Goal: Task Accomplishment & Management: Manage account settings

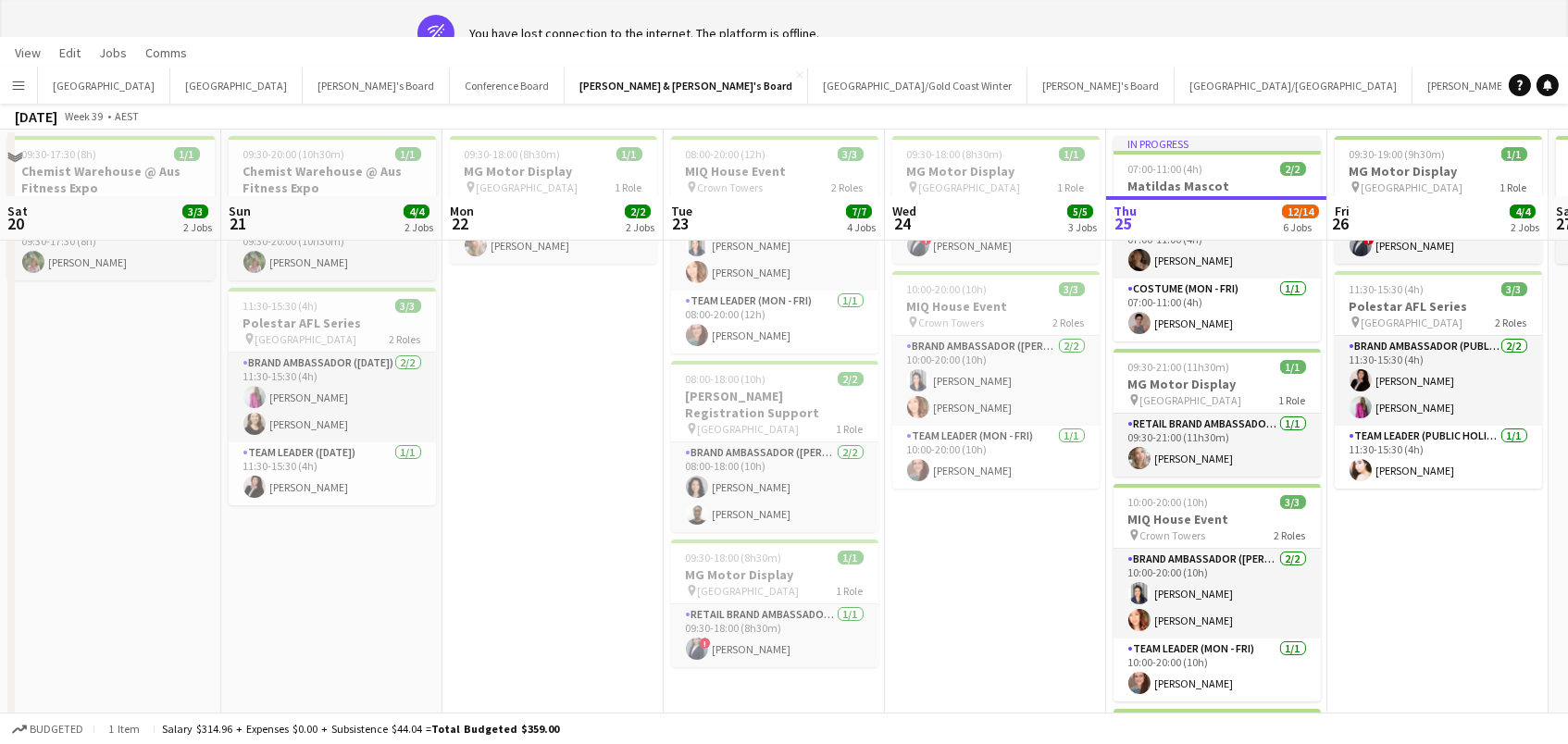
scroll to position [0, 529]
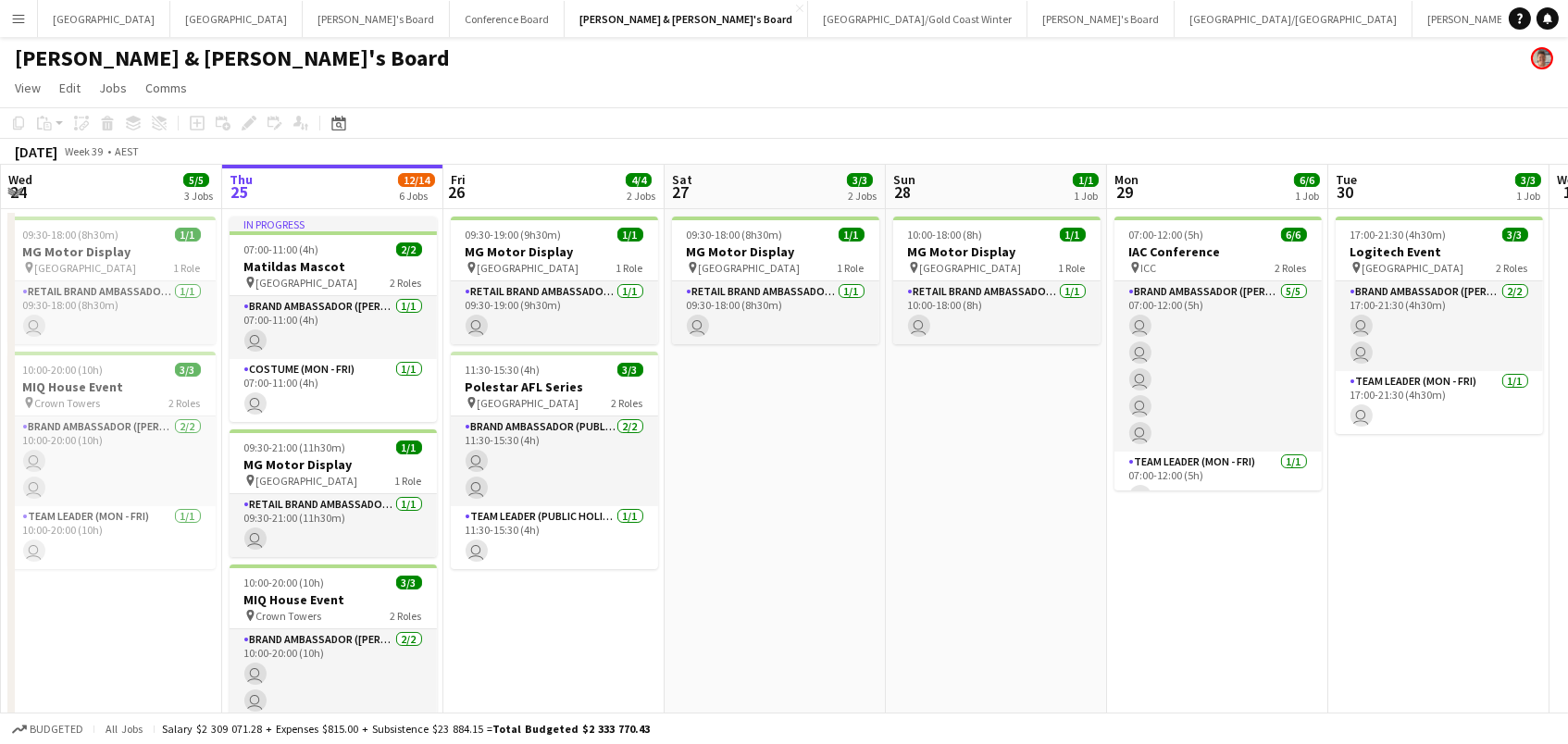
click at [121, 305] on app-card-role "RETAIL Brand Ambassador (Mon - Fri) [DATE] 09:30-18:00 (8h30m) user" at bounding box center [111, 312] width 208 height 63
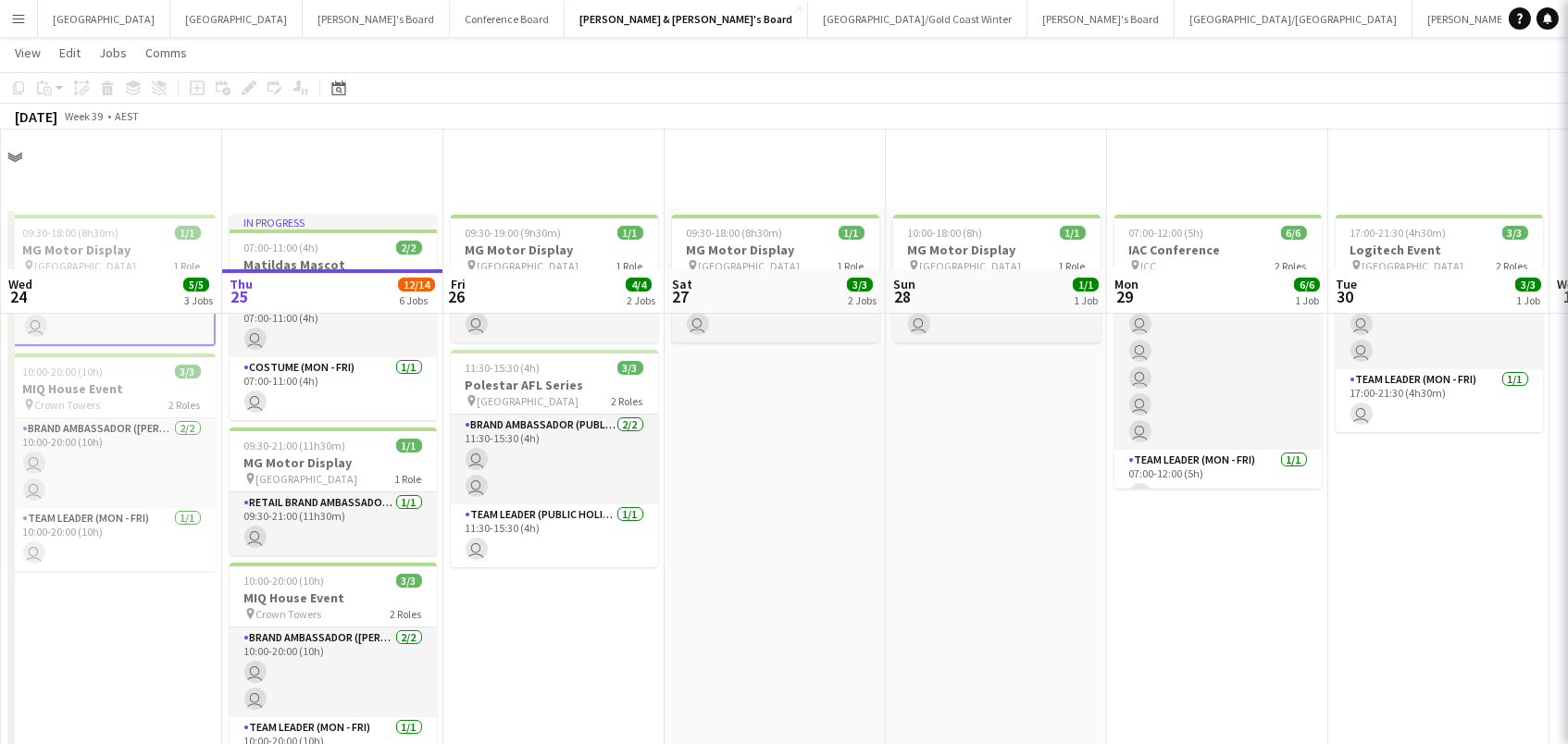
scroll to position [615, 0]
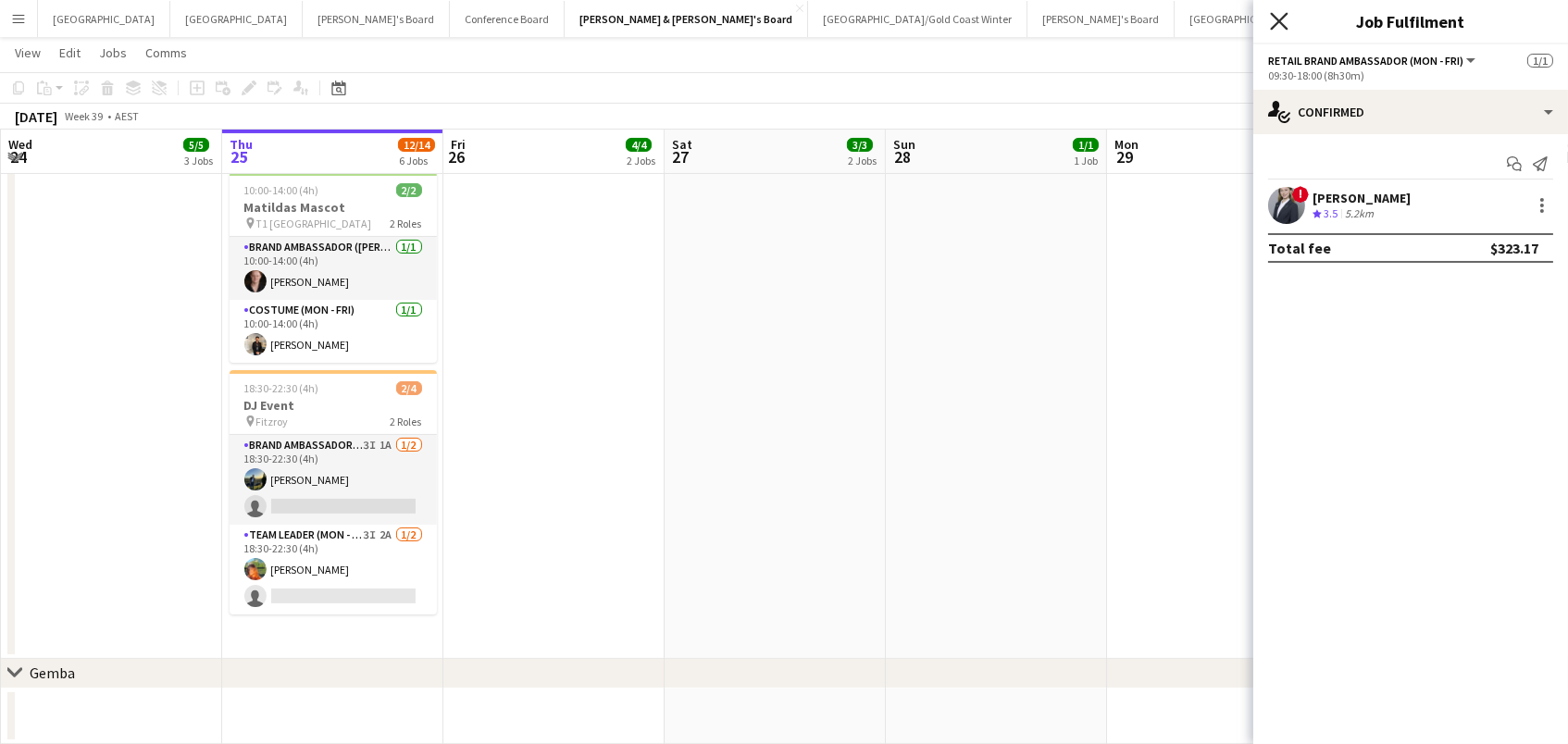
click at [1280, 25] on icon "Close pop-in" at bounding box center [1279, 21] width 18 height 18
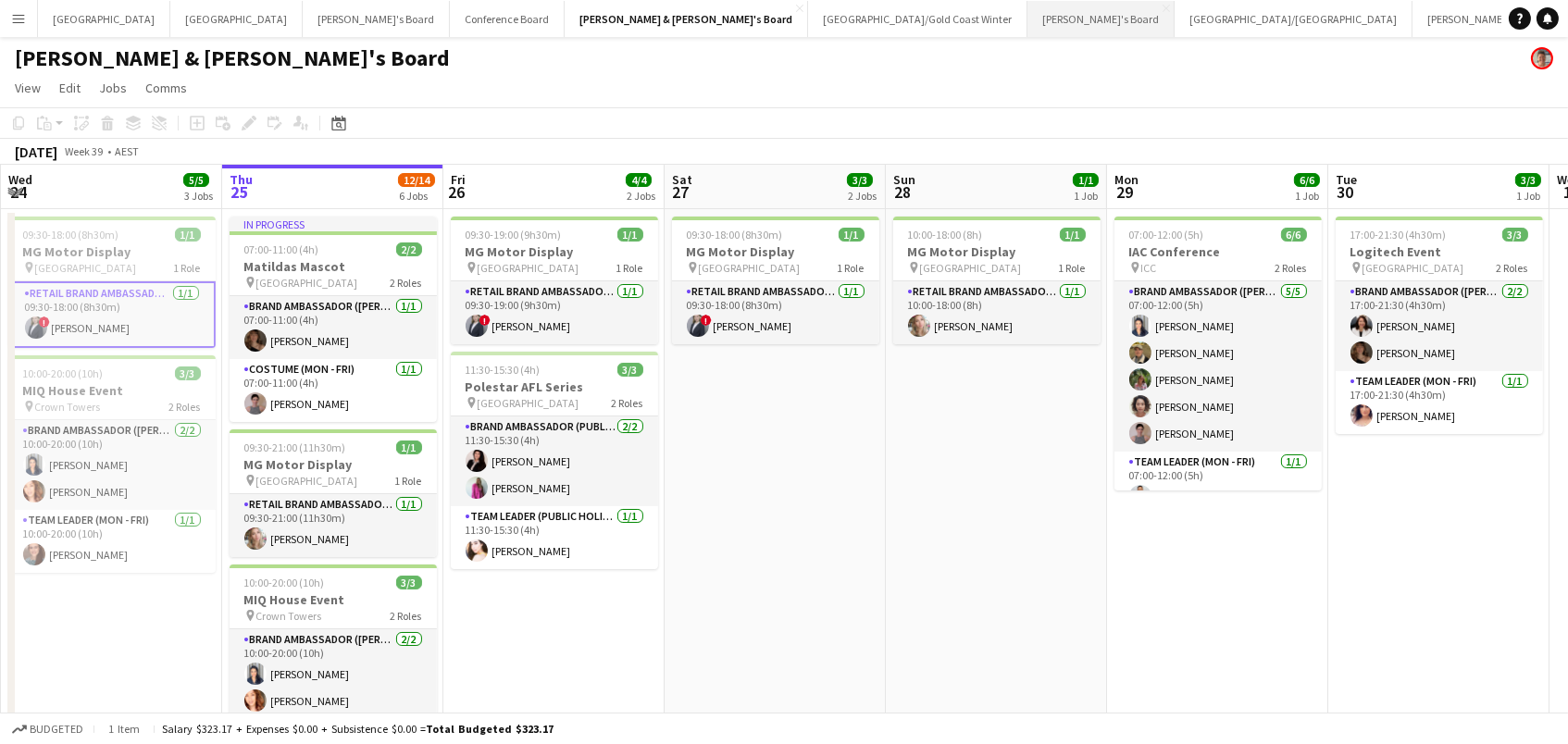
scroll to position [0, 0]
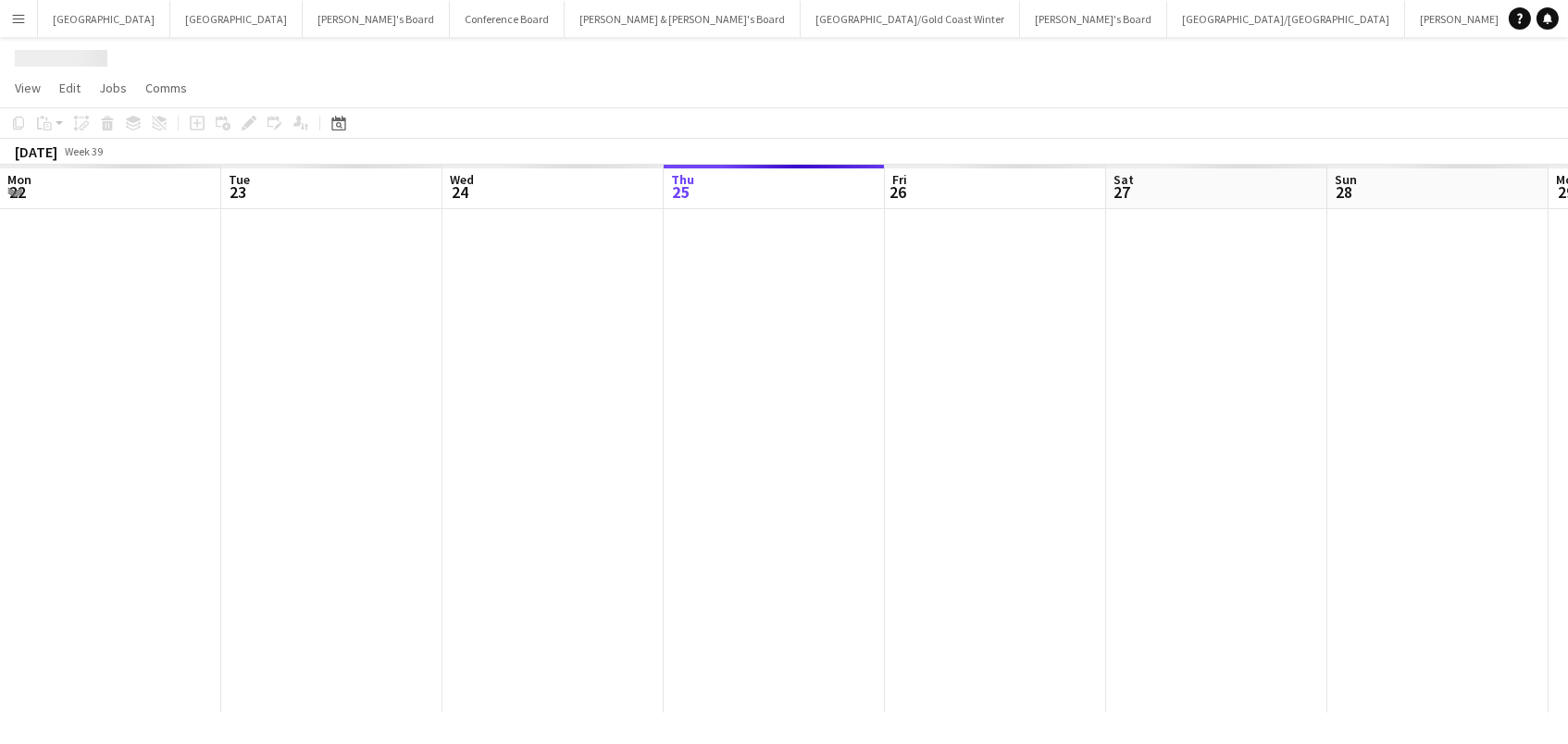
scroll to position [0, 441]
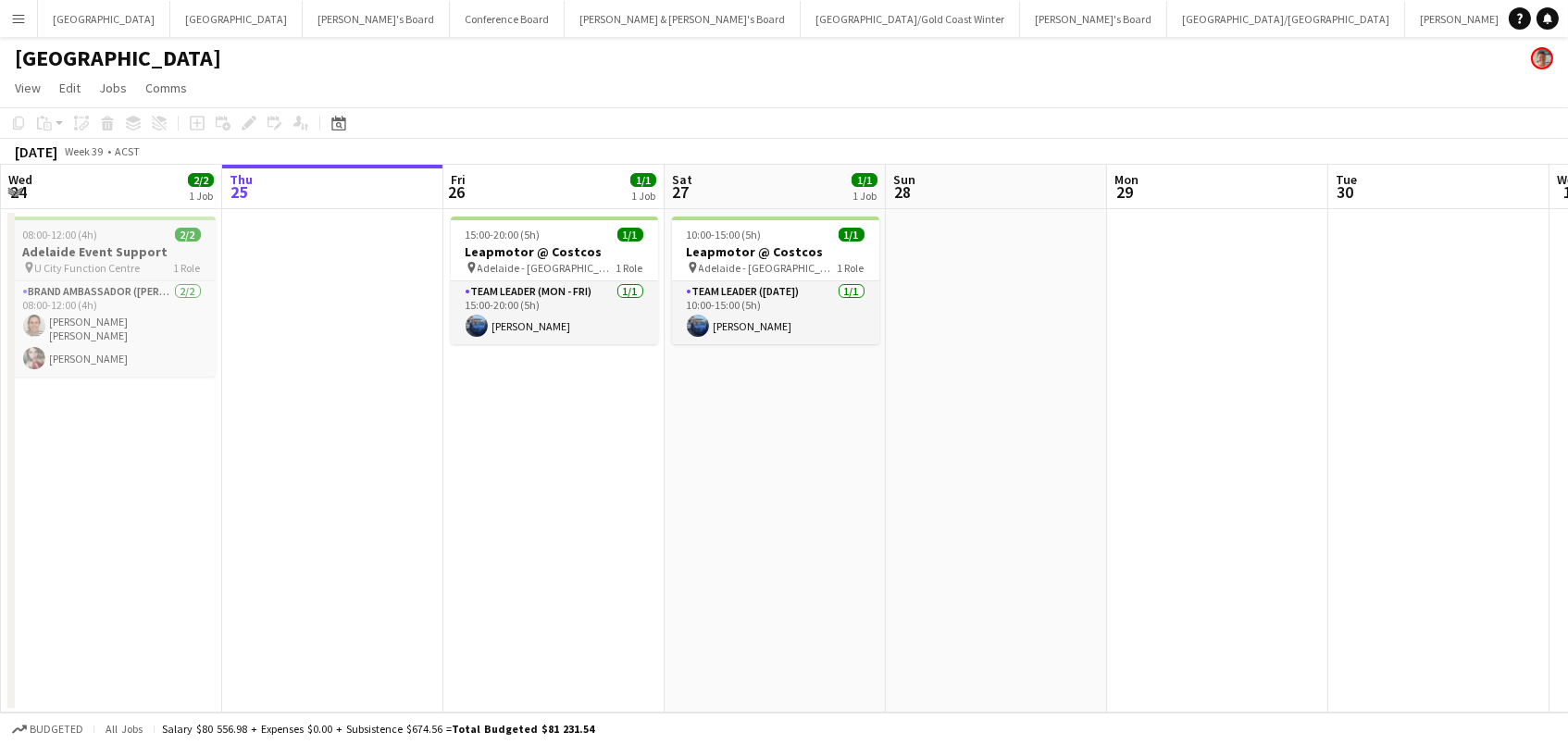
click at [87, 243] on h3 "Adelaide Event Support" at bounding box center [111, 251] width 208 height 17
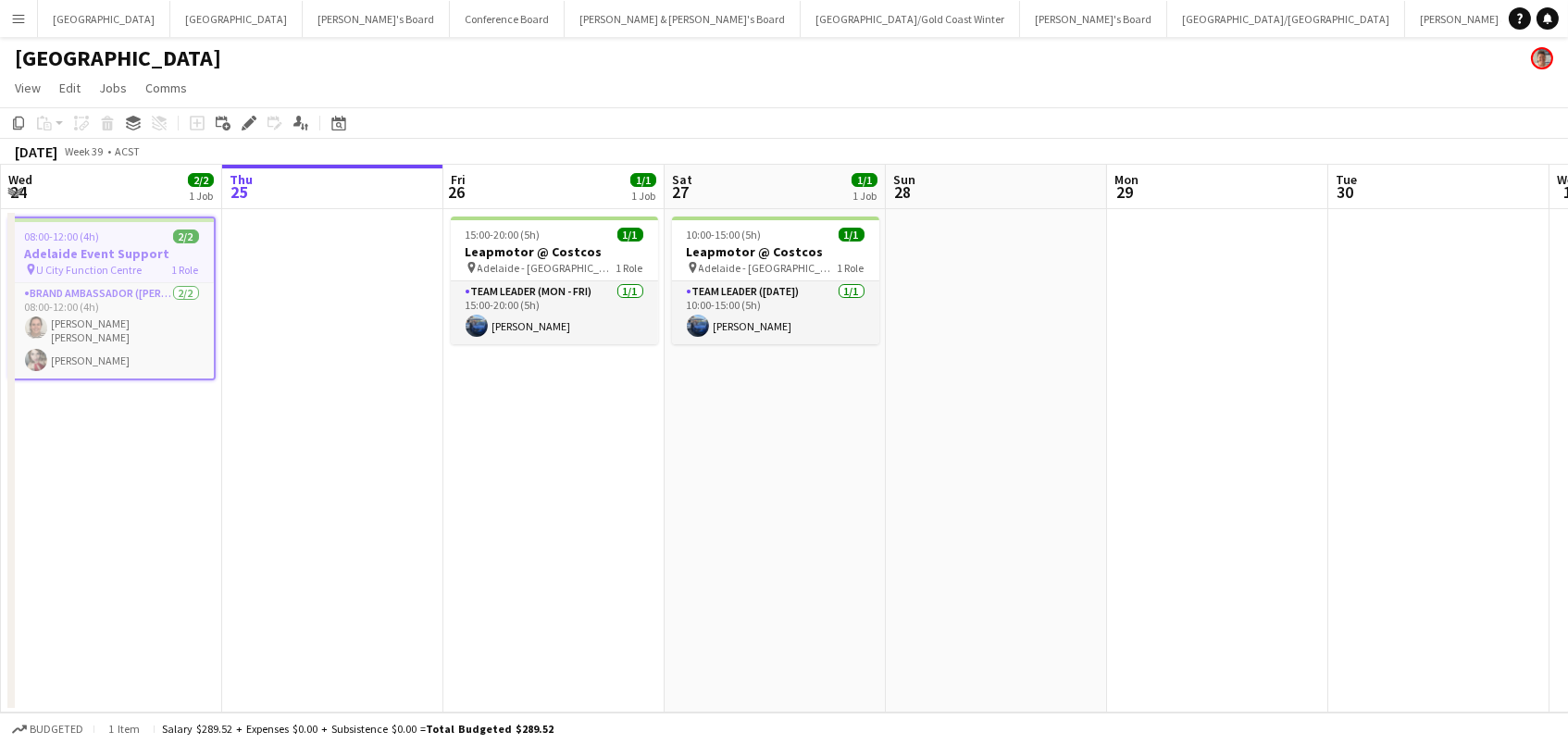
click at [1082, 107] on app-toolbar "Copy Paste Paste Command V Paste with crew Command Shift V Paste linked Job [GE…" at bounding box center [784, 123] width 1568 height 32
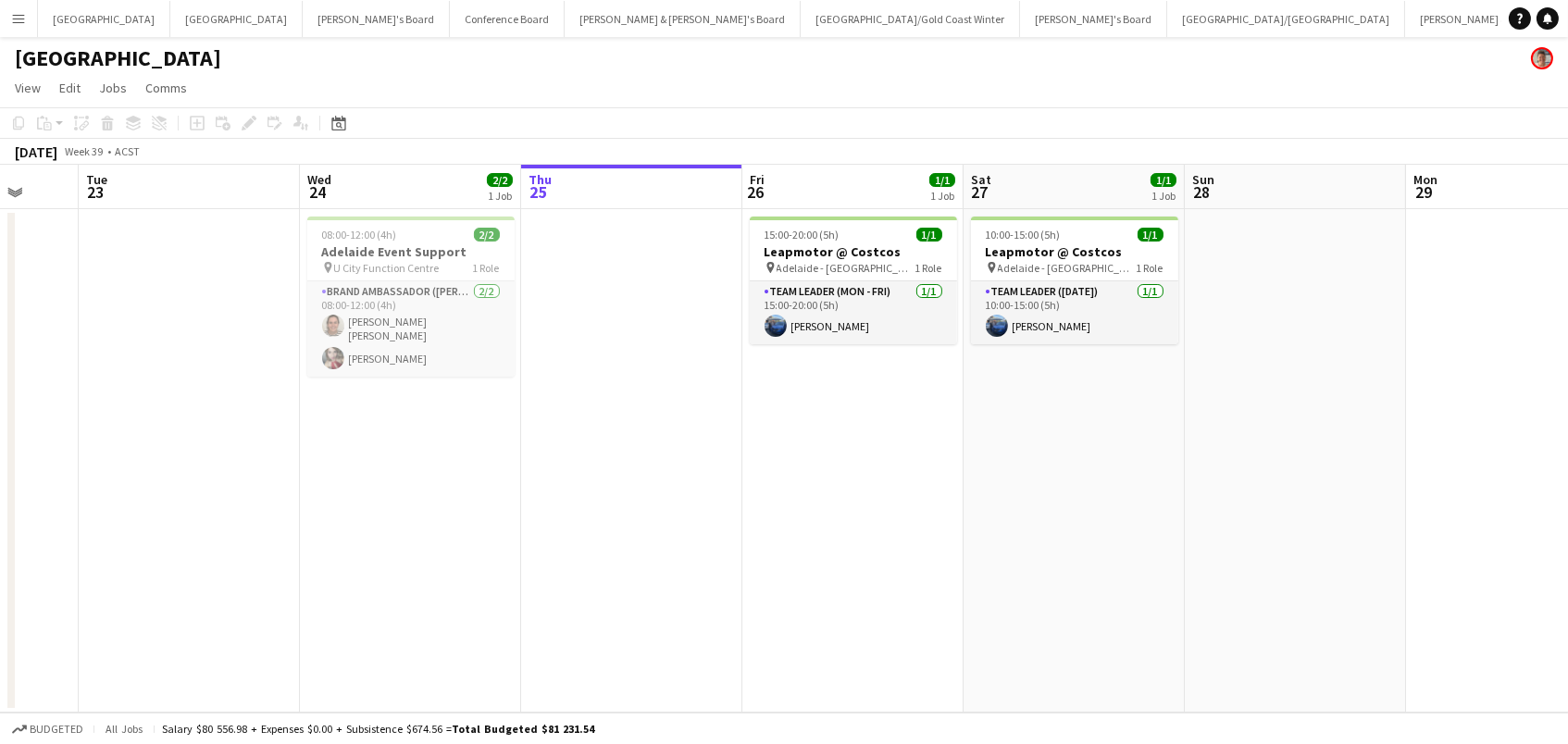
scroll to position [0, 480]
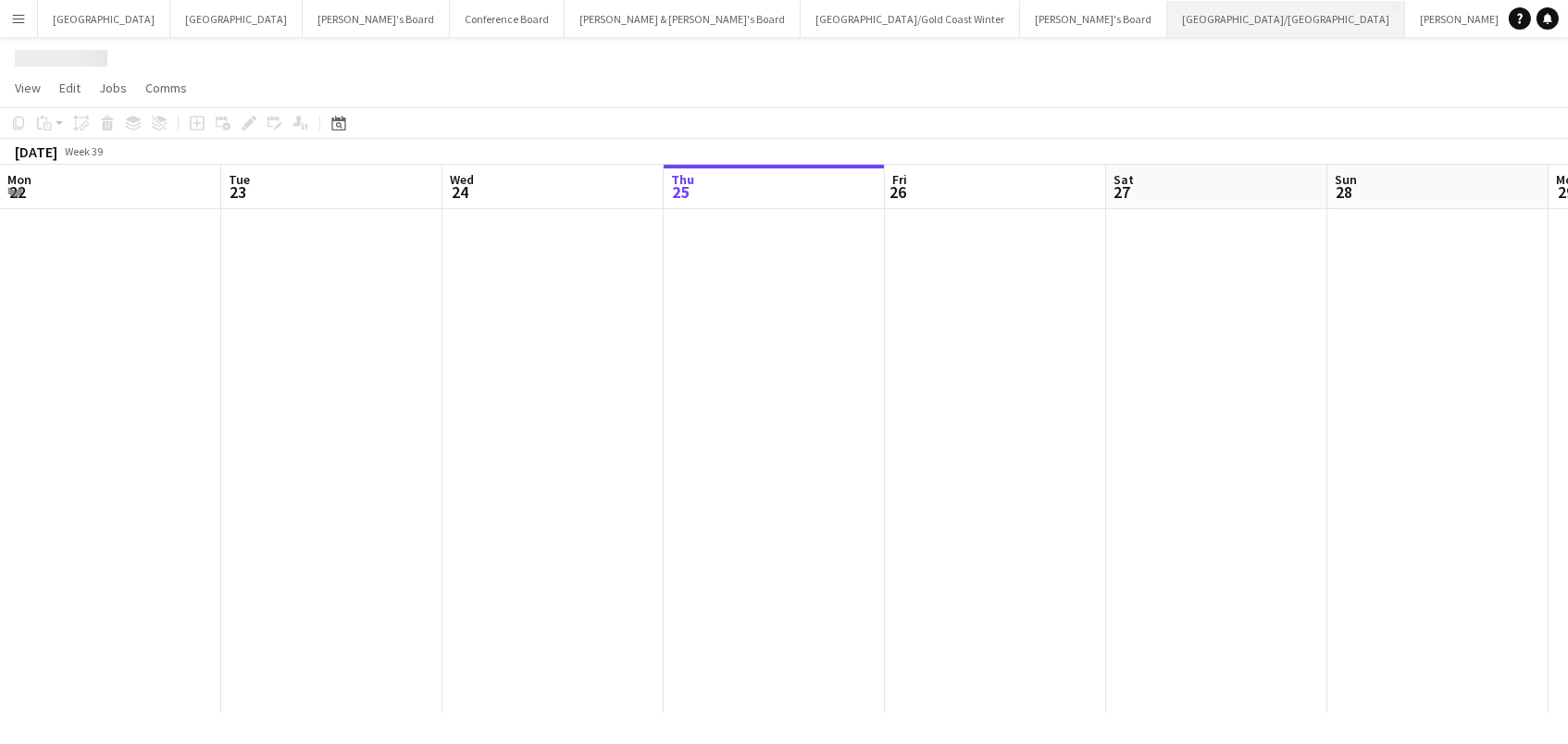
scroll to position [0, 441]
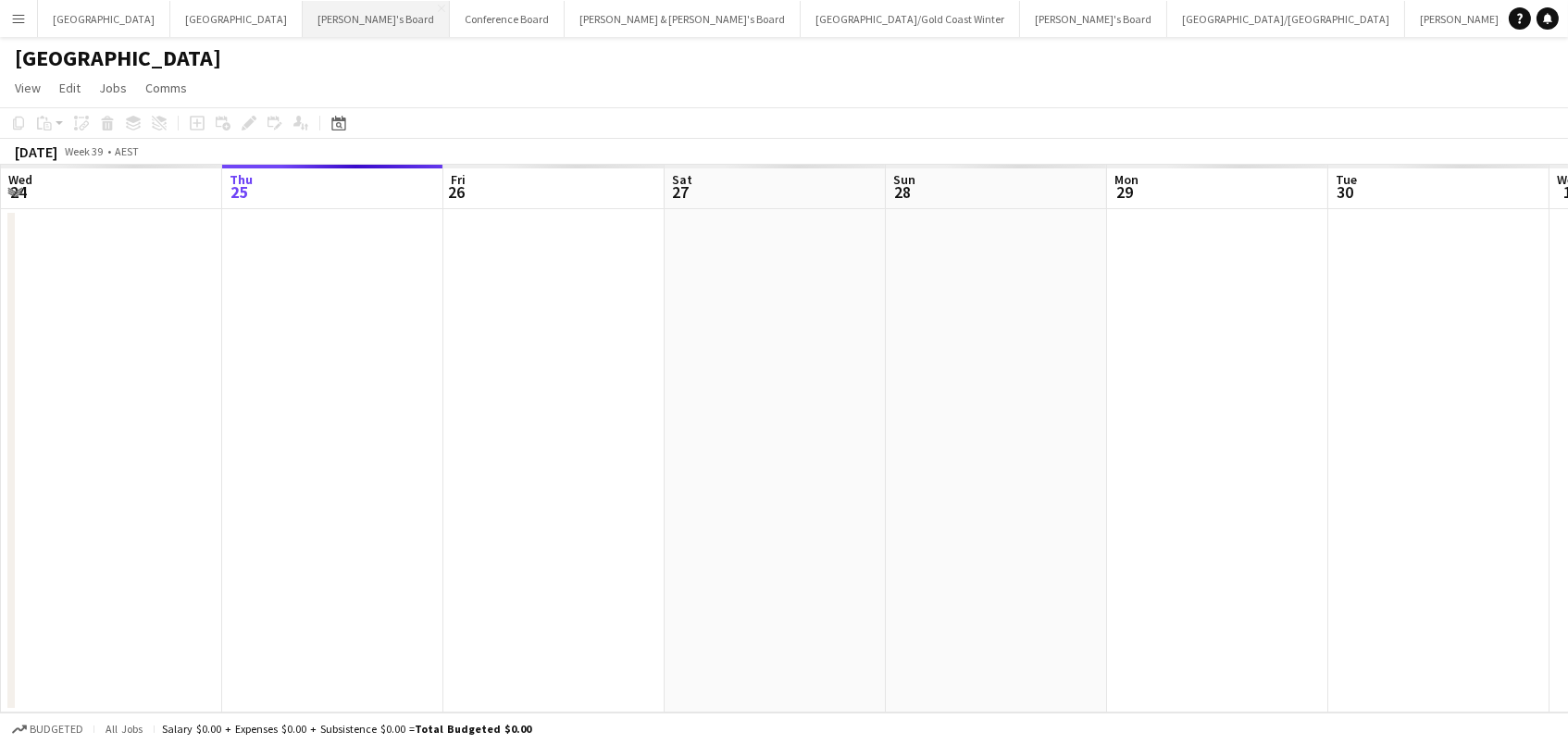
click at [303, 28] on button "Tennille's Board Close" at bounding box center [377, 19] width 147 height 36
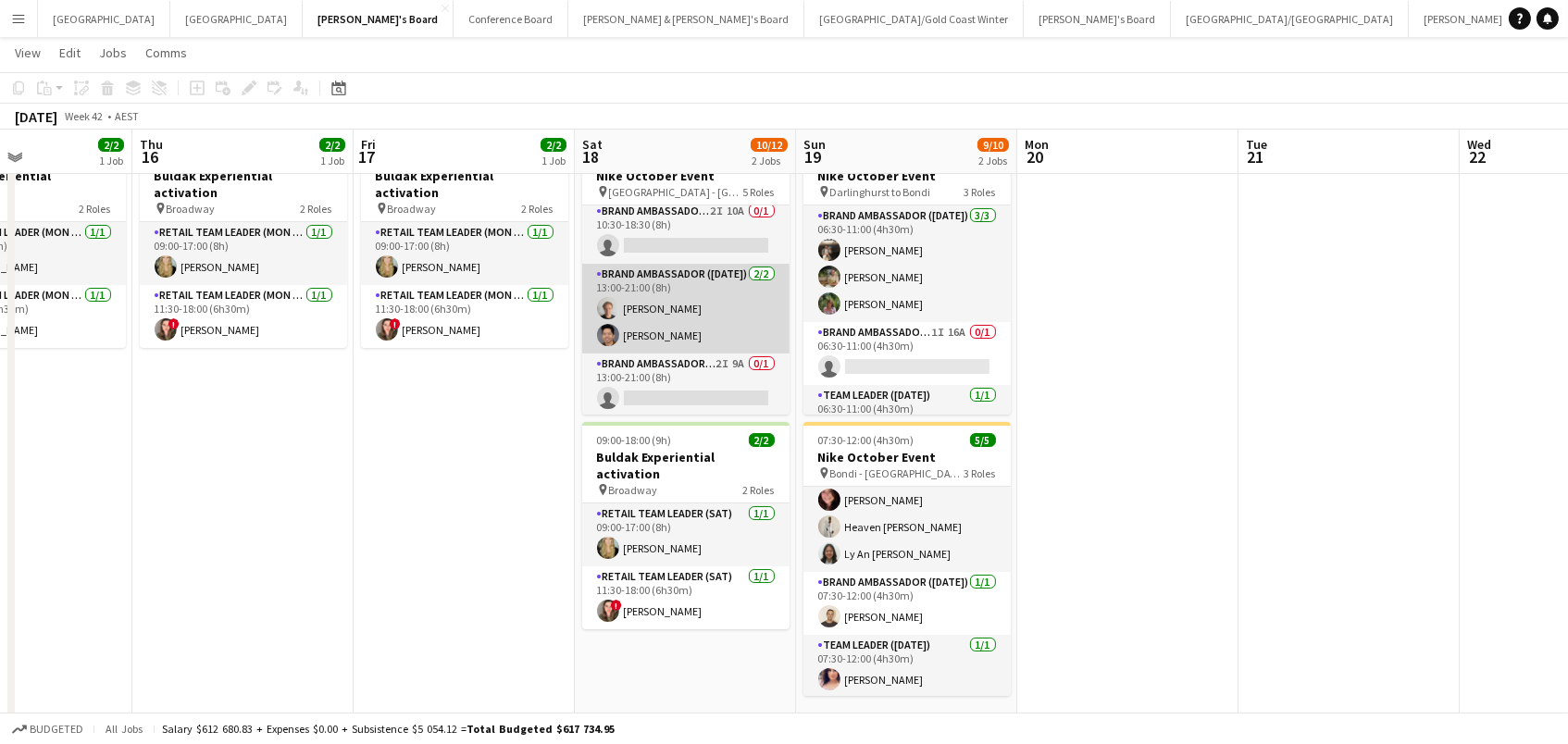
scroll to position [236, 0]
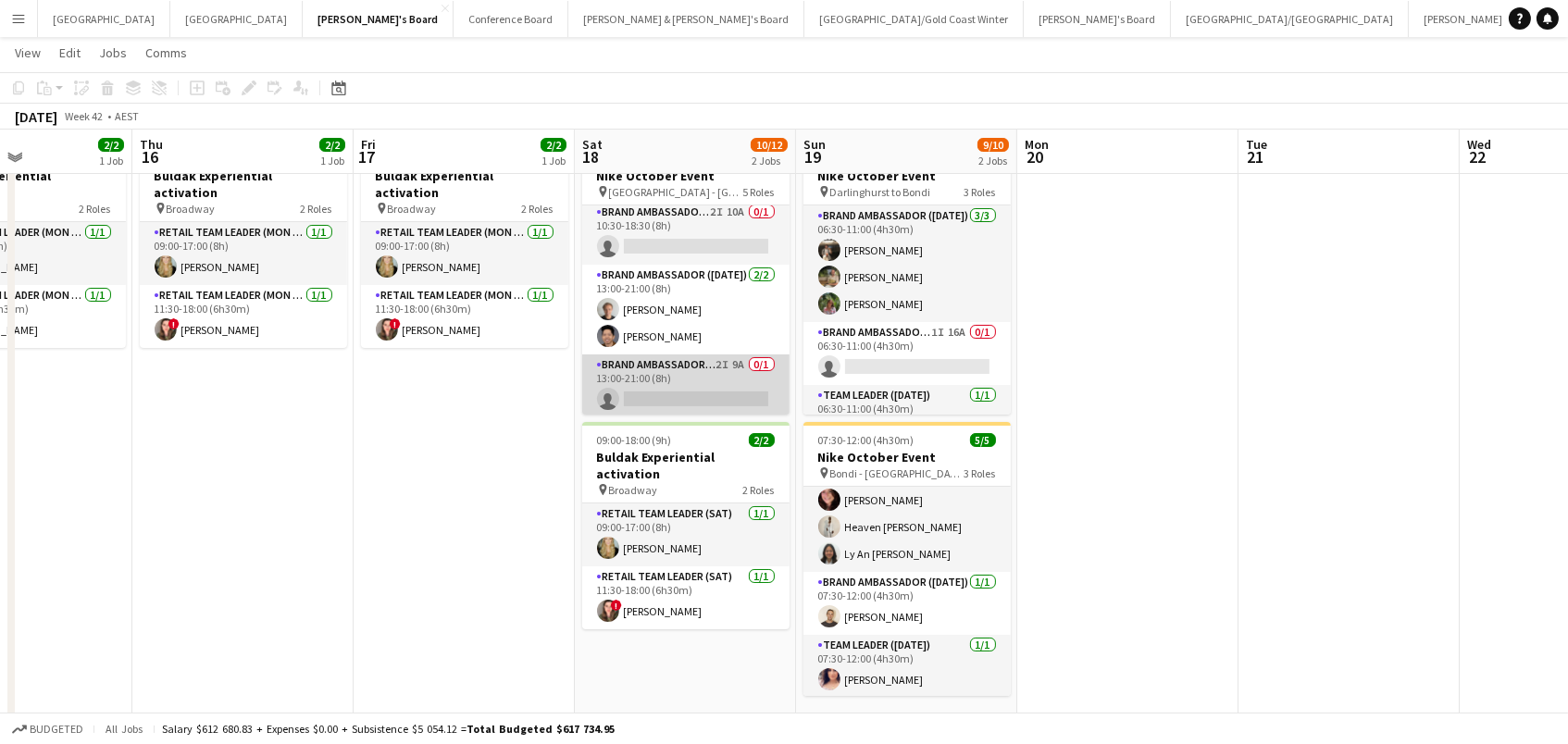
click at [698, 387] on app-card-role "Brand Ambassador ([DATE]) 2I 9A 0/1 13:00-21:00 (8h) single-neutral-actions" at bounding box center [686, 385] width 208 height 63
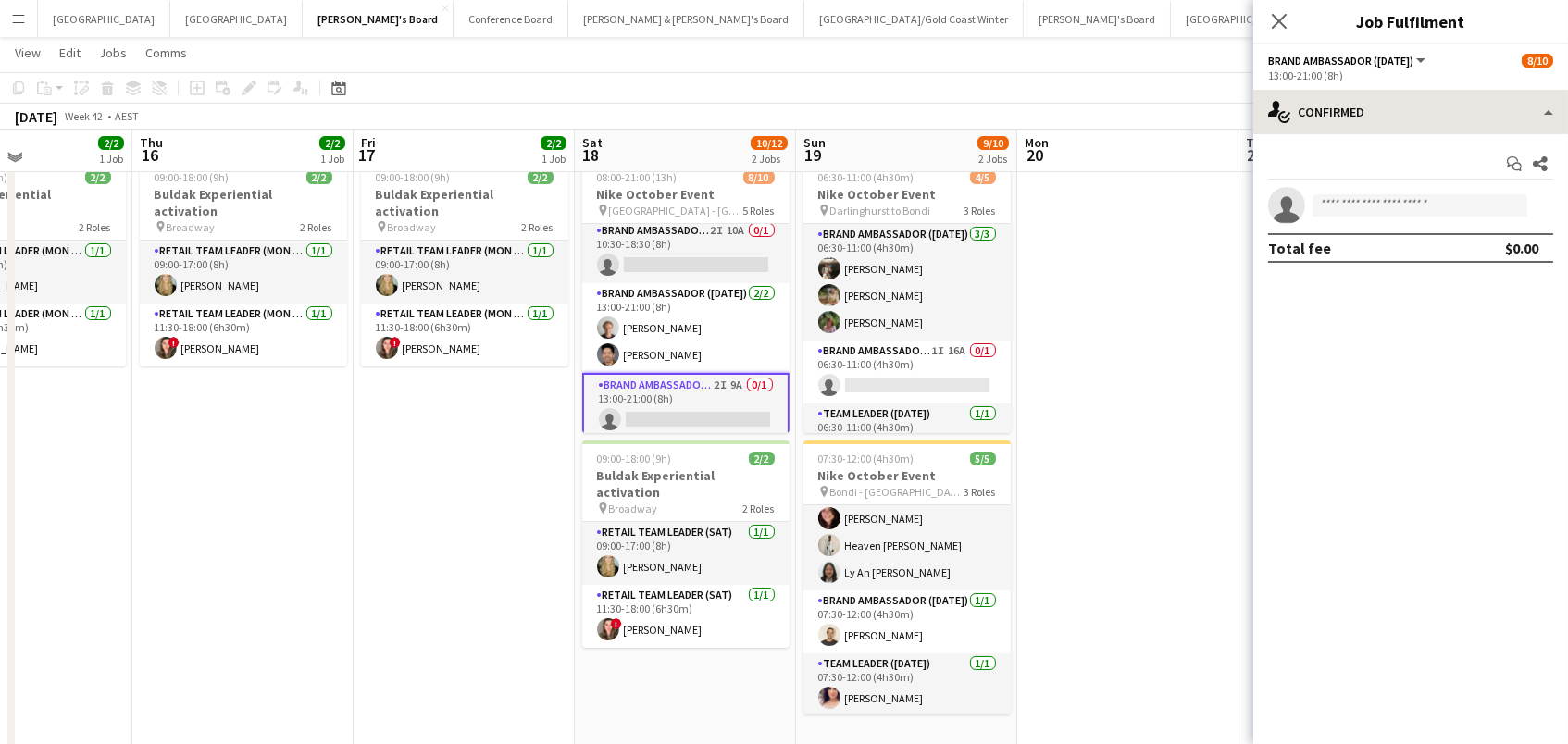
scroll to position [53, 1]
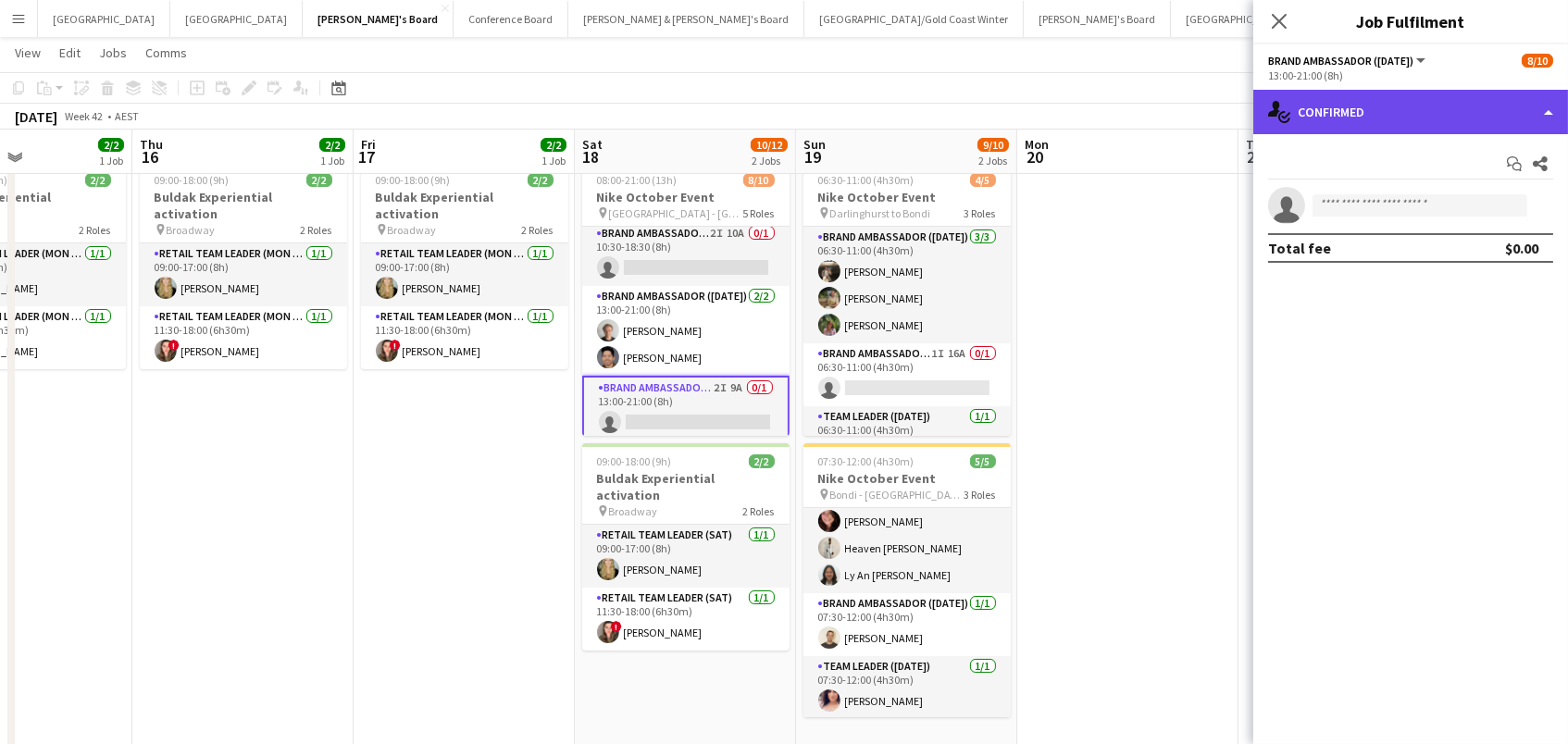
click at [1498, 121] on div "single-neutral-actions-check-2 Confirmed" at bounding box center [1410, 111] width 315 height 45
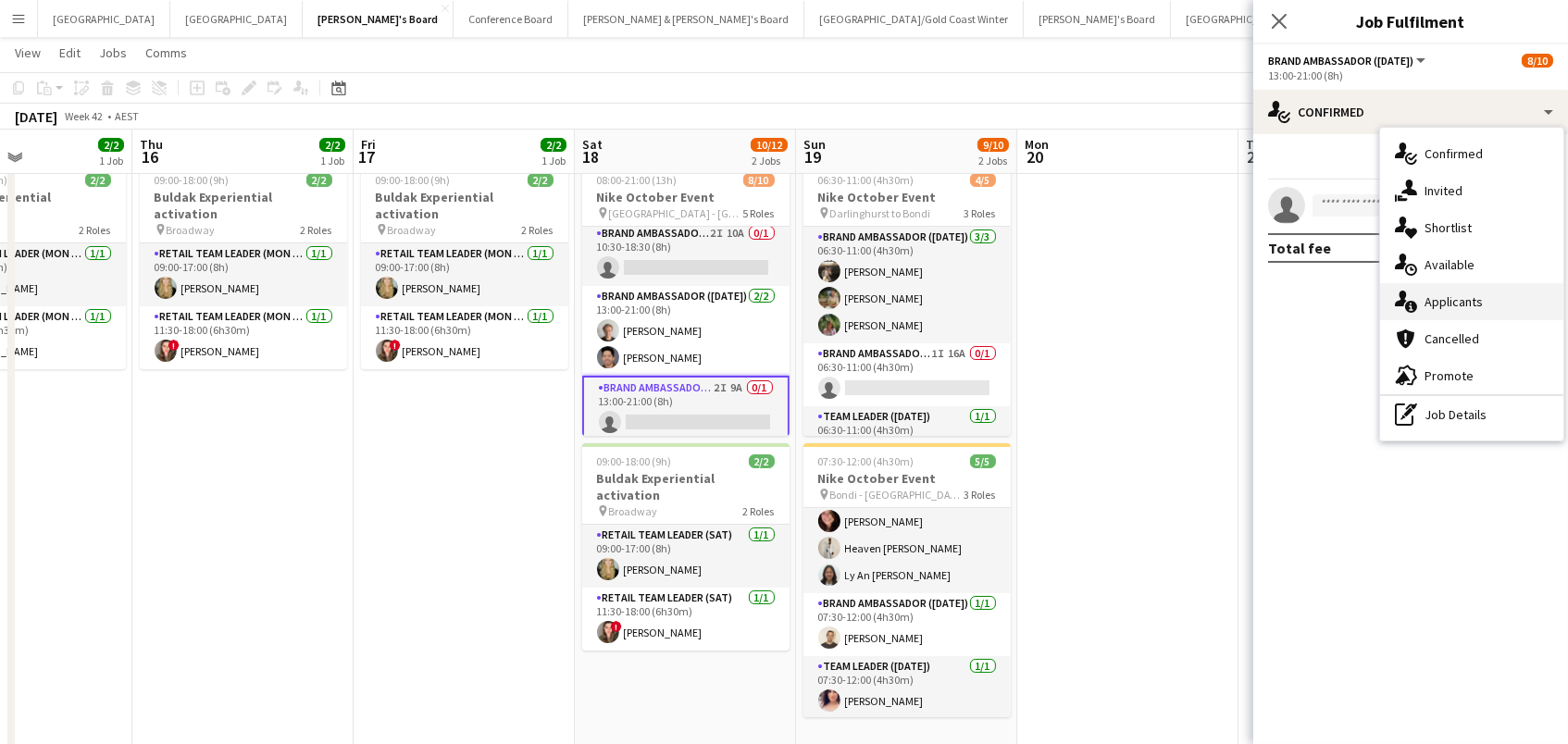
click at [1476, 304] on span "Applicants" at bounding box center [1454, 301] width 59 height 17
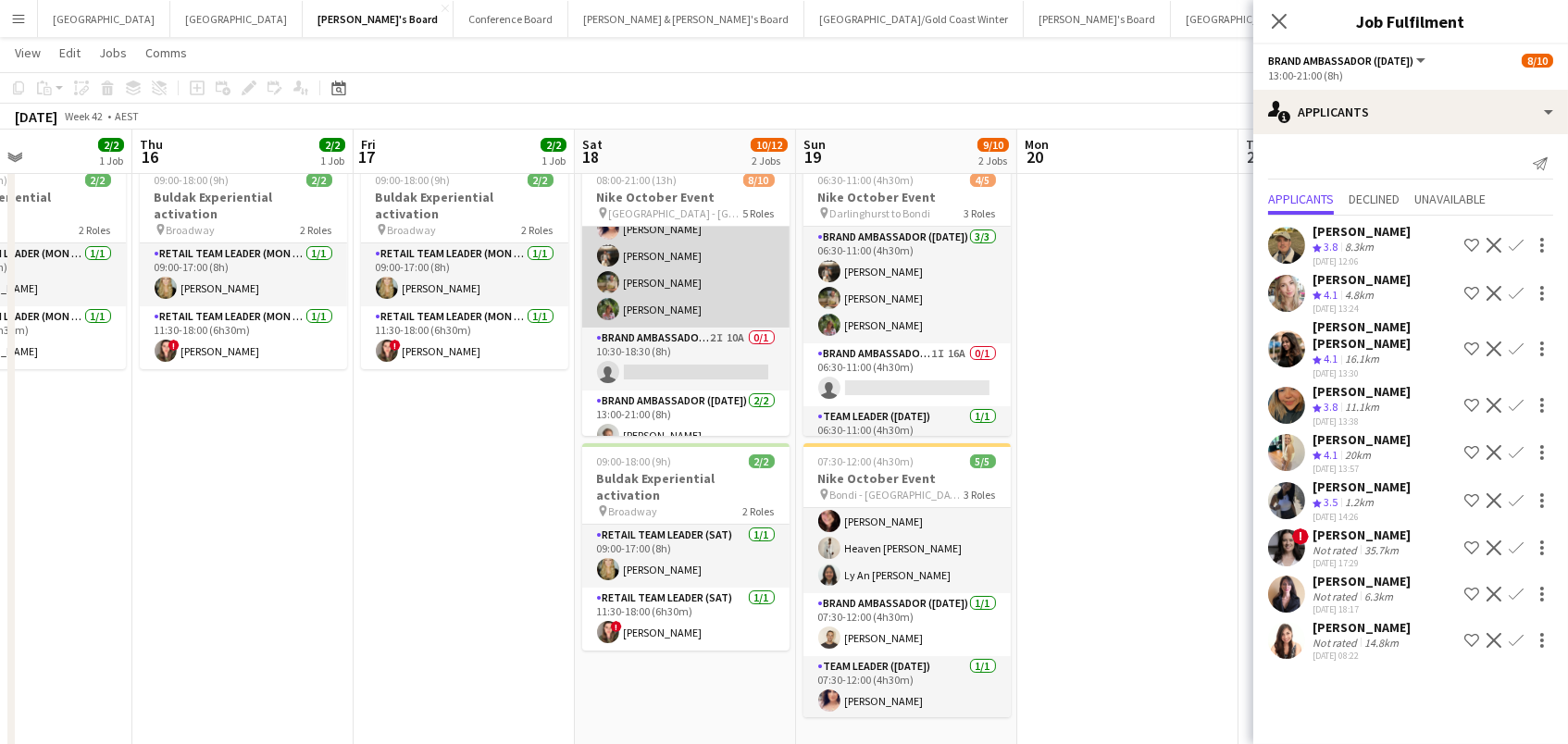
scroll to position [142, 0]
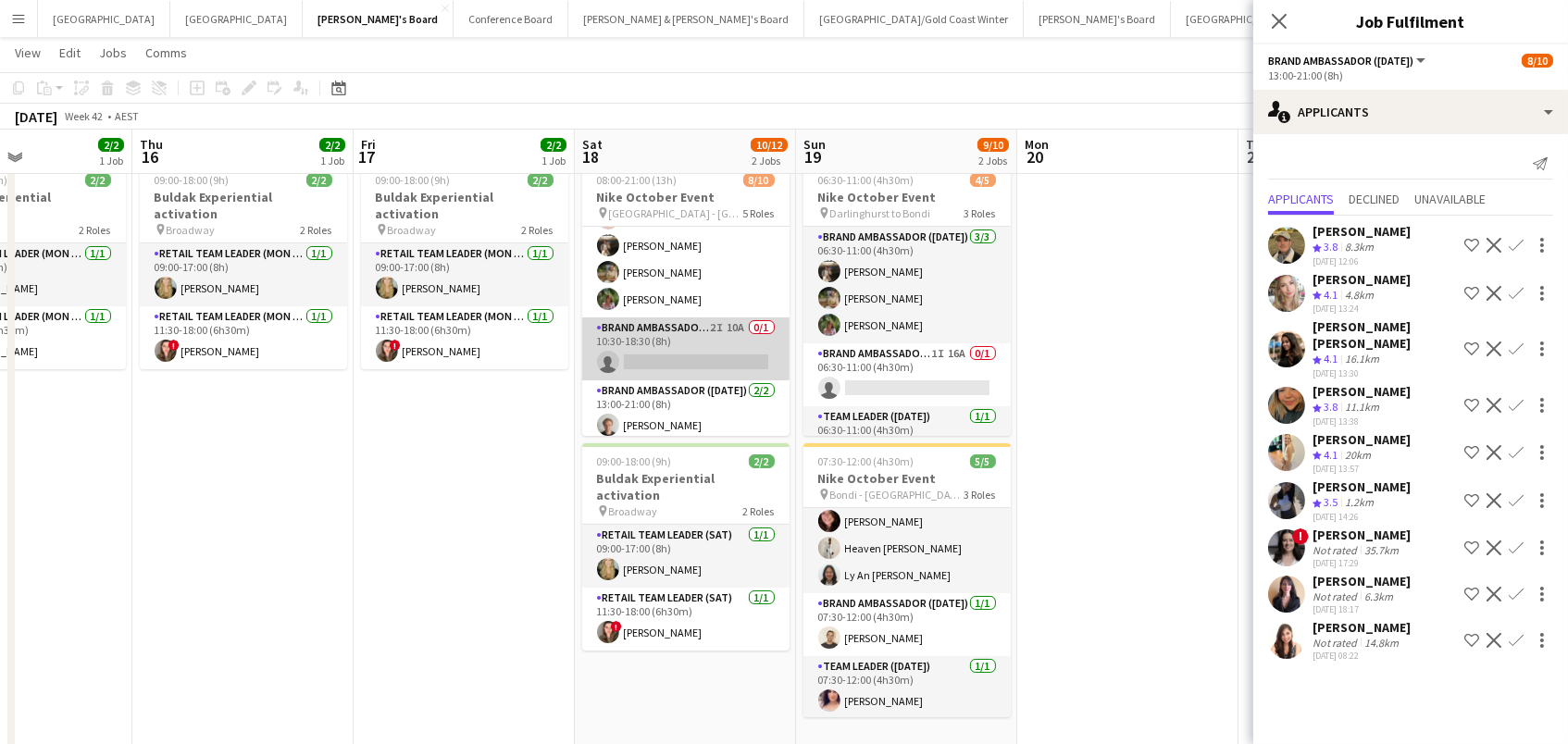
click at [692, 360] on app-card-role "Brand Ambassador ([DATE]) 2I 10A 0/1 10:30-18:30 (8h) single-neutral-actions" at bounding box center [686, 349] width 208 height 63
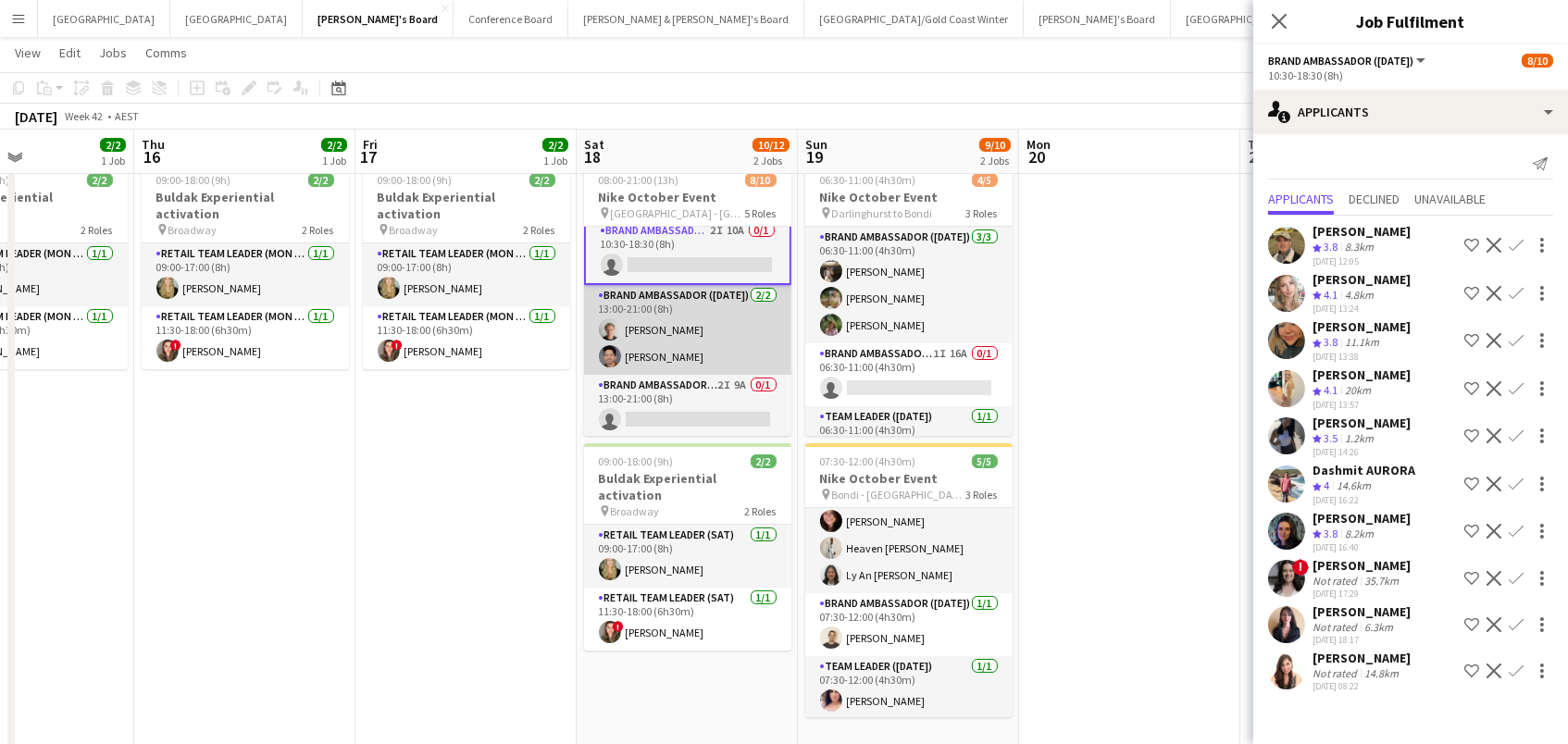
scroll to position [240, 0]
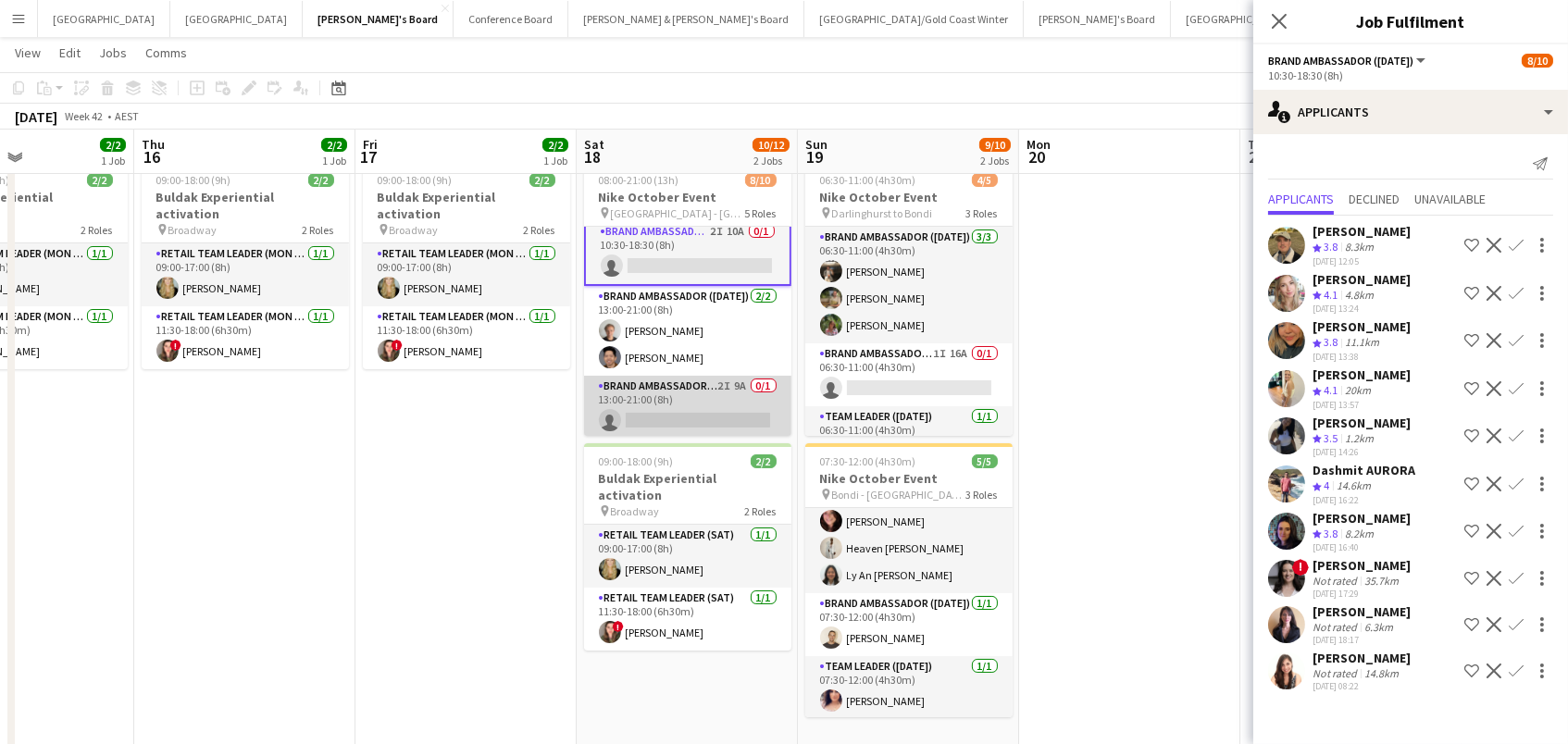
click at [670, 417] on app-card-role "Brand Ambassador ([DATE]) 2I 9A 0/1 13:00-21:00 (8h) single-neutral-actions" at bounding box center [688, 406] width 208 height 63
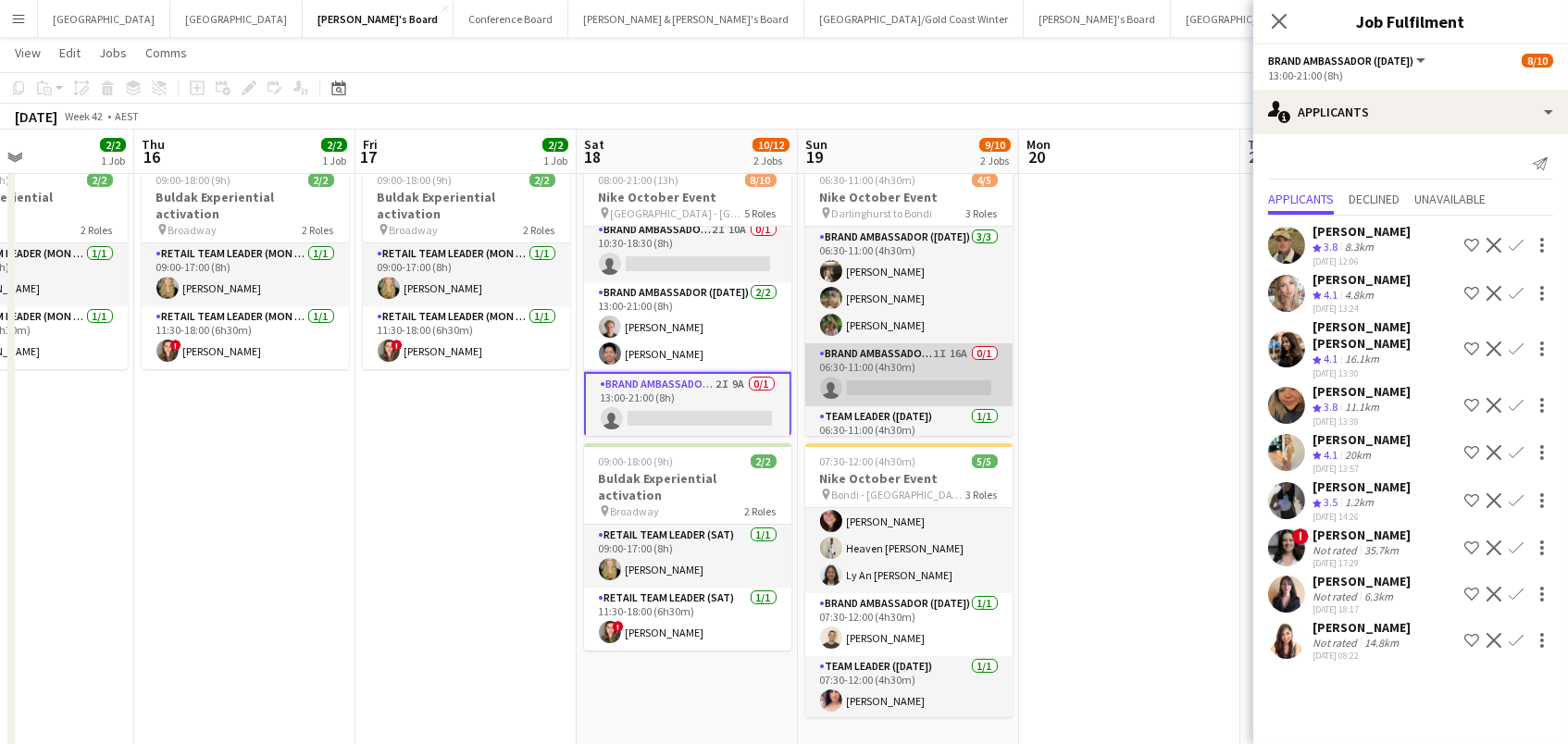
click at [884, 373] on app-card-role "Brand Ambassador ([DATE]) 1I 16A 0/1 06:30-11:00 (4h30m) single-neutral-actions" at bounding box center [908, 374] width 208 height 63
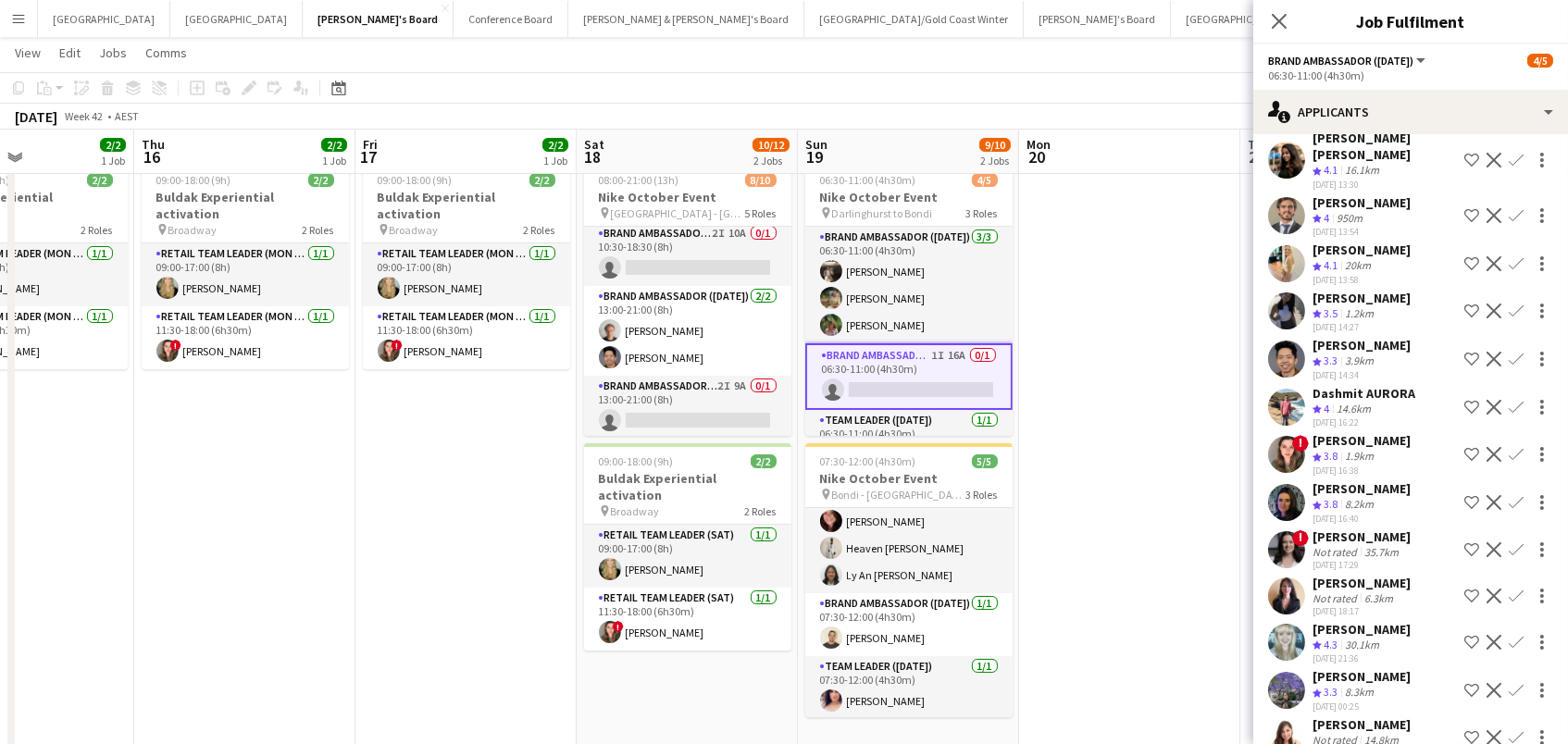
scroll to position [236, 0]
click at [755, 391] on app-card-role "Brand Ambassador ([DATE]) 2I 9A 0/1 13:00-21:00 (8h) single-neutral-actions" at bounding box center [688, 406] width 208 height 63
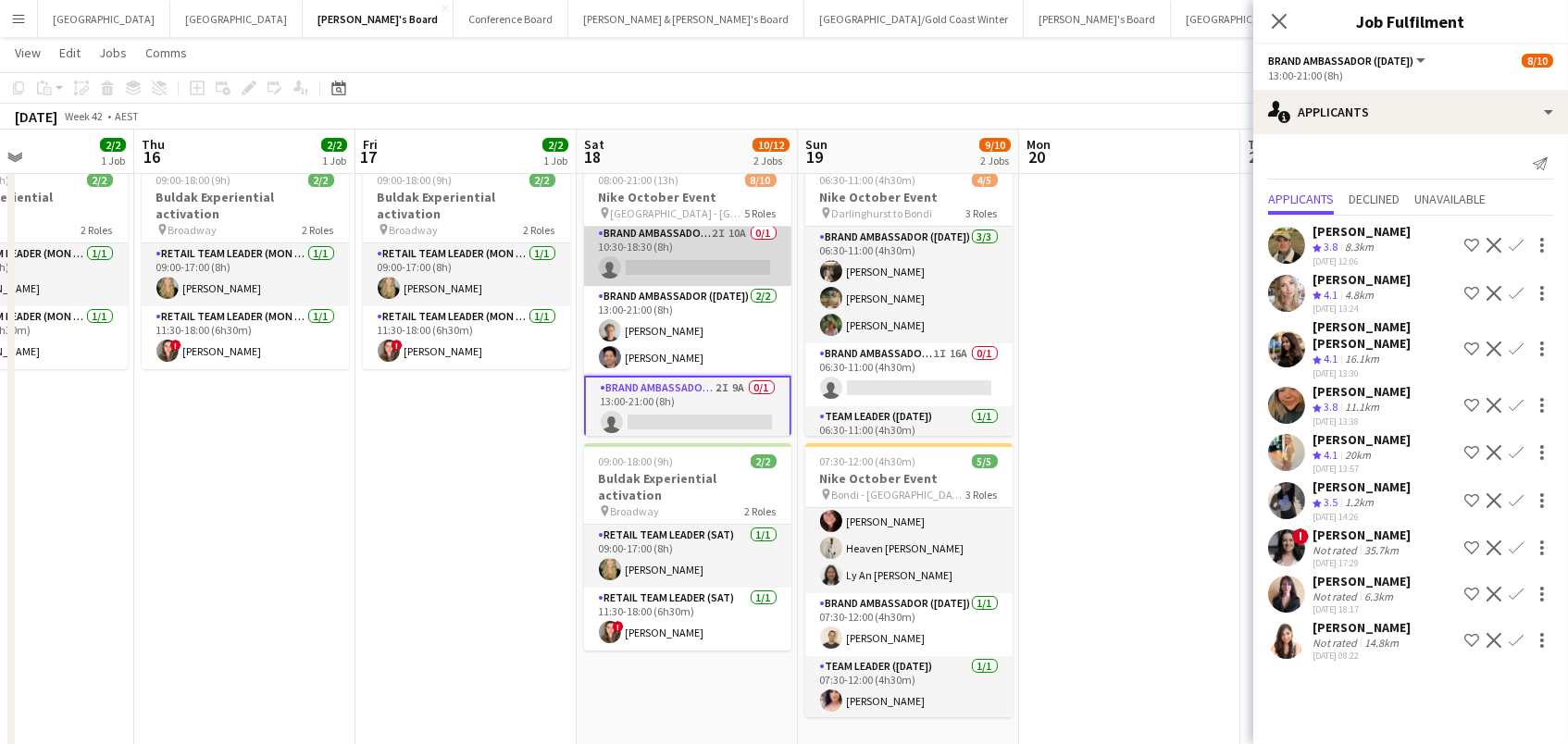
click at [720, 247] on app-card-role "Brand Ambassador ([DATE]) 2I 10A 0/1 10:30-18:30 (8h) single-neutral-actions" at bounding box center [688, 254] width 208 height 63
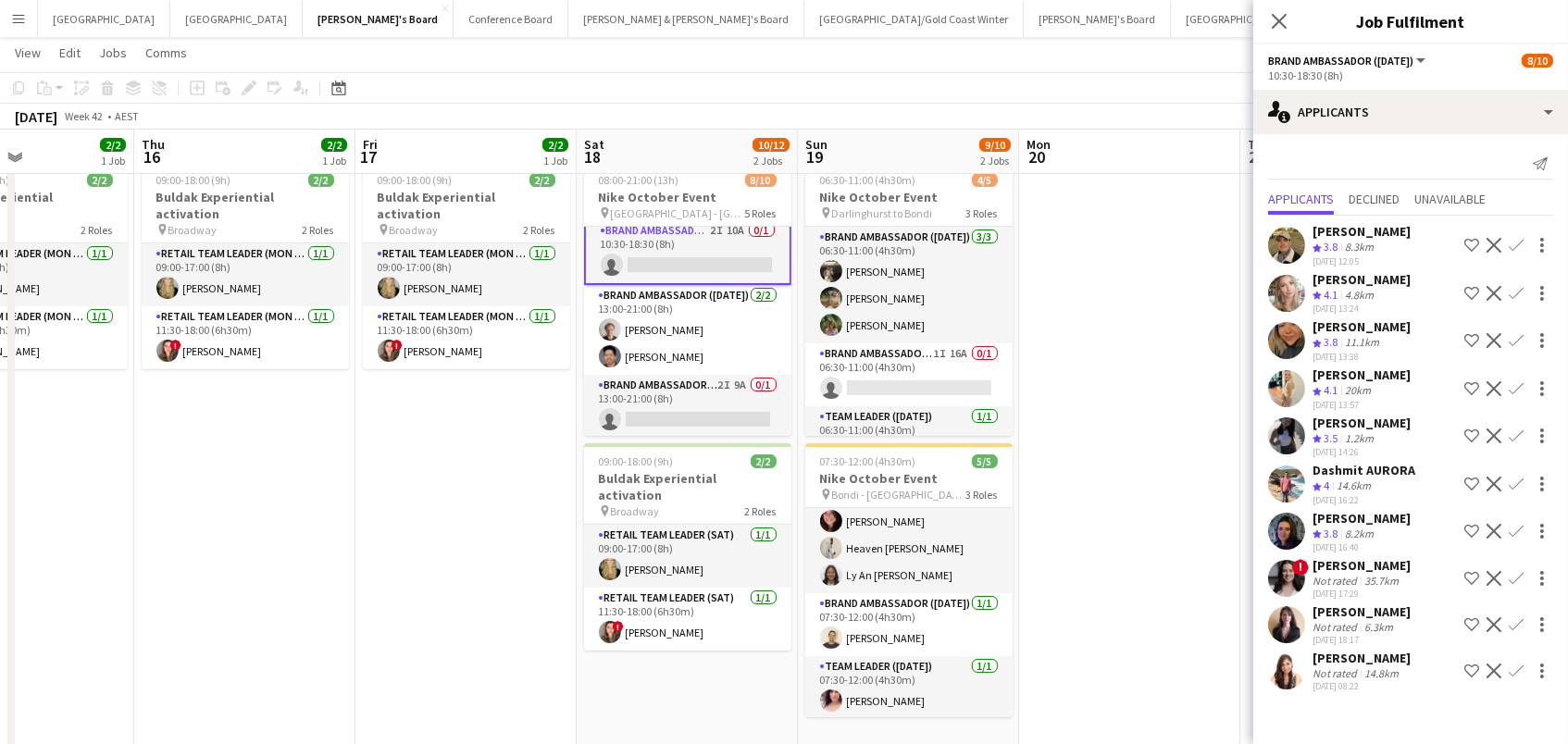
scroll to position [240, 0]
click at [1269, 440] on app-user-avatar at bounding box center [1286, 435] width 37 height 37
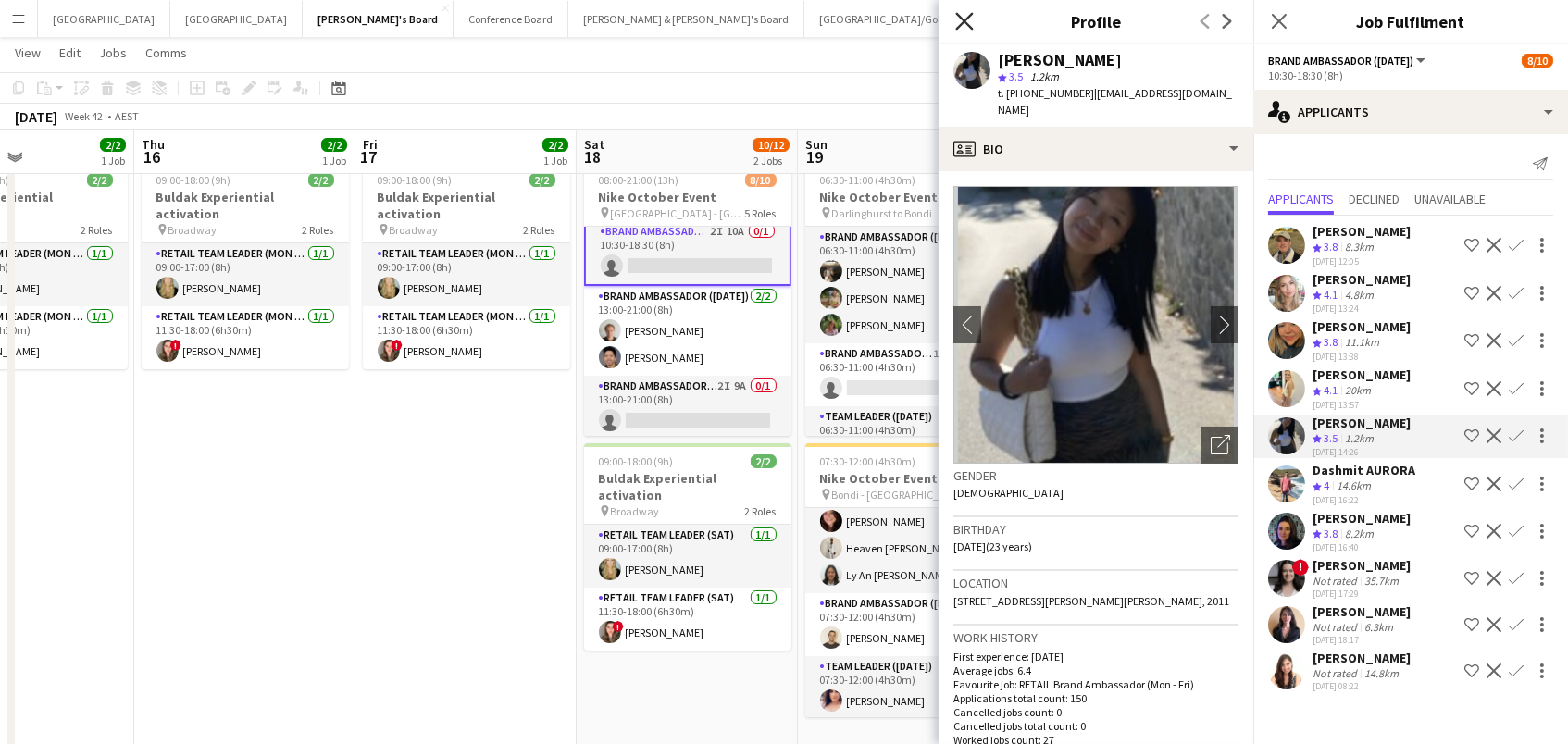
click at [960, 26] on icon "Close pop-in" at bounding box center [964, 21] width 18 height 18
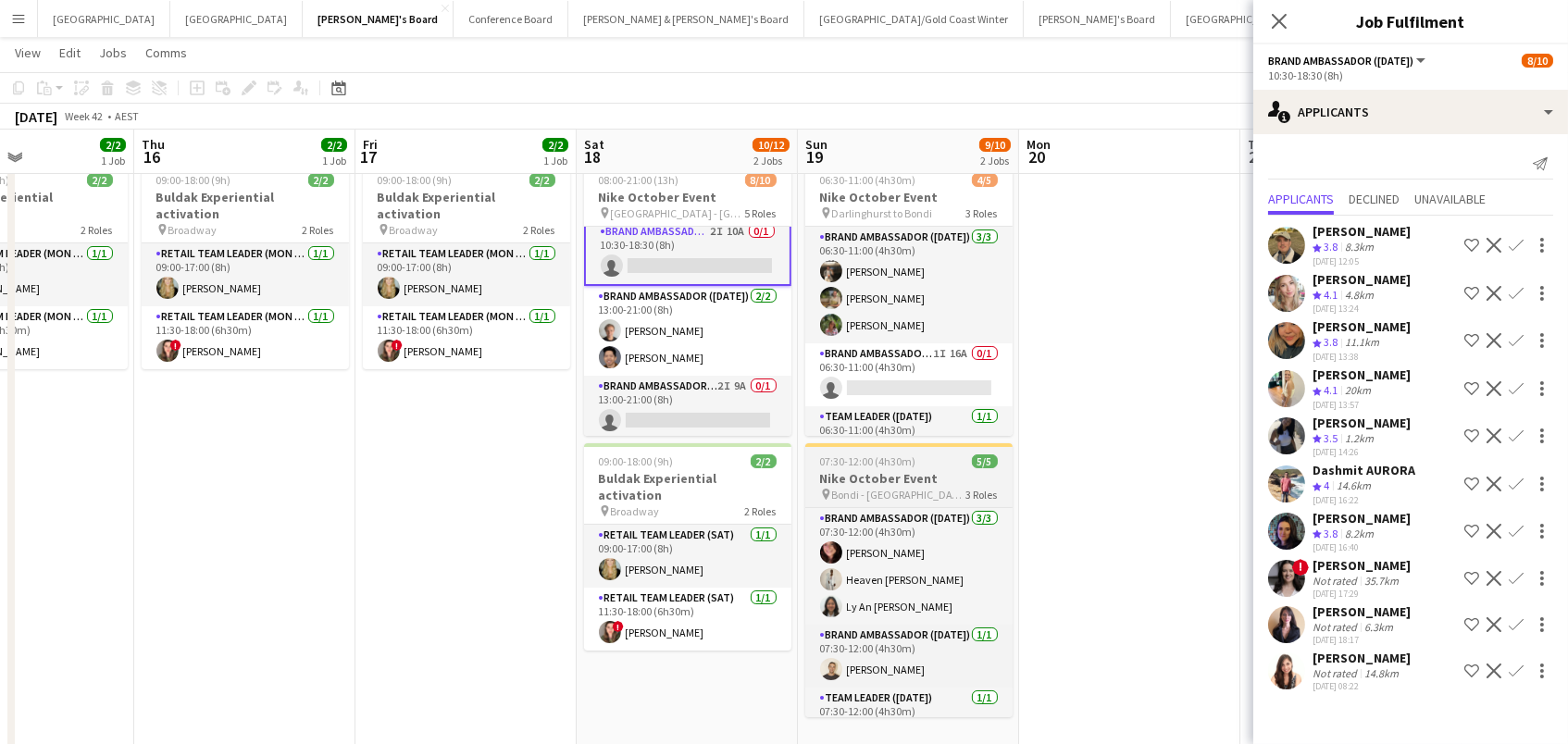
scroll to position [0, 0]
click at [856, 464] on span "07:30-12:00 (4h30m)" at bounding box center [867, 461] width 96 height 14
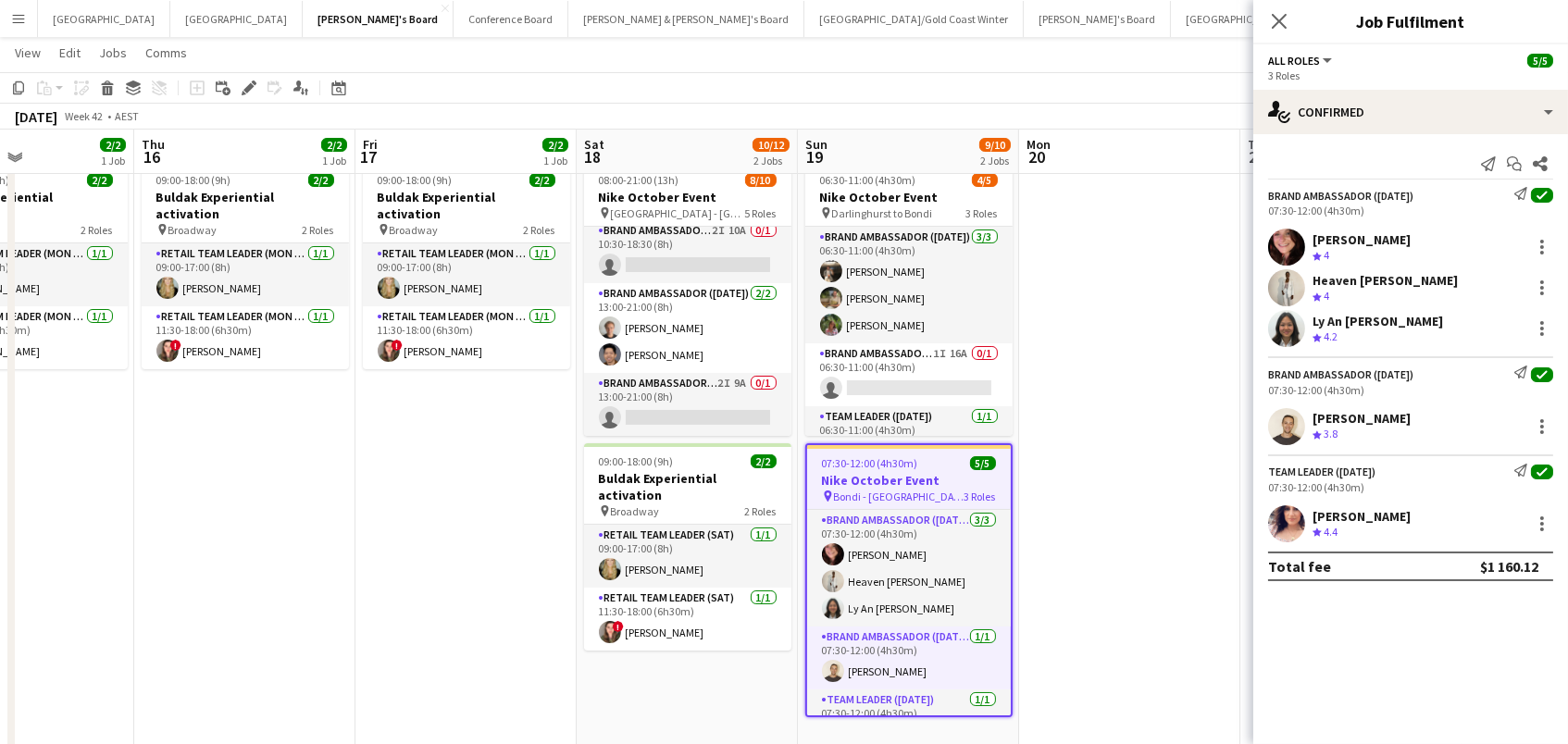
scroll to position [236, 0]
click at [247, 80] on icon "Edit" at bounding box center [248, 87] width 15 height 15
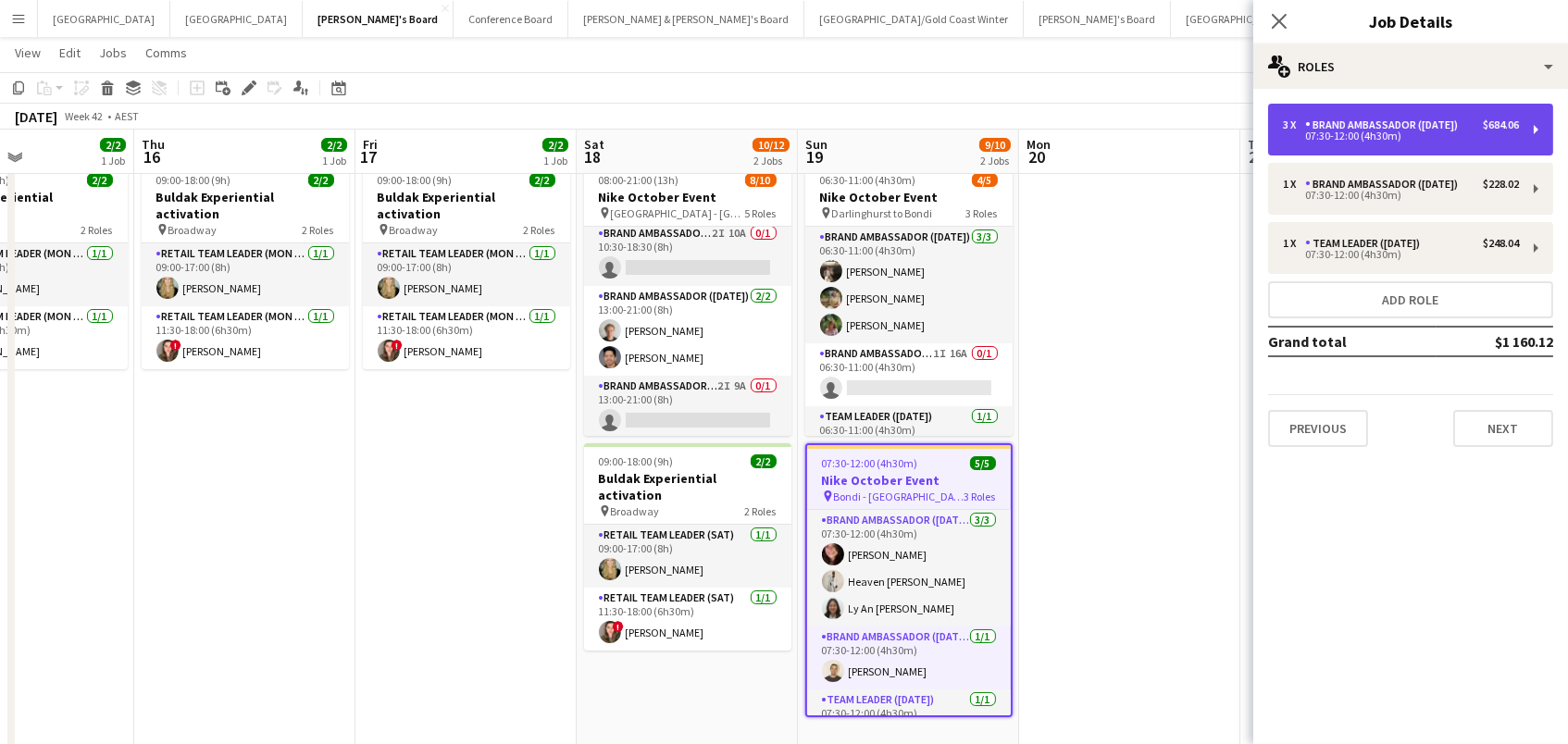
click at [1311, 112] on div "3 x Brand Ambassador ([DATE]) $684.06 07:30-12:00 (4h30m)" at bounding box center [1410, 129] width 285 height 52
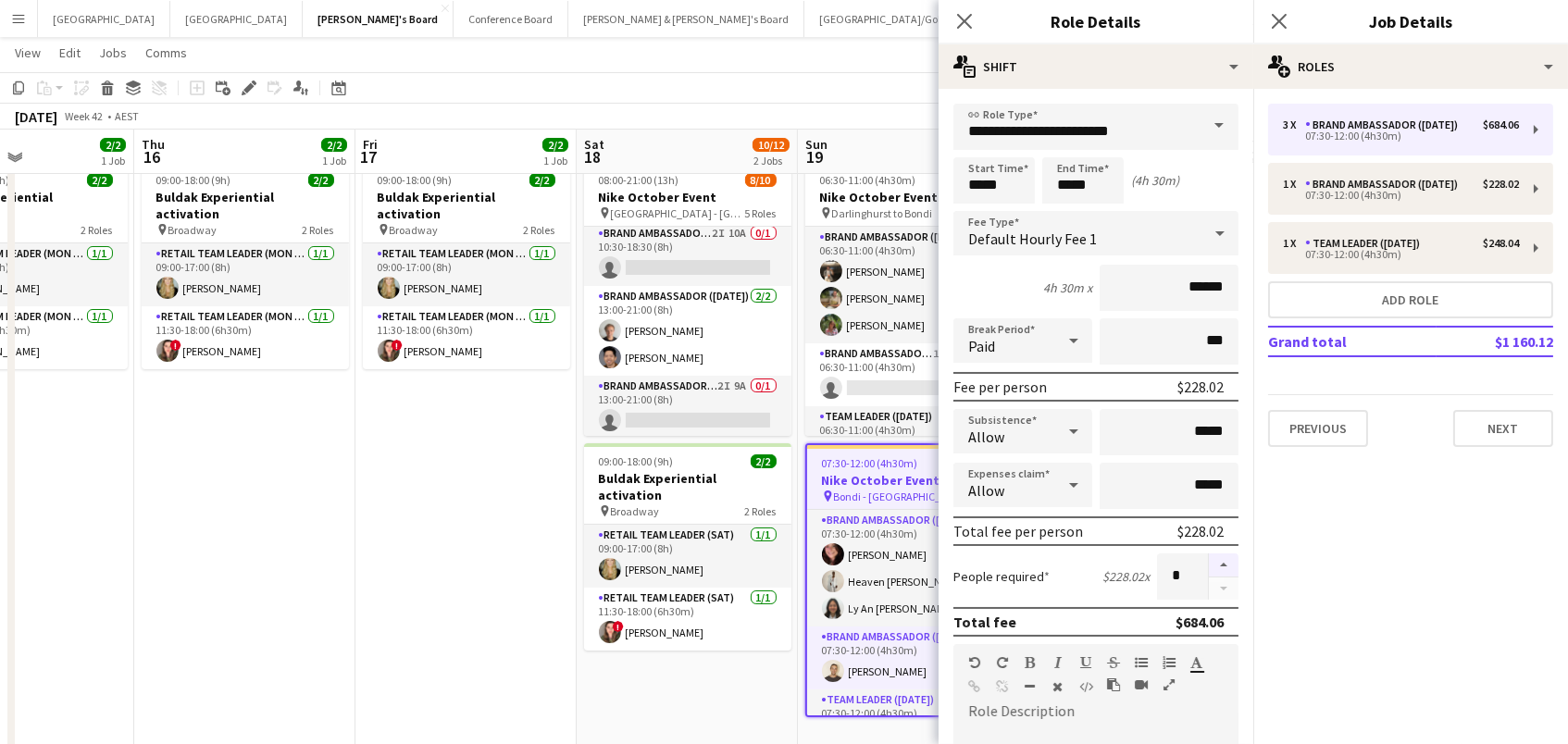
click at [1219, 570] on button "button" at bounding box center [1224, 565] width 30 height 24
type input "*"
click at [849, 663] on app-card-role "Brand Ambassador ([DATE]) [DATE] 07:30-12:00 (4h30m) [PERSON_NAME]" at bounding box center [908, 658] width 204 height 63
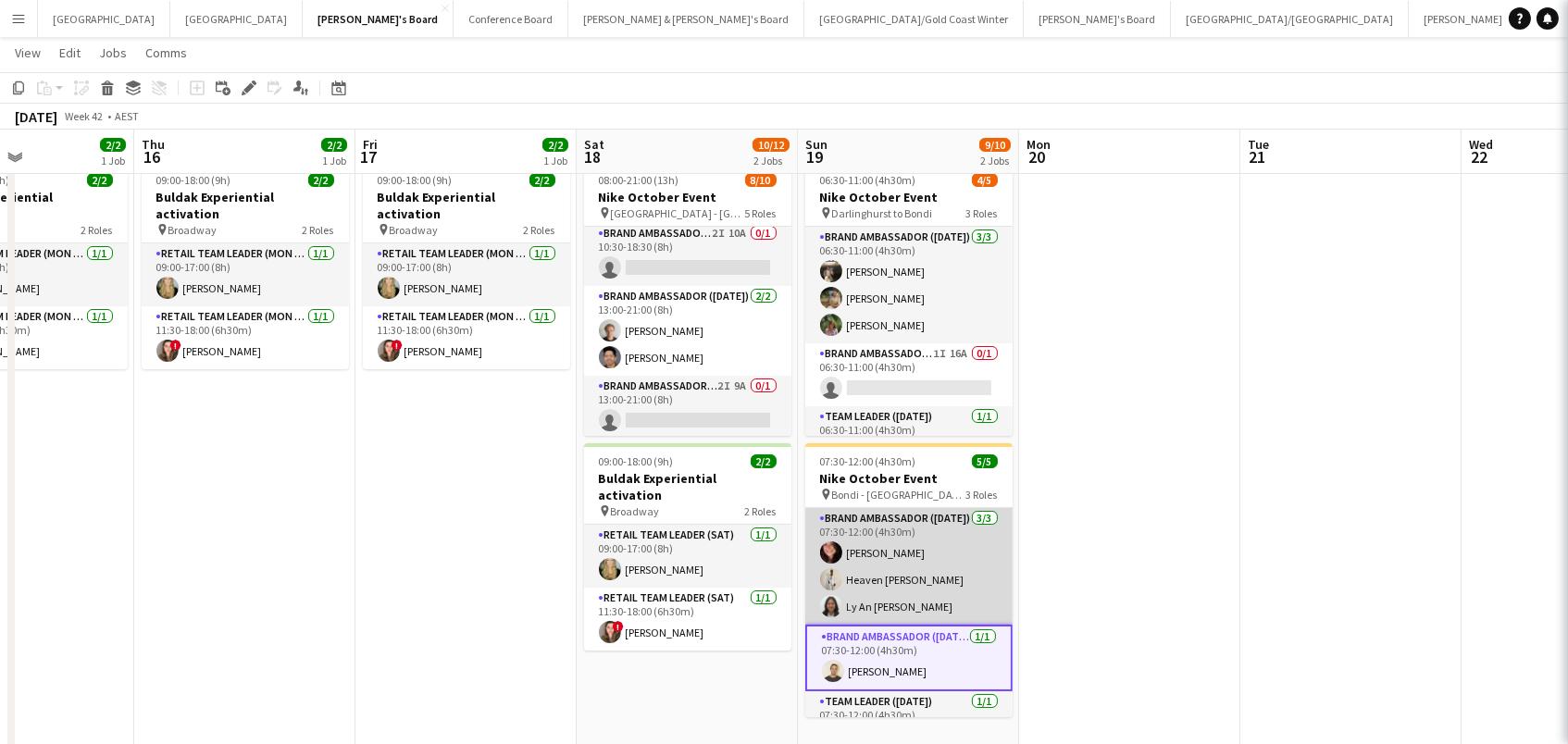
scroll to position [0, 529]
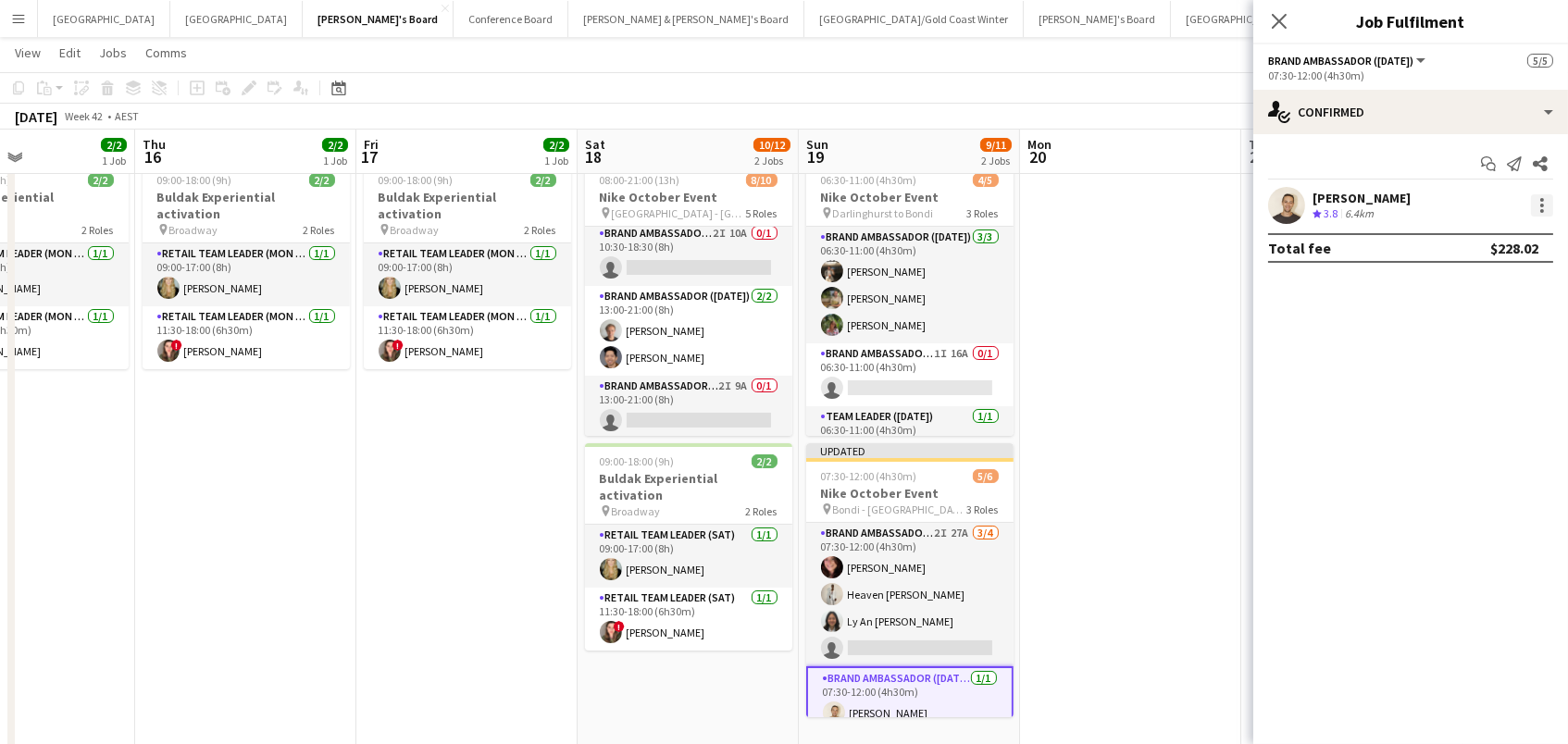
click at [1539, 201] on div at bounding box center [1542, 206] width 22 height 22
click at [1528, 281] on span "Switch crew" at bounding box center [1483, 283] width 115 height 17
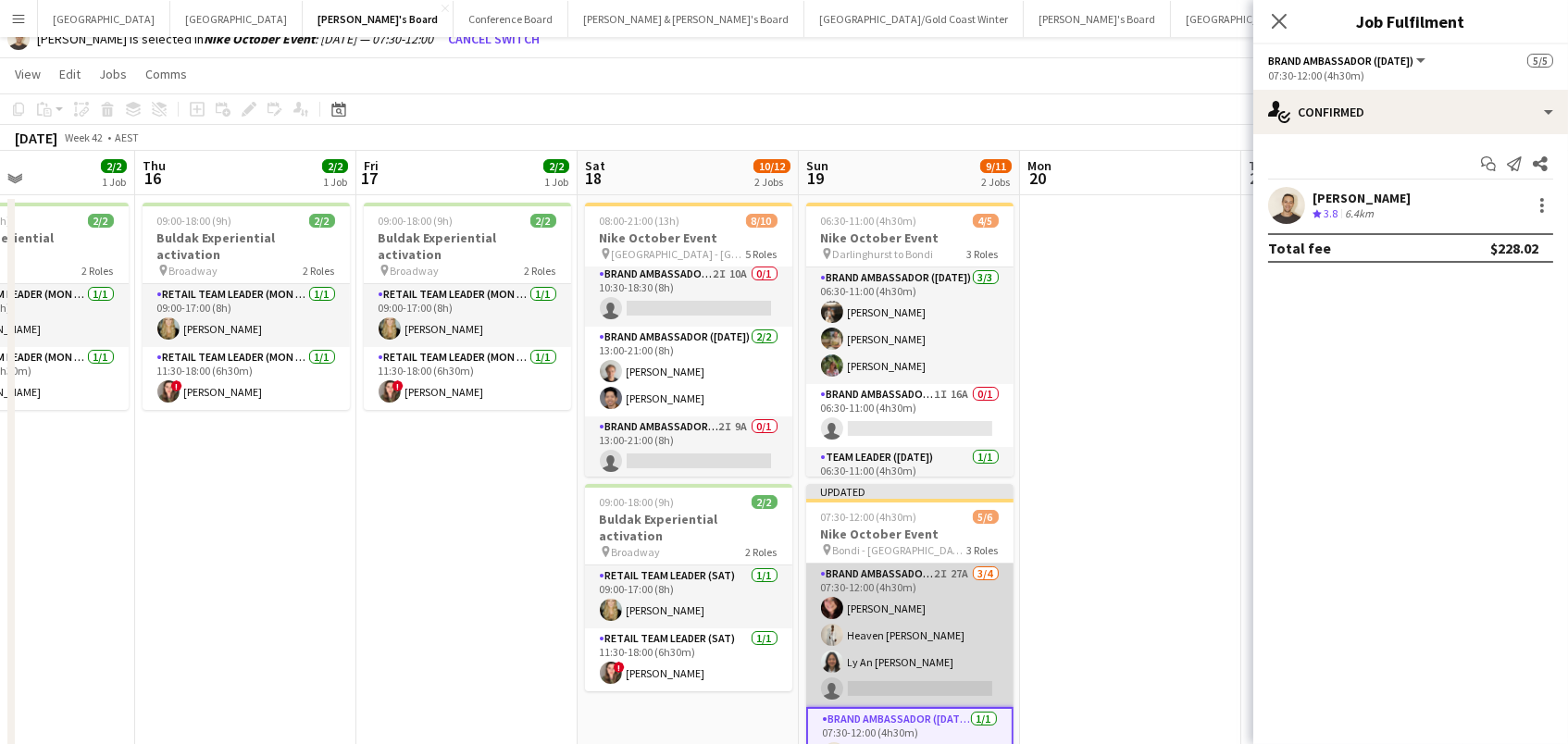
click at [943, 669] on app-card-role "Brand Ambassador ([DATE]) 2I 27A [DATE] 07:30-12:00 (4h30m) [PERSON_NAME] Heave…" at bounding box center [909, 635] width 208 height 143
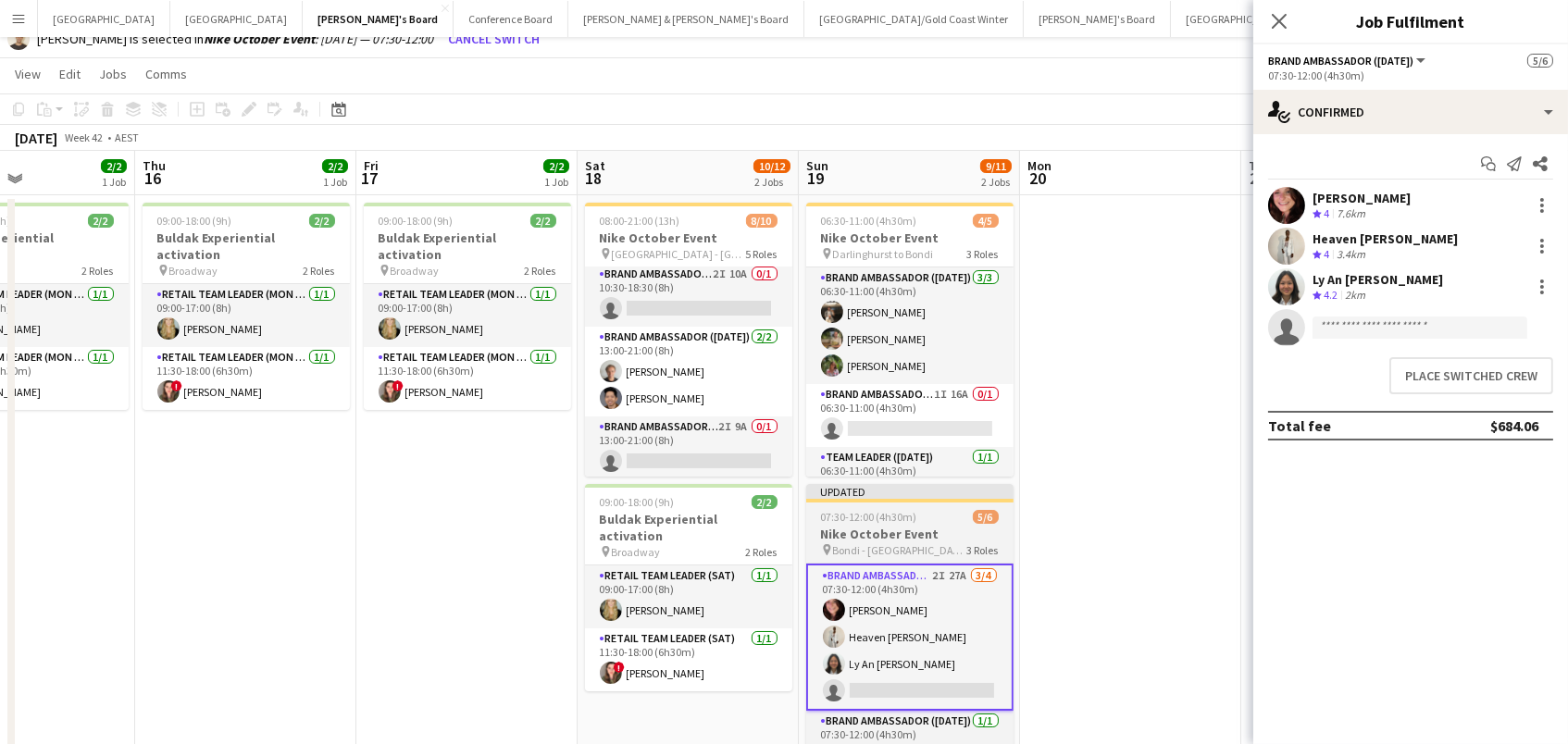
click at [914, 534] on h3 "Nike October Event" at bounding box center [909, 533] width 208 height 17
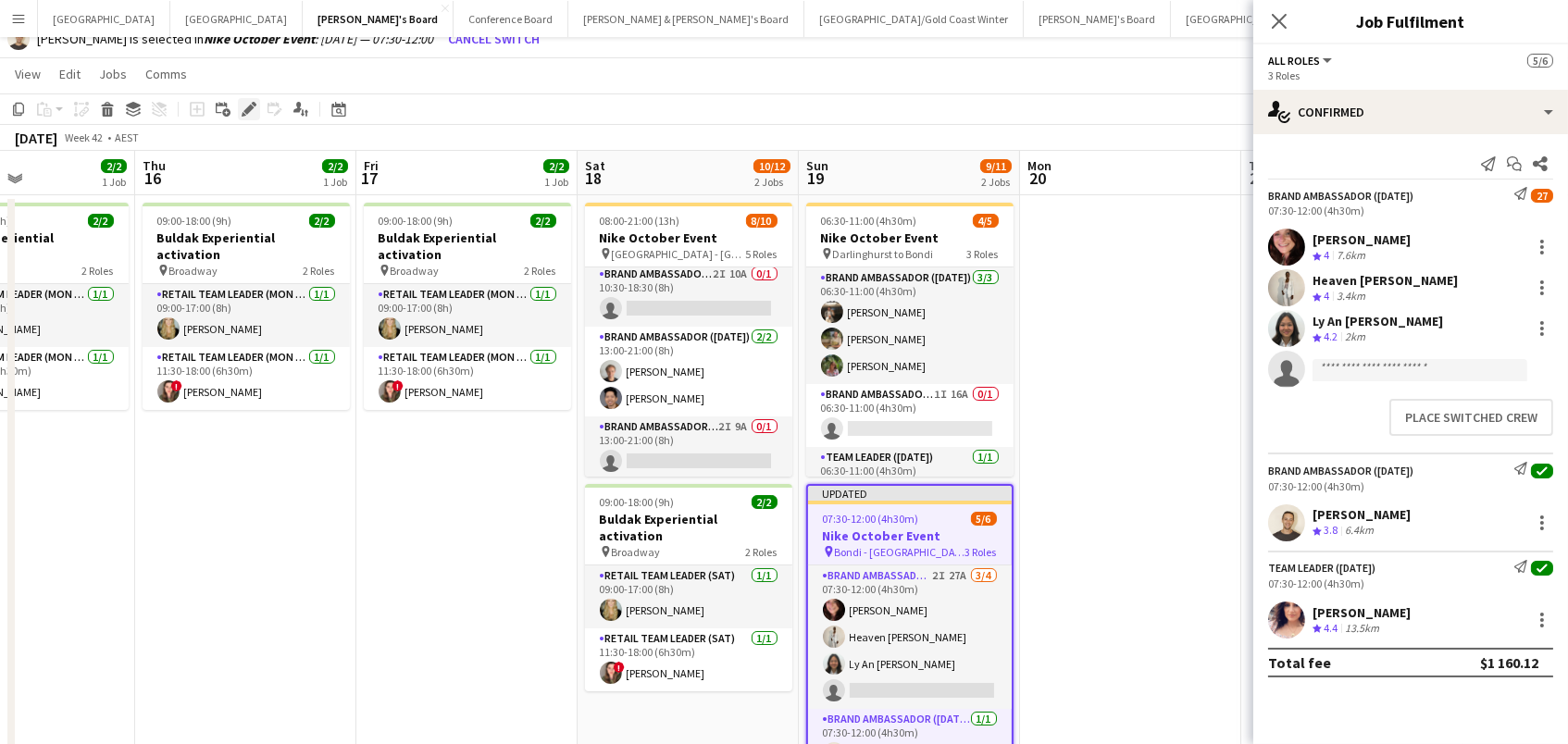
click at [247, 101] on icon "Edit" at bounding box center [248, 108] width 15 height 15
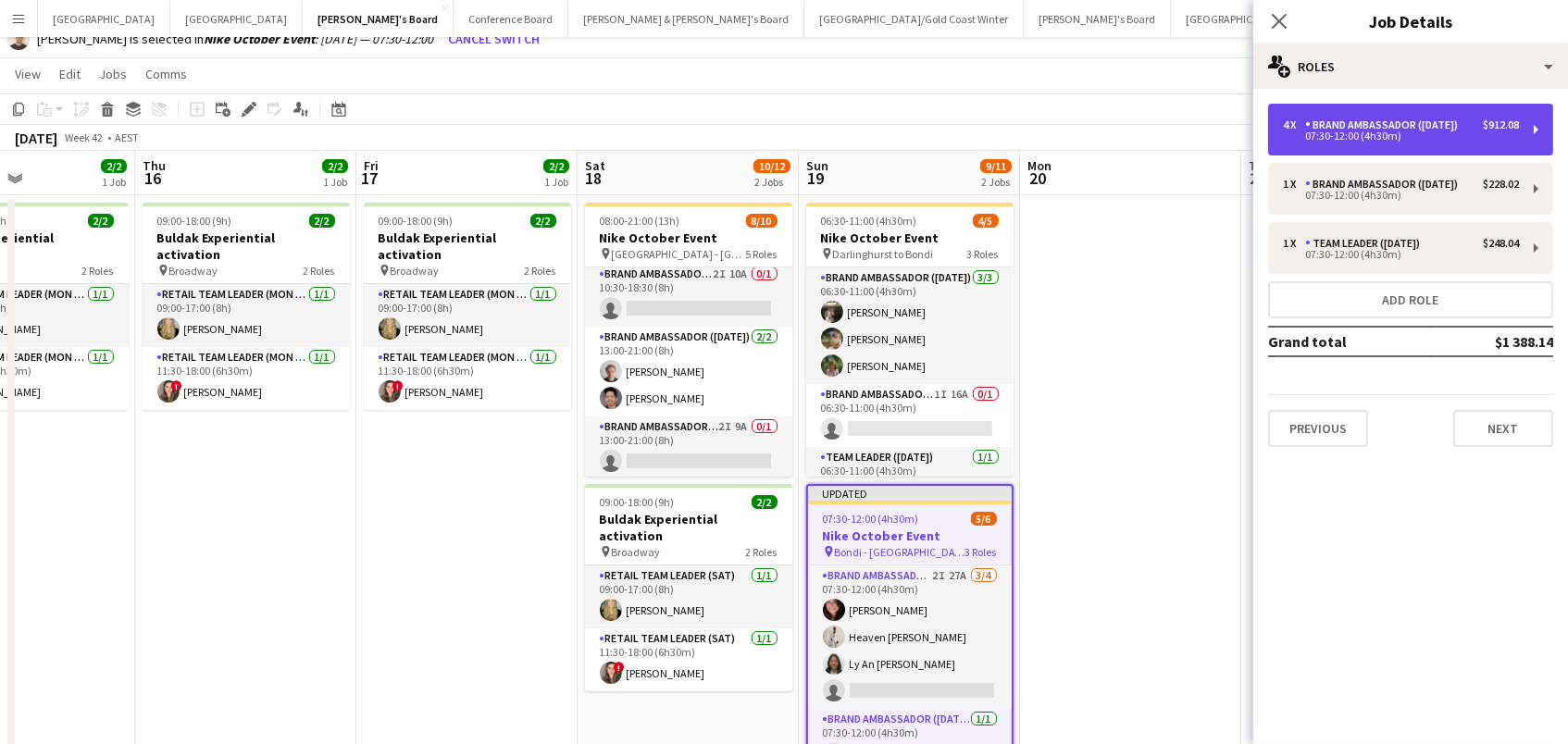
click at [1333, 117] on div "4 x Brand Ambassador ([DATE]) $912.08 07:30-12:00 (4h30m)" at bounding box center [1410, 129] width 285 height 52
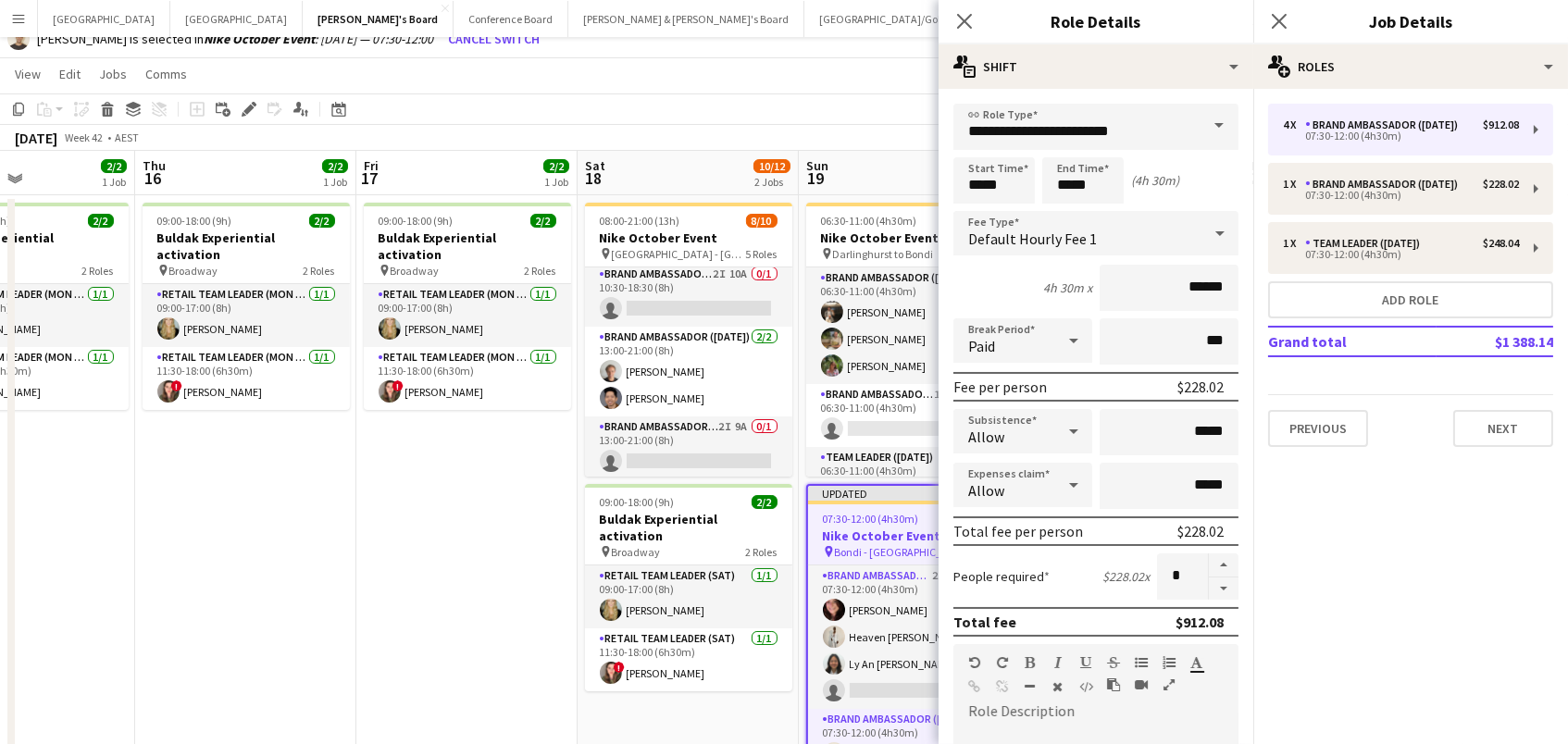
drag, startPoint x: 1221, startPoint y: 580, endPoint x: 1229, endPoint y: 575, distance: 9.4
click at [1221, 580] on button "button" at bounding box center [1224, 588] width 30 height 23
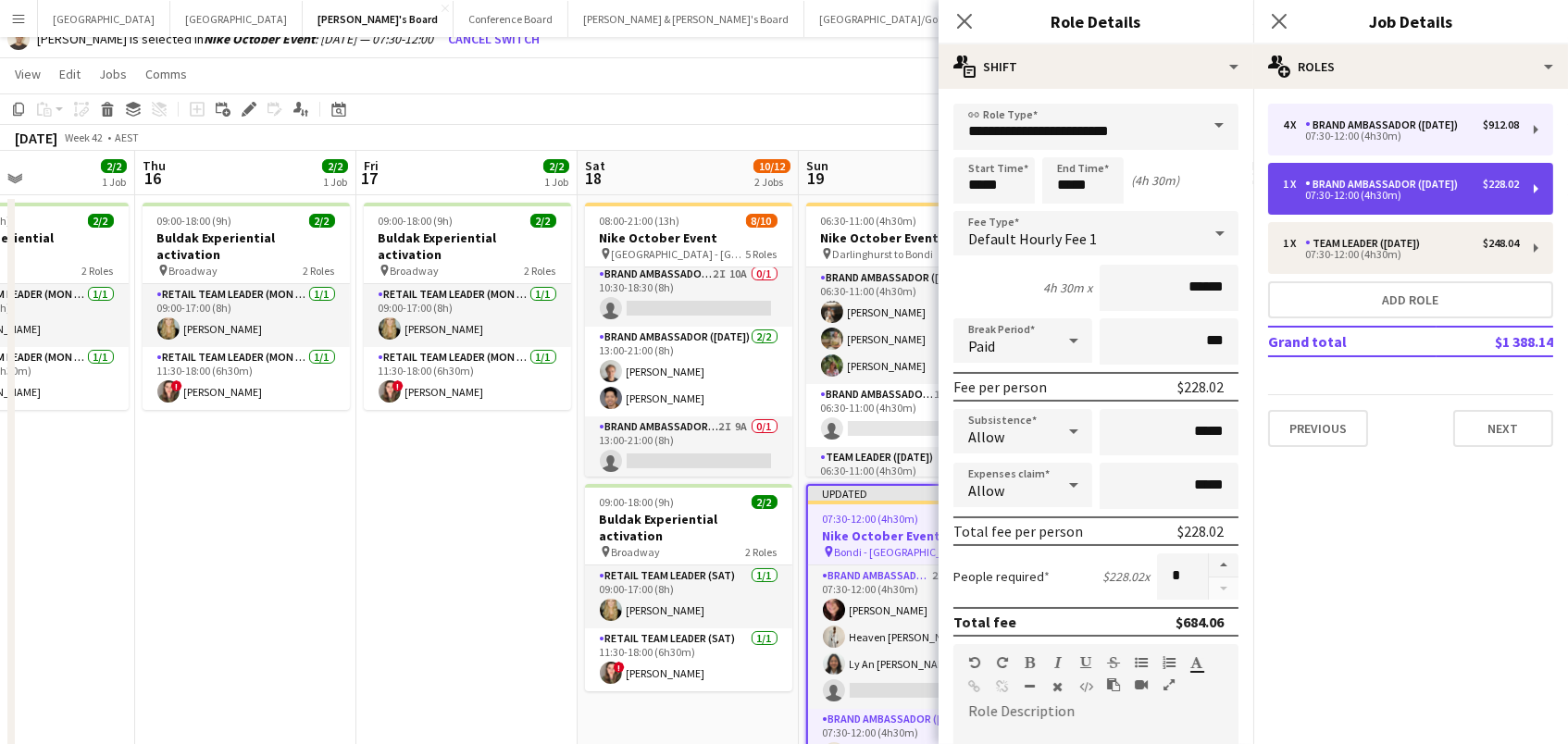
click at [1533, 188] on div "1 x Brand Ambassador ([DATE]) $228.02 07:30-12:00 (4h30m)" at bounding box center [1410, 189] width 285 height 52
type input "*"
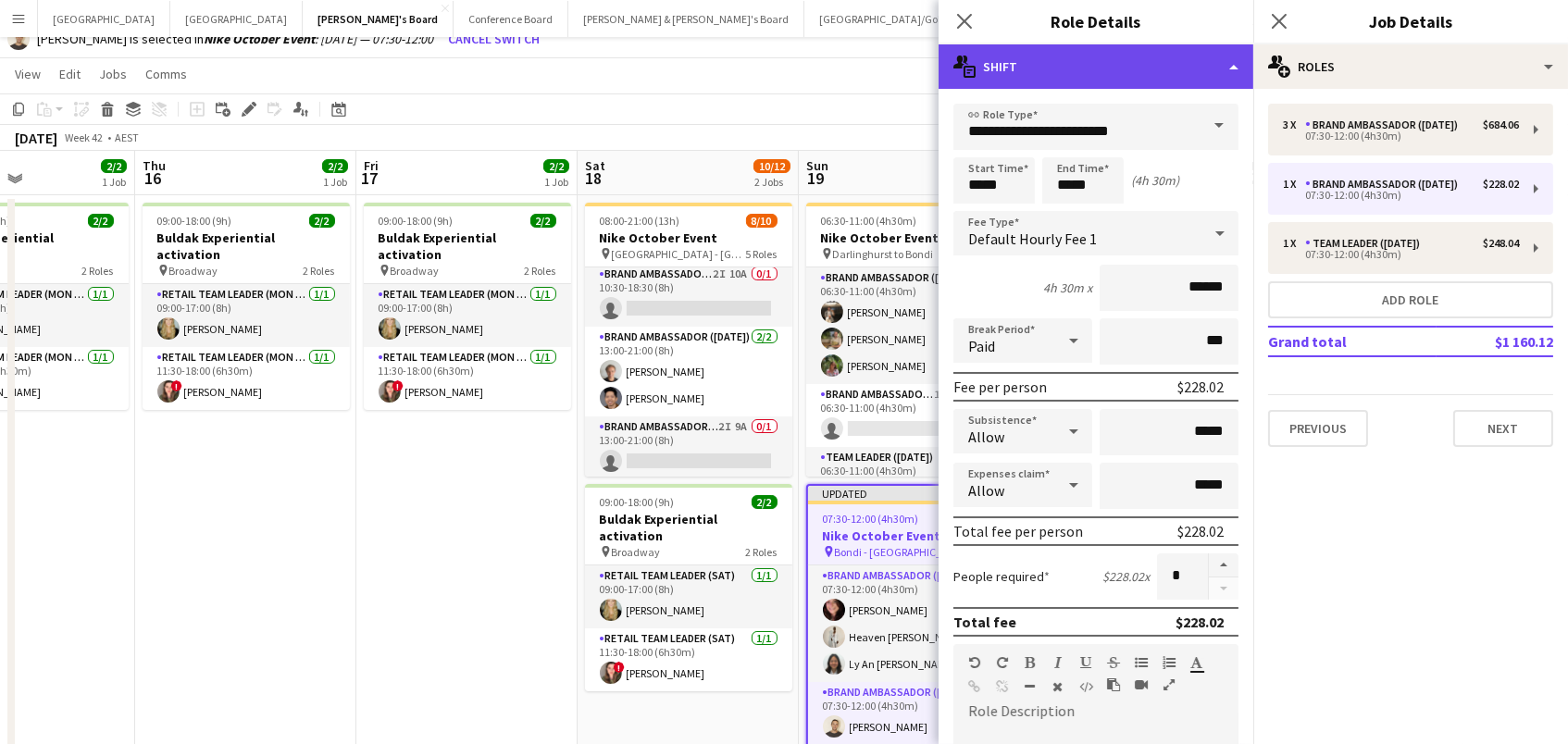
click at [1191, 83] on div "multiple-actions-text Shift" at bounding box center [1096, 67] width 315 height 45
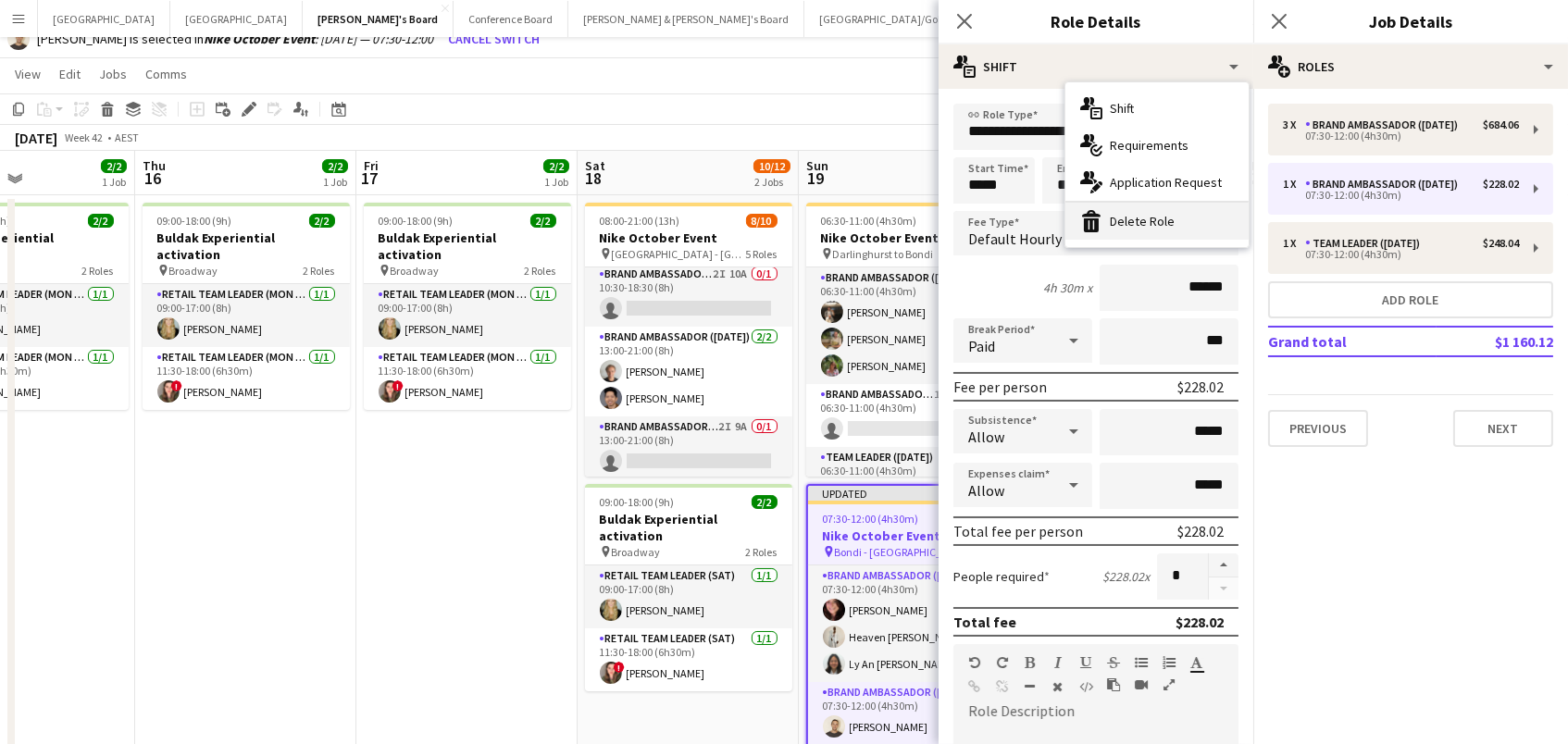
click at [1199, 217] on div "bin-2 Delete Role" at bounding box center [1157, 221] width 183 height 37
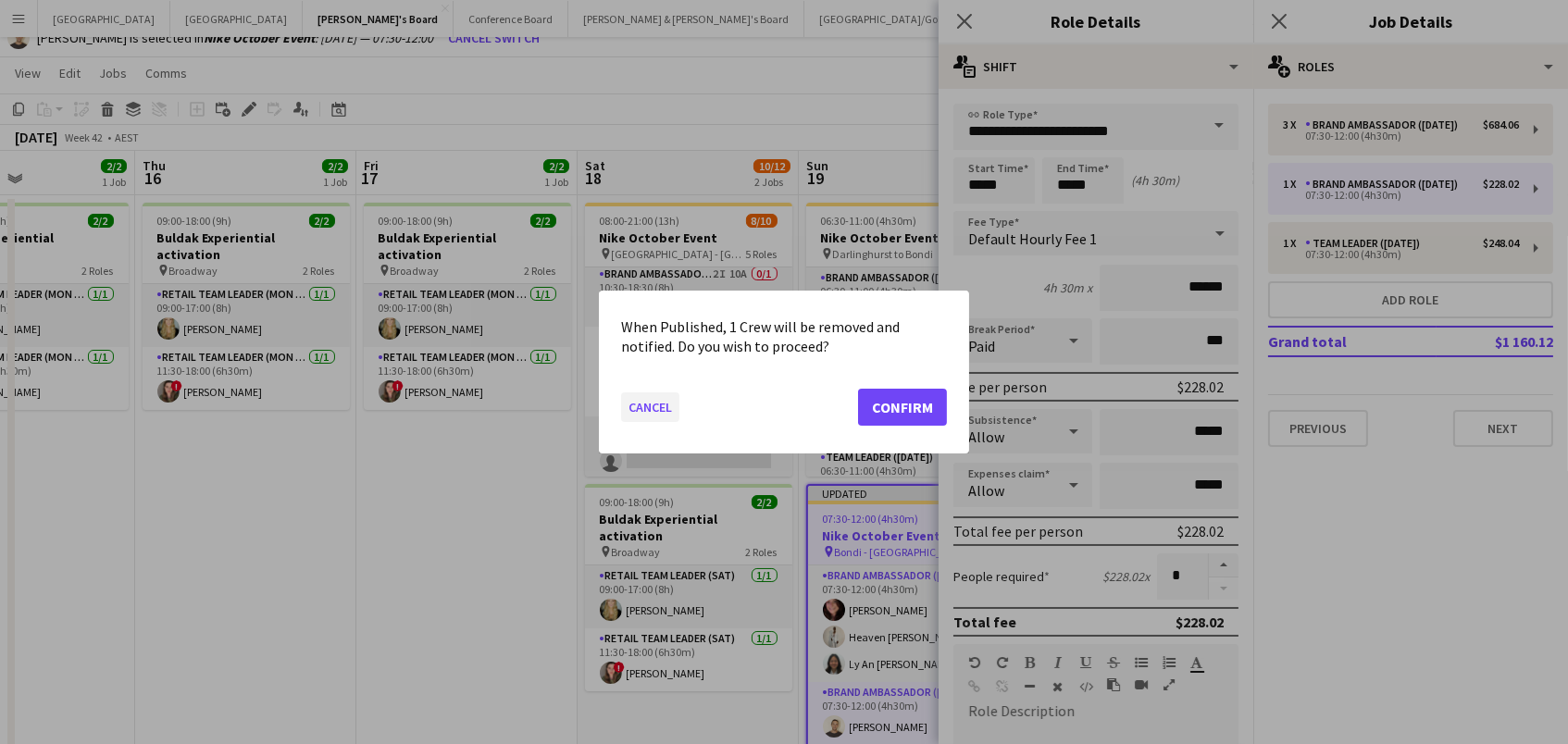
click at [644, 398] on button "Cancel" at bounding box center [650, 407] width 59 height 30
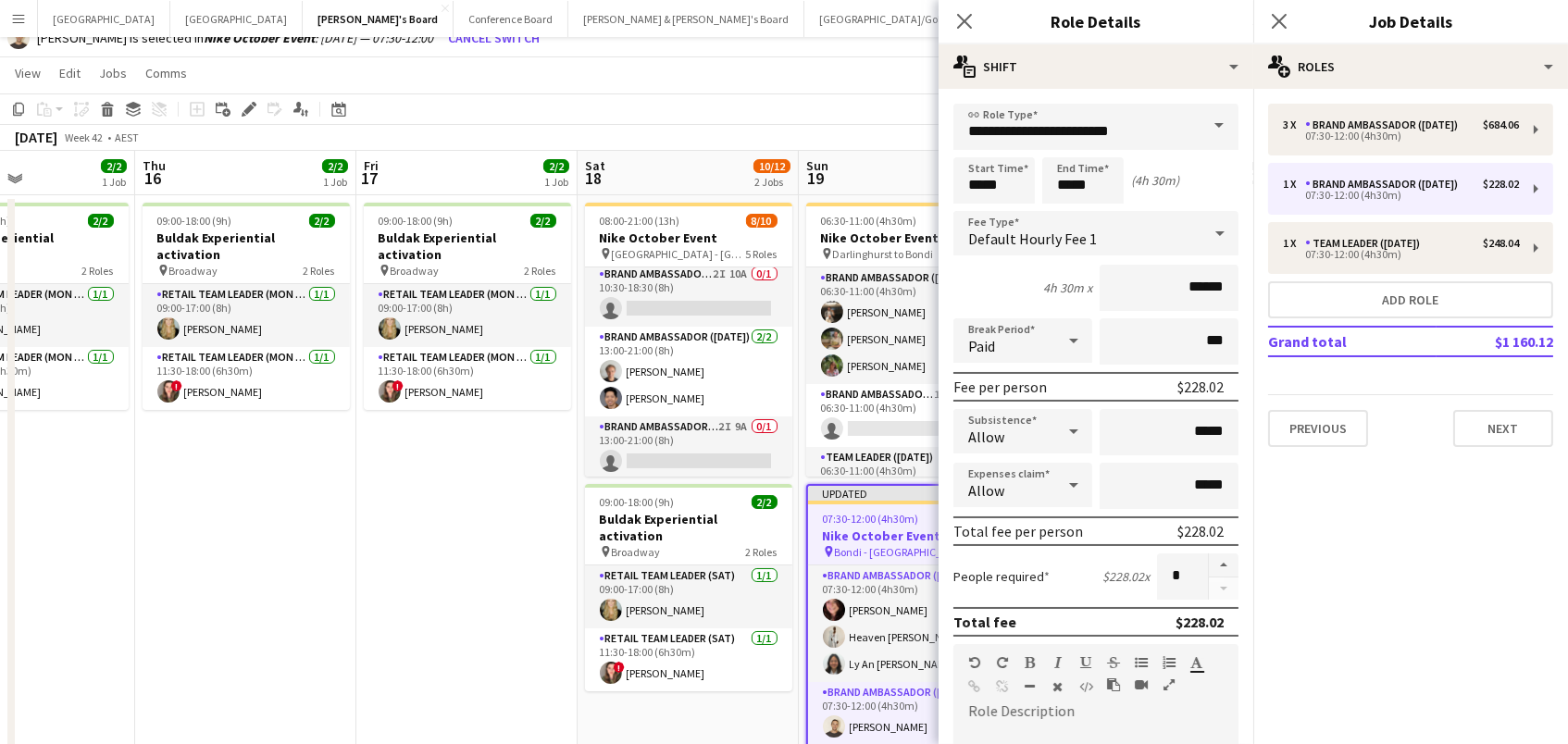
scroll to position [52, 0]
click at [874, 535] on h3 "Nike October Event" at bounding box center [909, 536] width 204 height 17
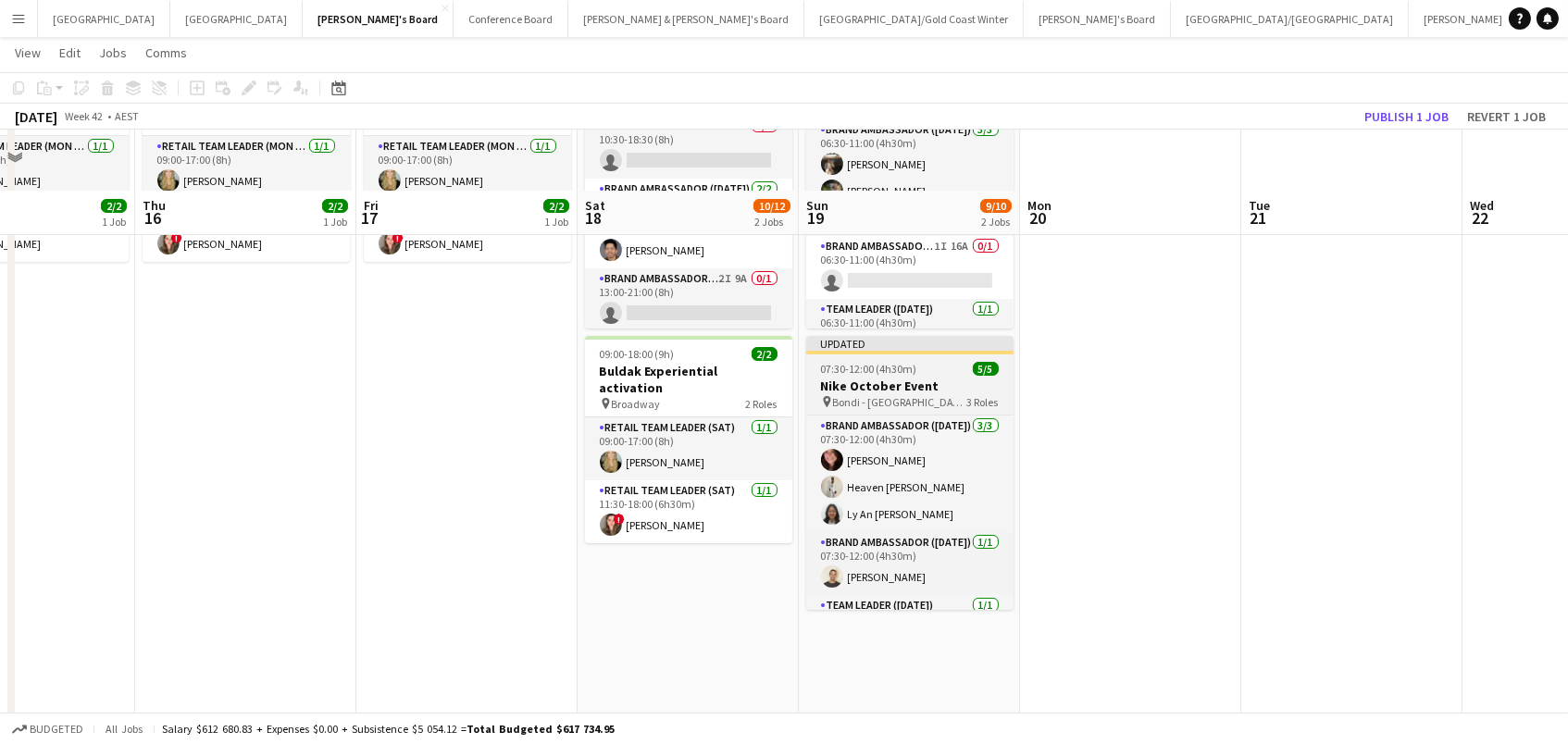
scroll to position [289, 0]
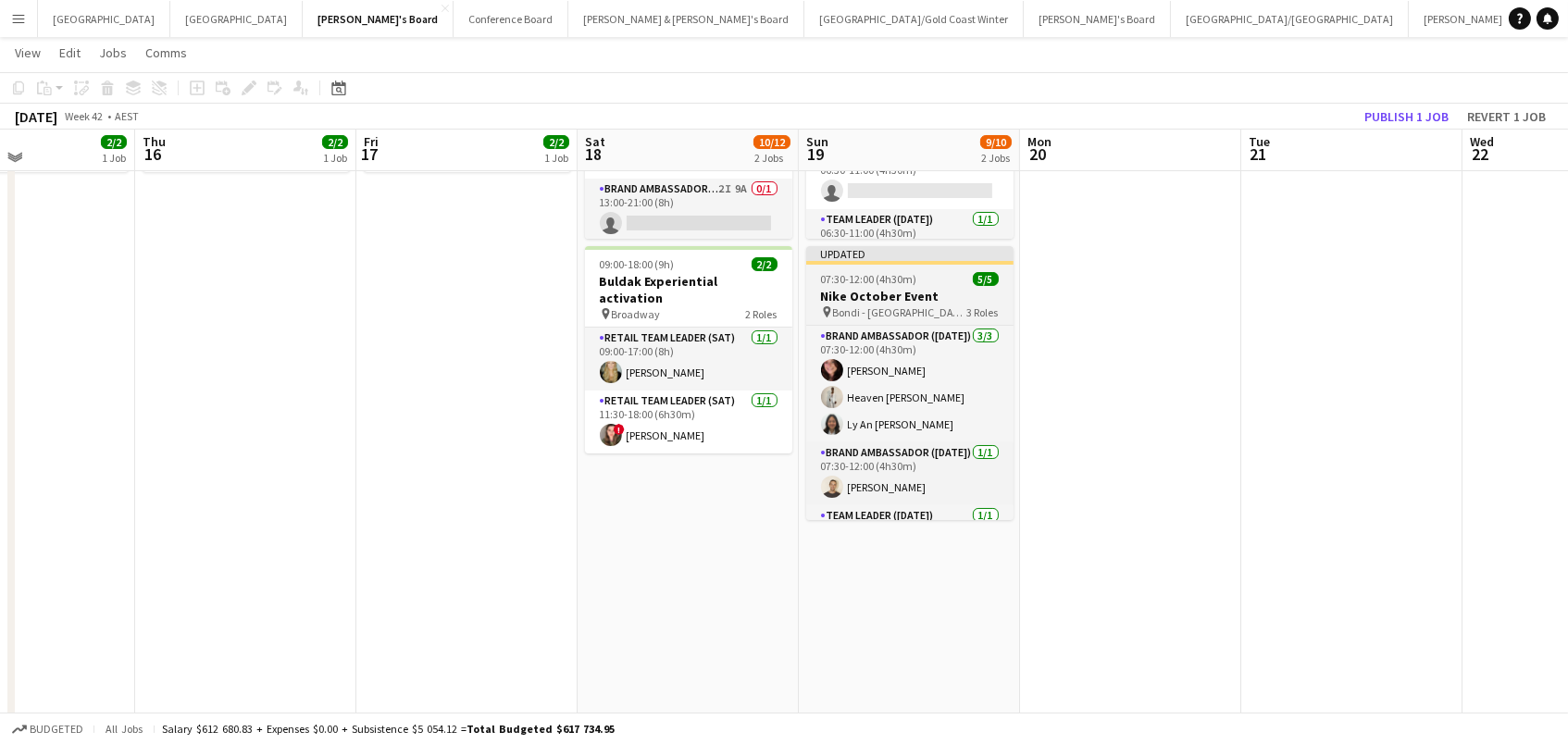
click at [879, 299] on h3 "Nike October Event" at bounding box center [909, 296] width 208 height 17
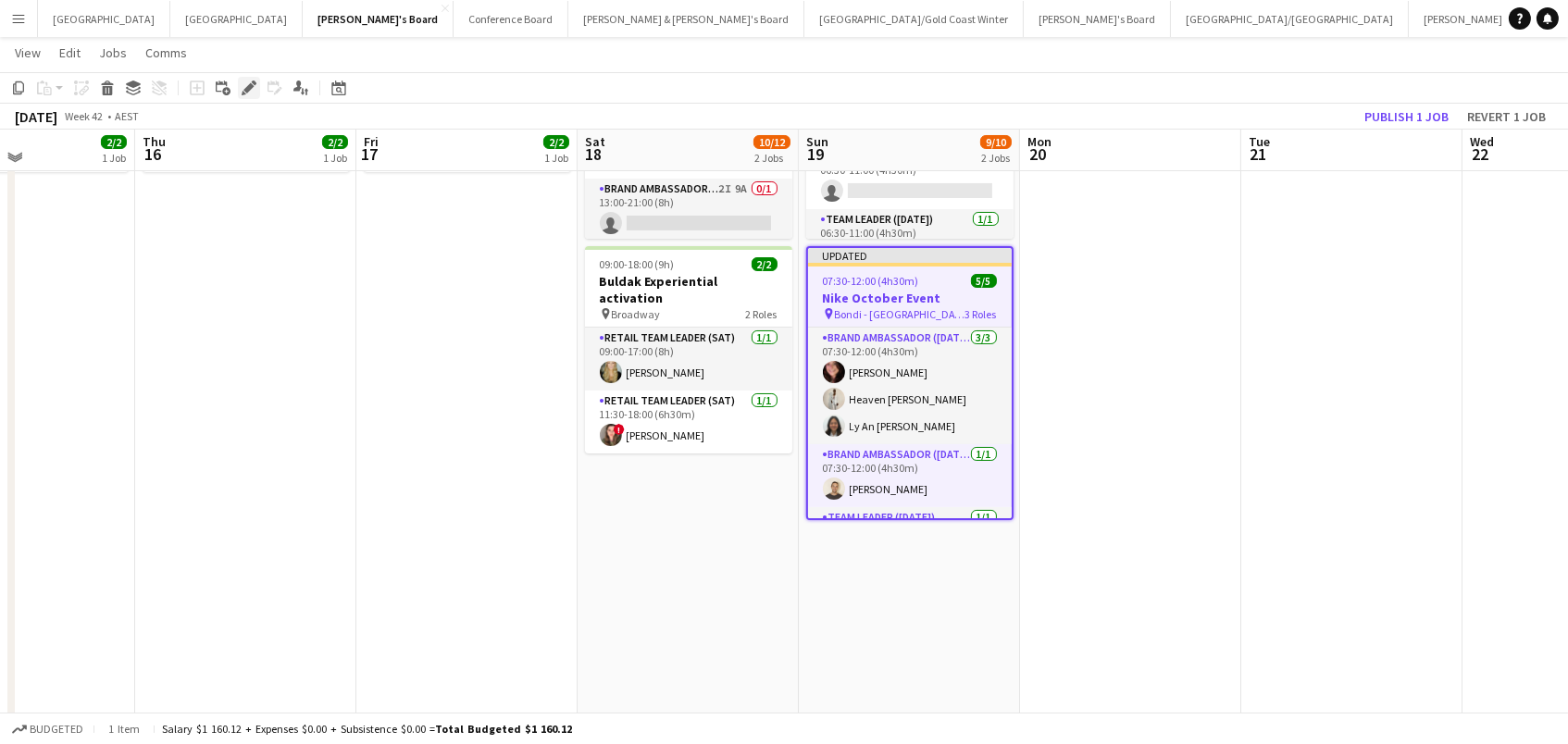
click at [241, 87] on icon "Edit" at bounding box center [248, 87] width 15 height 15
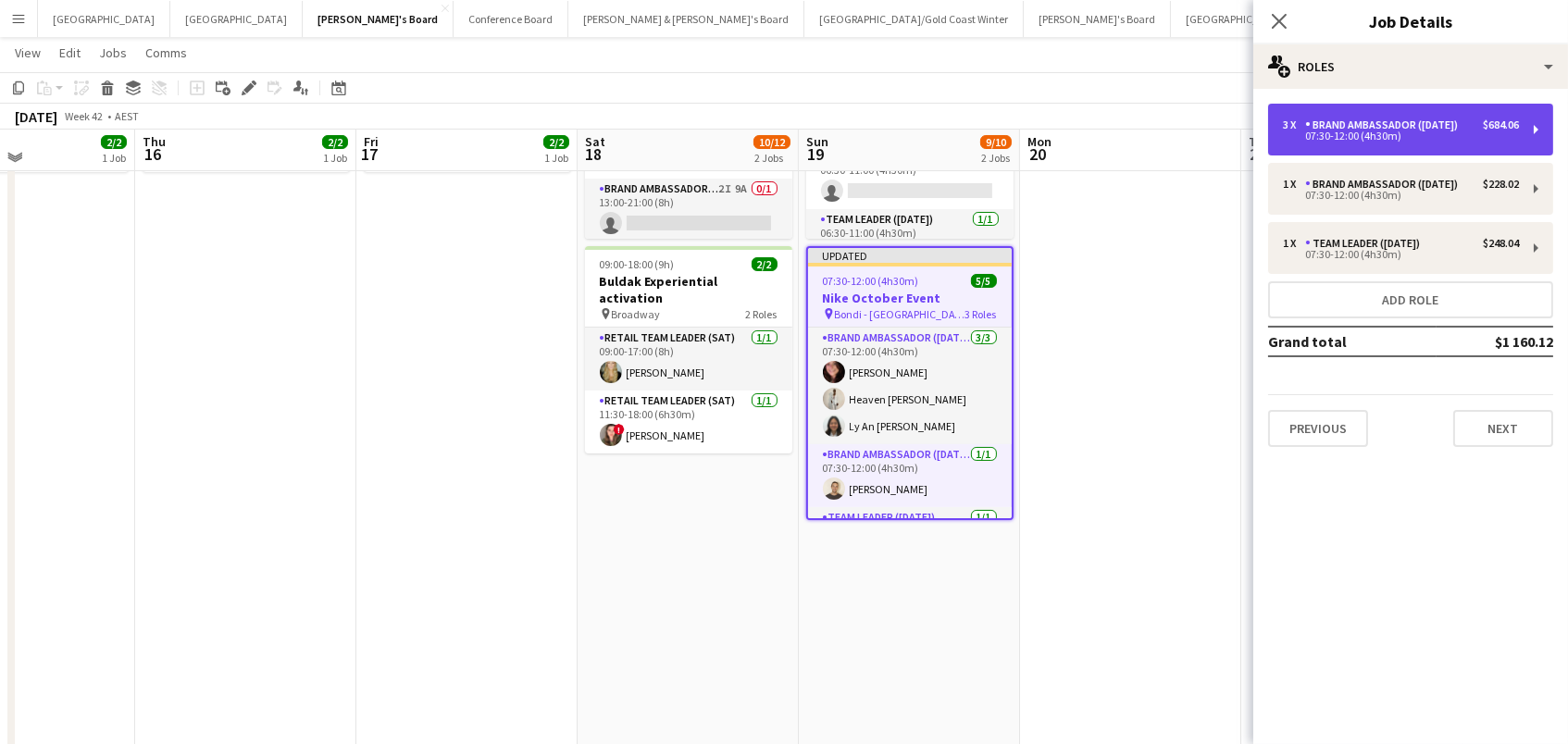
click at [1519, 124] on div "3 x Brand Ambassador ([DATE]) $684.06 07:30-12:00 (4h30m)" at bounding box center [1410, 129] width 285 height 52
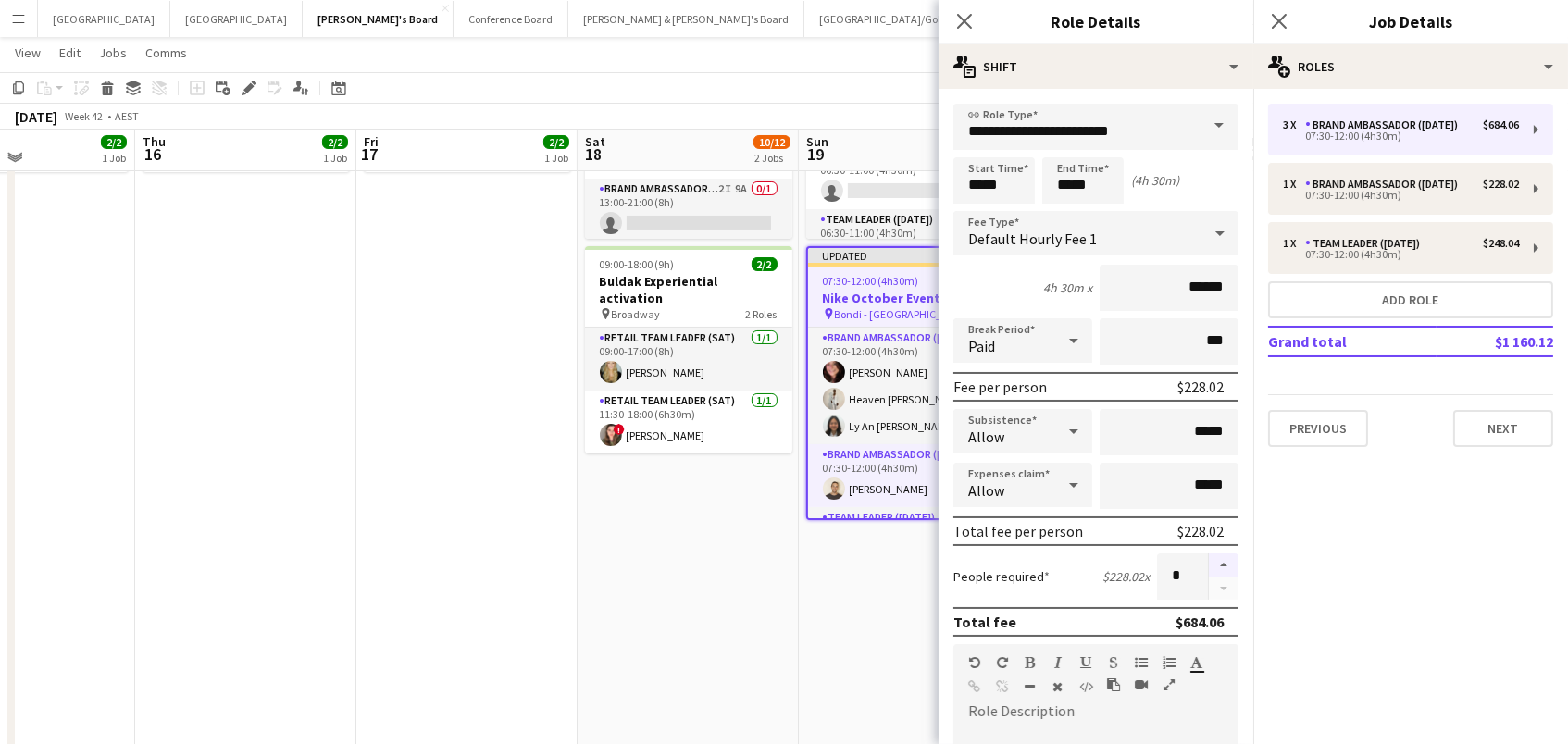
drag, startPoint x: 1223, startPoint y: 557, endPoint x: 1210, endPoint y: 560, distance: 13.3
click at [1224, 558] on button "button" at bounding box center [1224, 565] width 30 height 24
type input "*"
click at [697, 614] on app-date-cell "08:00-21:00 (13h) 8/10 Nike October Event pin Darlinghurst - Sydney 5 Roles Tea…" at bounding box center [688, 433] width 222 height 953
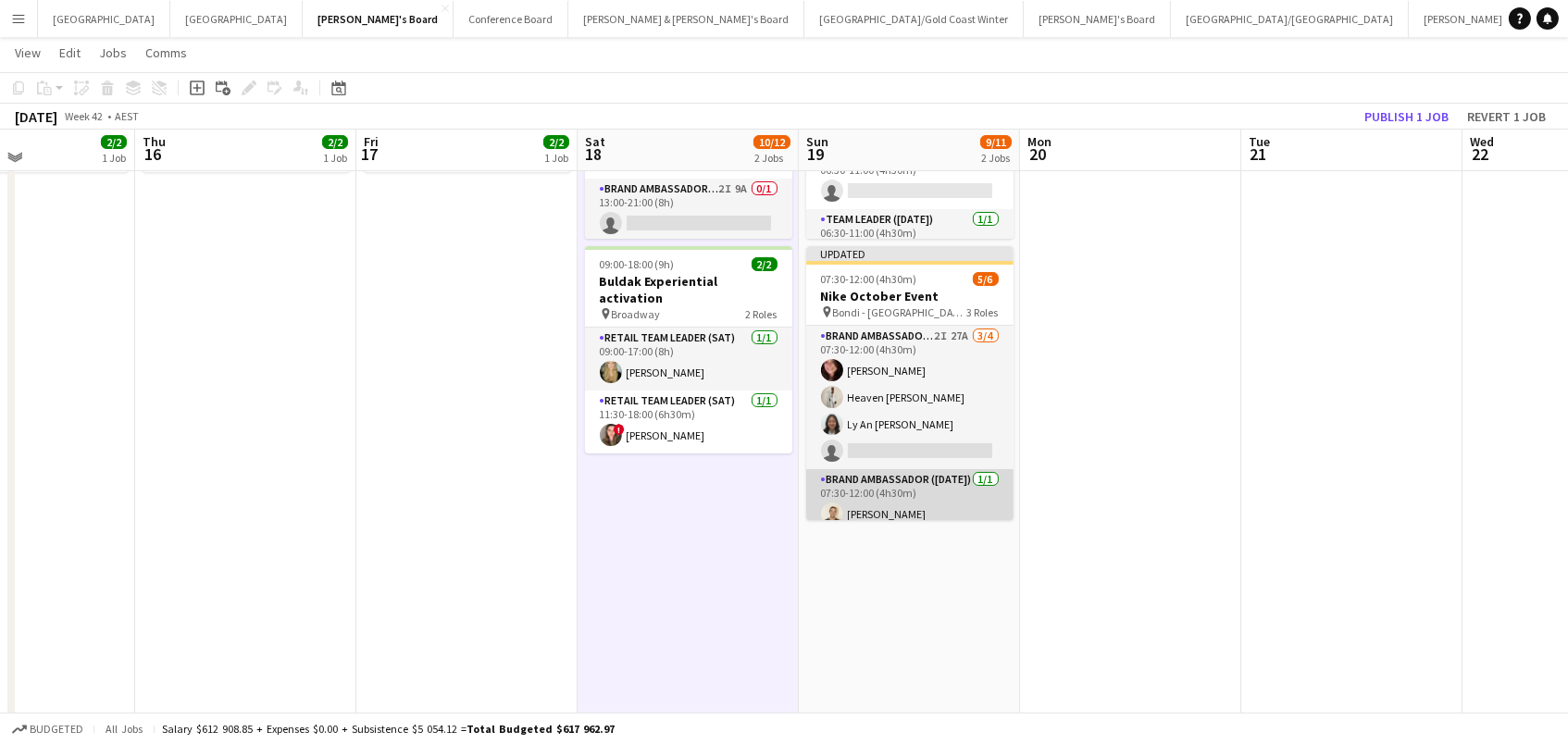
click at [859, 503] on app-card-role "Brand Ambassador ([DATE]) [DATE] 07:30-12:00 (4h30m) [PERSON_NAME]" at bounding box center [909, 500] width 208 height 63
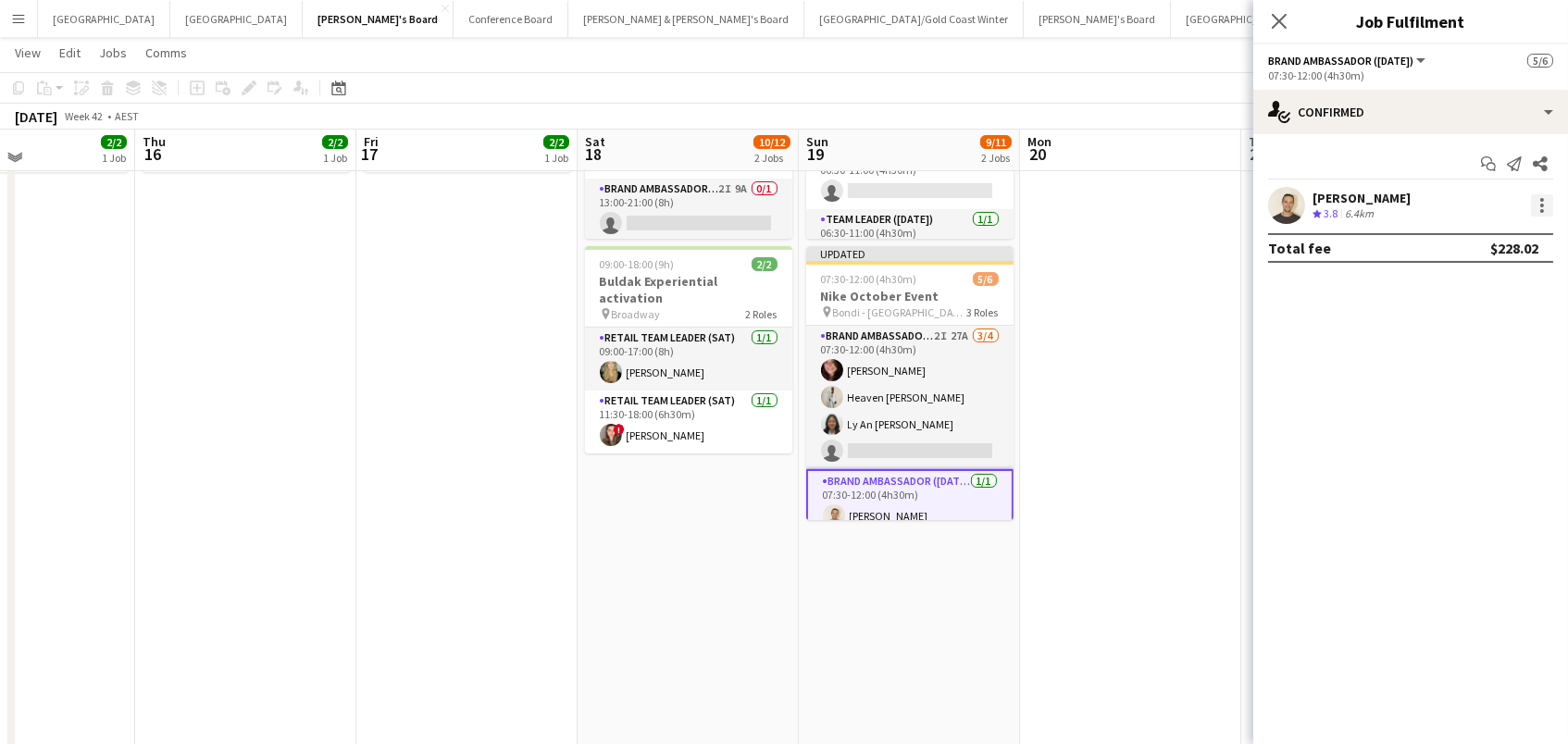
click at [1539, 201] on div at bounding box center [1542, 206] width 22 height 22
click at [1531, 276] on span "Send notification" at bounding box center [1480, 283] width 109 height 16
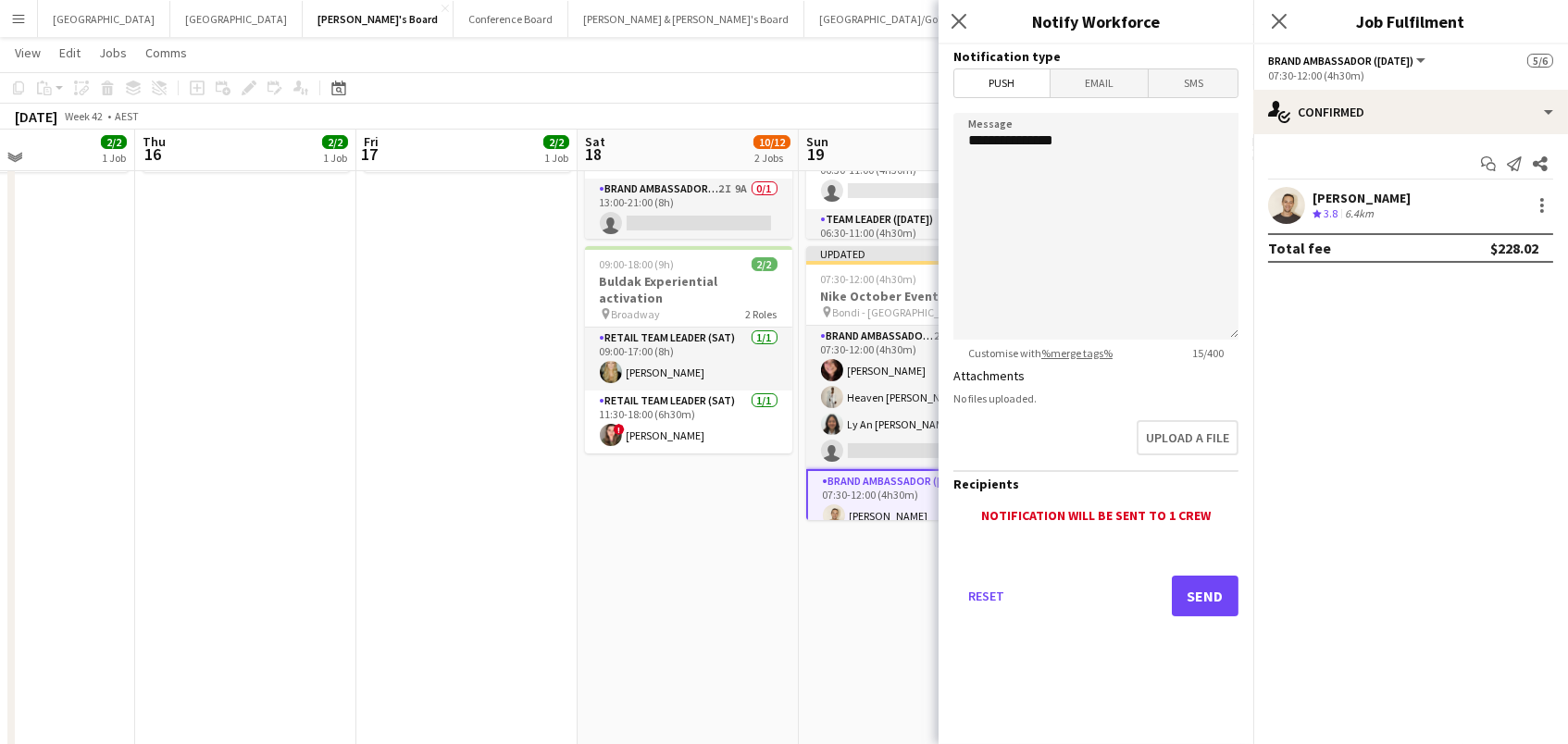
click at [948, 20] on app-icon "Close pop-in" at bounding box center [959, 21] width 22 height 22
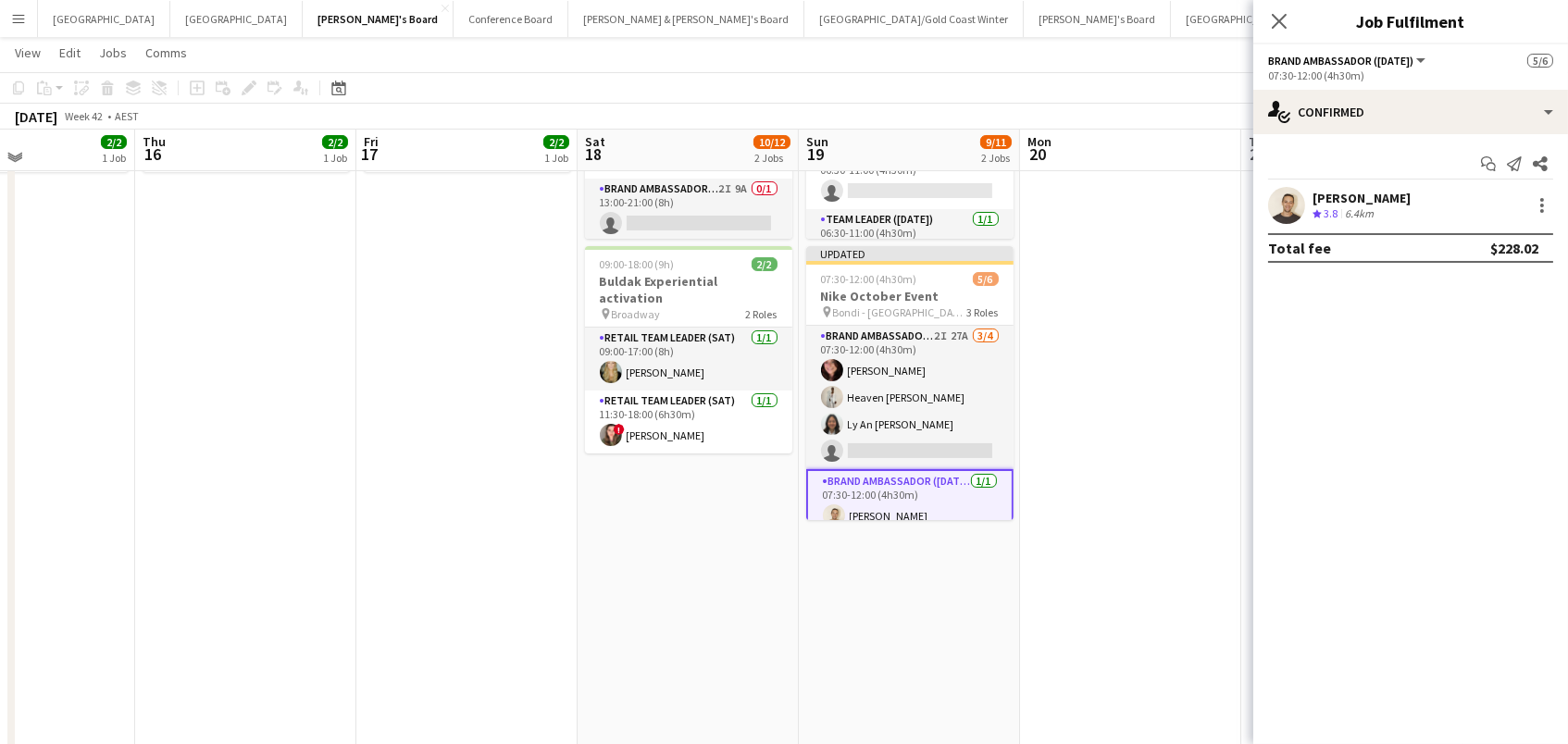
click at [1544, 217] on div "[PERSON_NAME] Crew rating 3.8 6.4km" at bounding box center [1410, 205] width 315 height 37
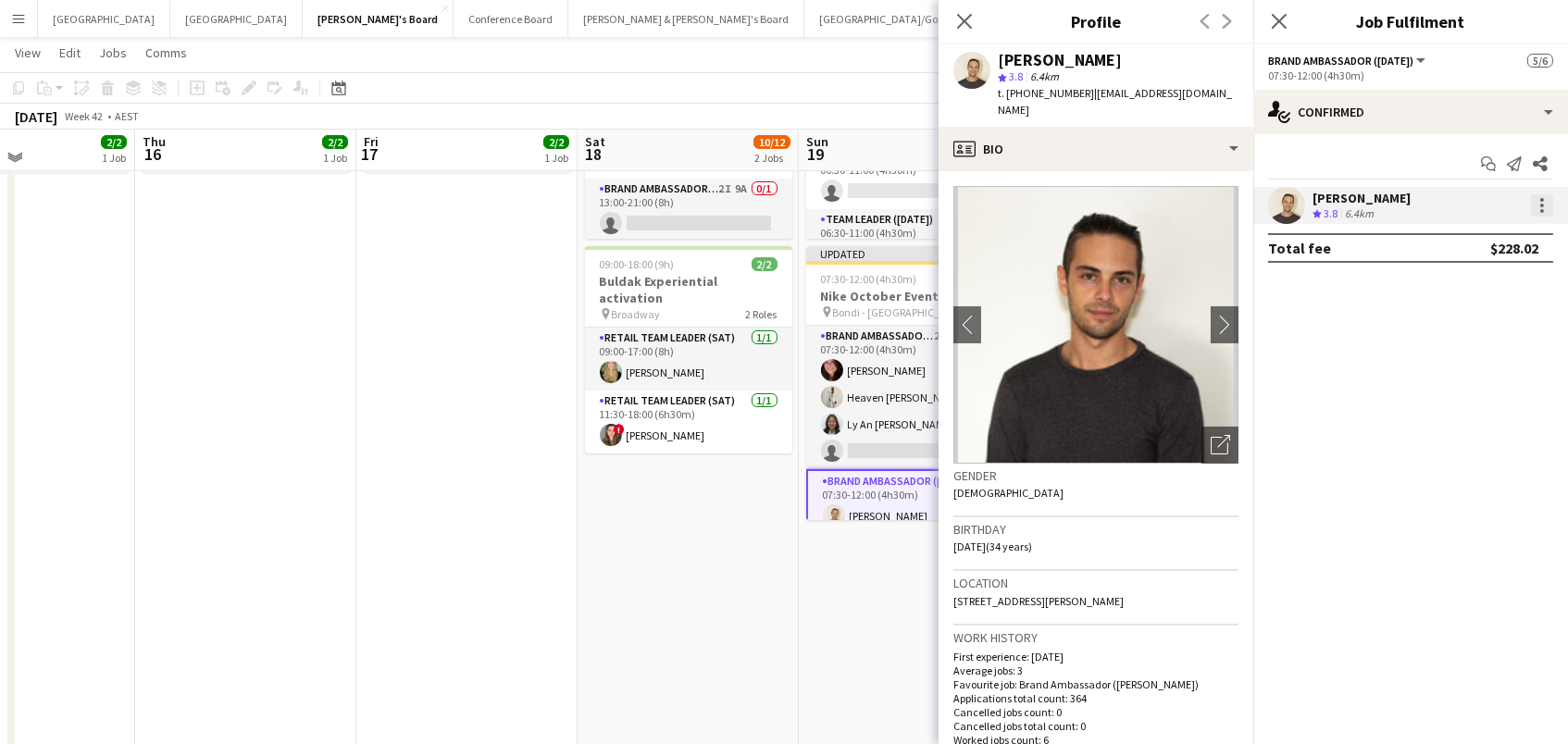
click at [1535, 206] on div at bounding box center [1542, 206] width 22 height 22
click at [868, 374] on div at bounding box center [784, 372] width 1568 height 744
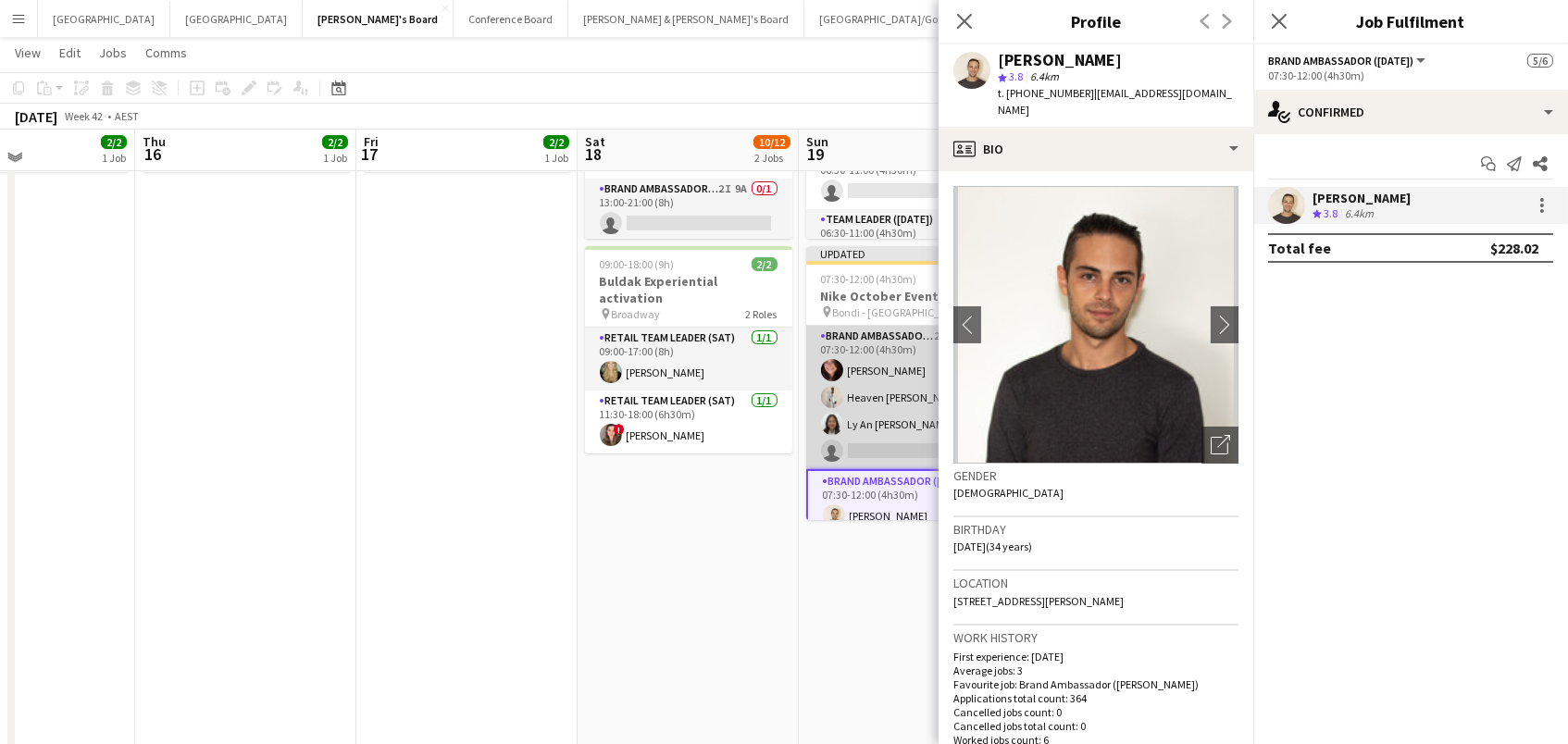
click at [906, 370] on app-card-role "Brand Ambassador ([DATE]) 2I 27A [DATE] 07:30-12:00 (4h30m) [PERSON_NAME] Heave…" at bounding box center [909, 397] width 208 height 143
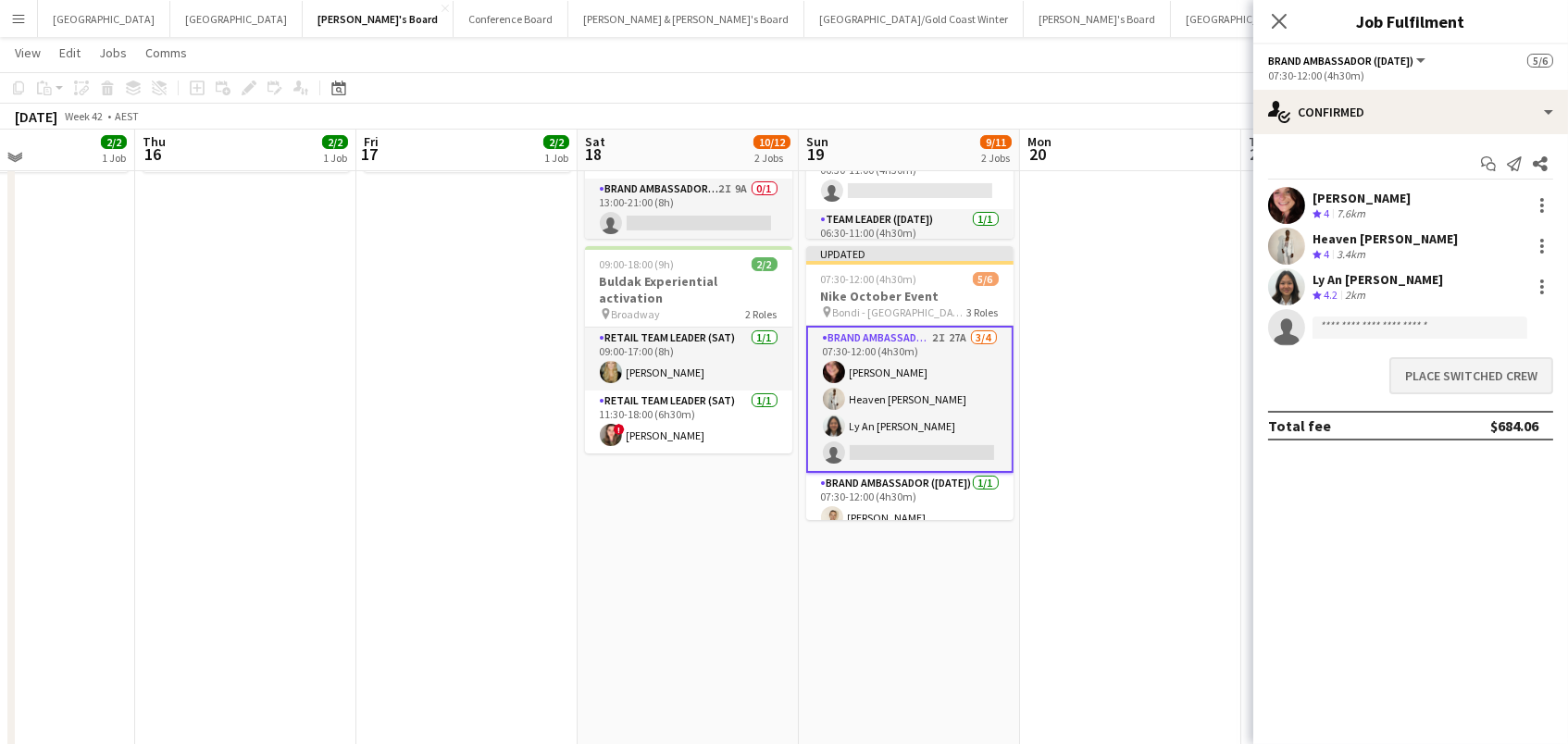
click at [1433, 363] on button "Place switched crew" at bounding box center [1471, 375] width 164 height 37
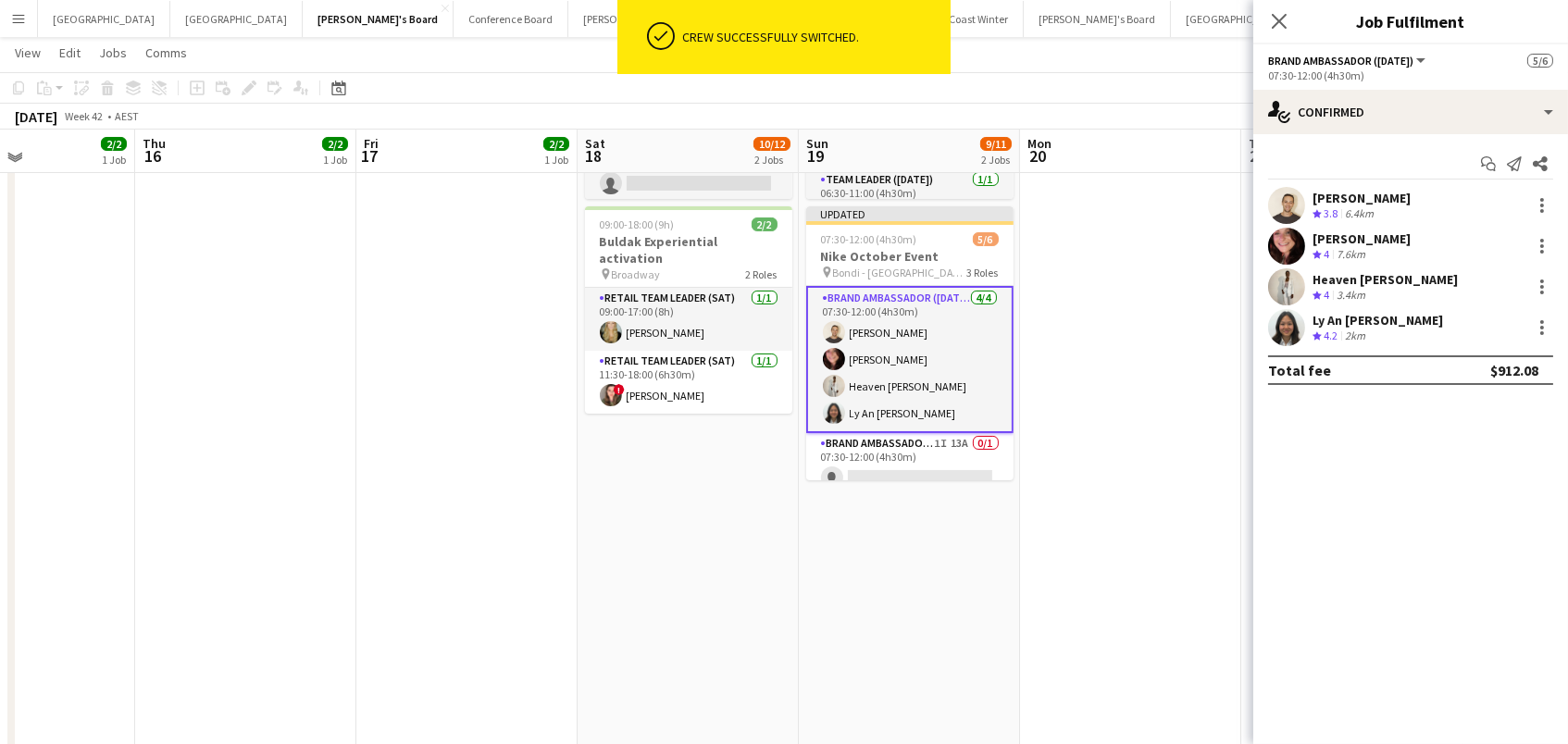
scroll to position [288, 0]
click at [908, 261] on app-calendar-viewport "Mon 13 Tue 14 Wed 15 2/2 1 Job Thu 16 2/2 1 Job Fri 17 2/2 1 Job Sat 18 10/12 2…" at bounding box center [784, 328] width 1568 height 1088
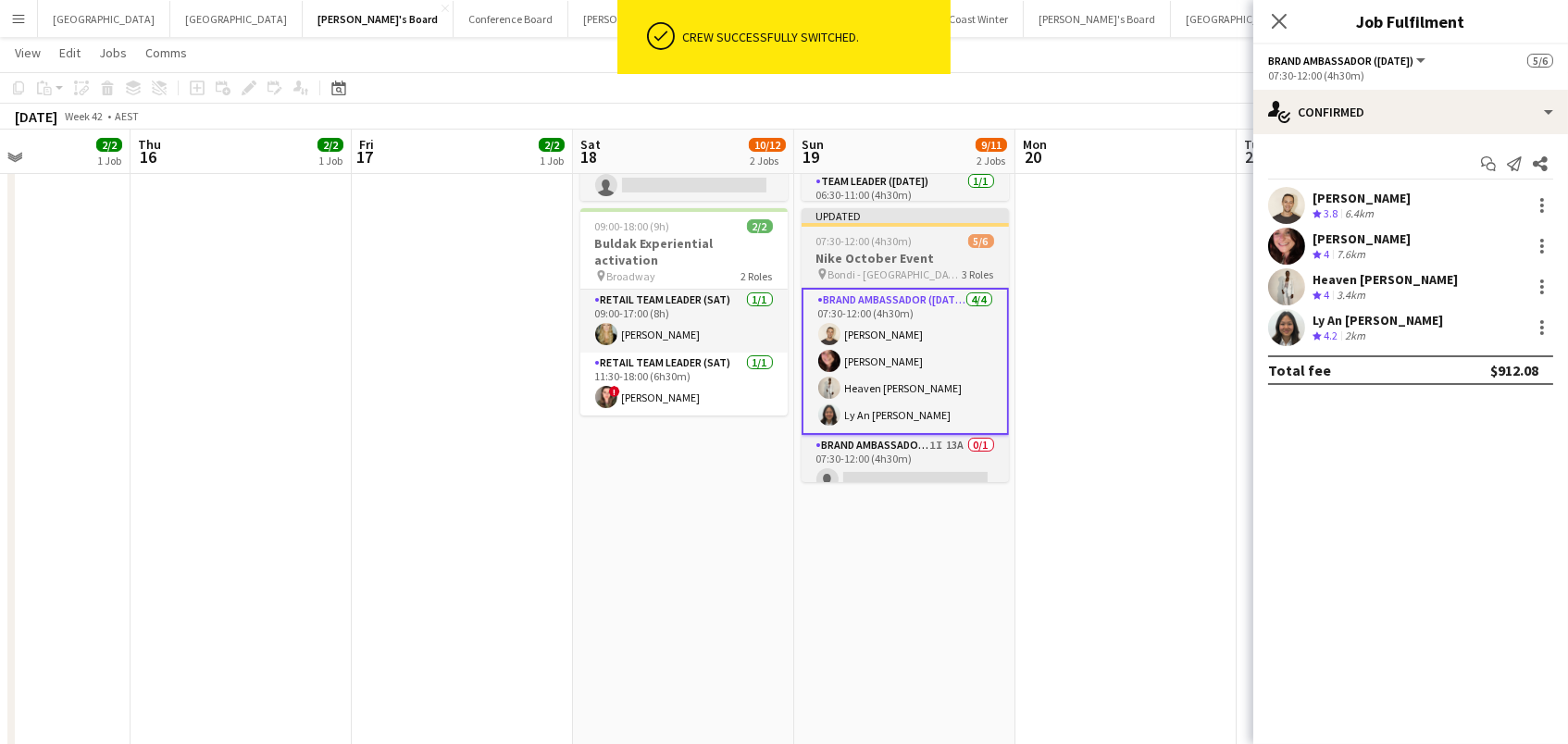
click at [964, 231] on app-job-card "Updated 07:30-12:00 (4h30m) 5/6 Nike October Event pin Bondi - Sydney 3 Roles B…" at bounding box center [905, 346] width 208 height 274
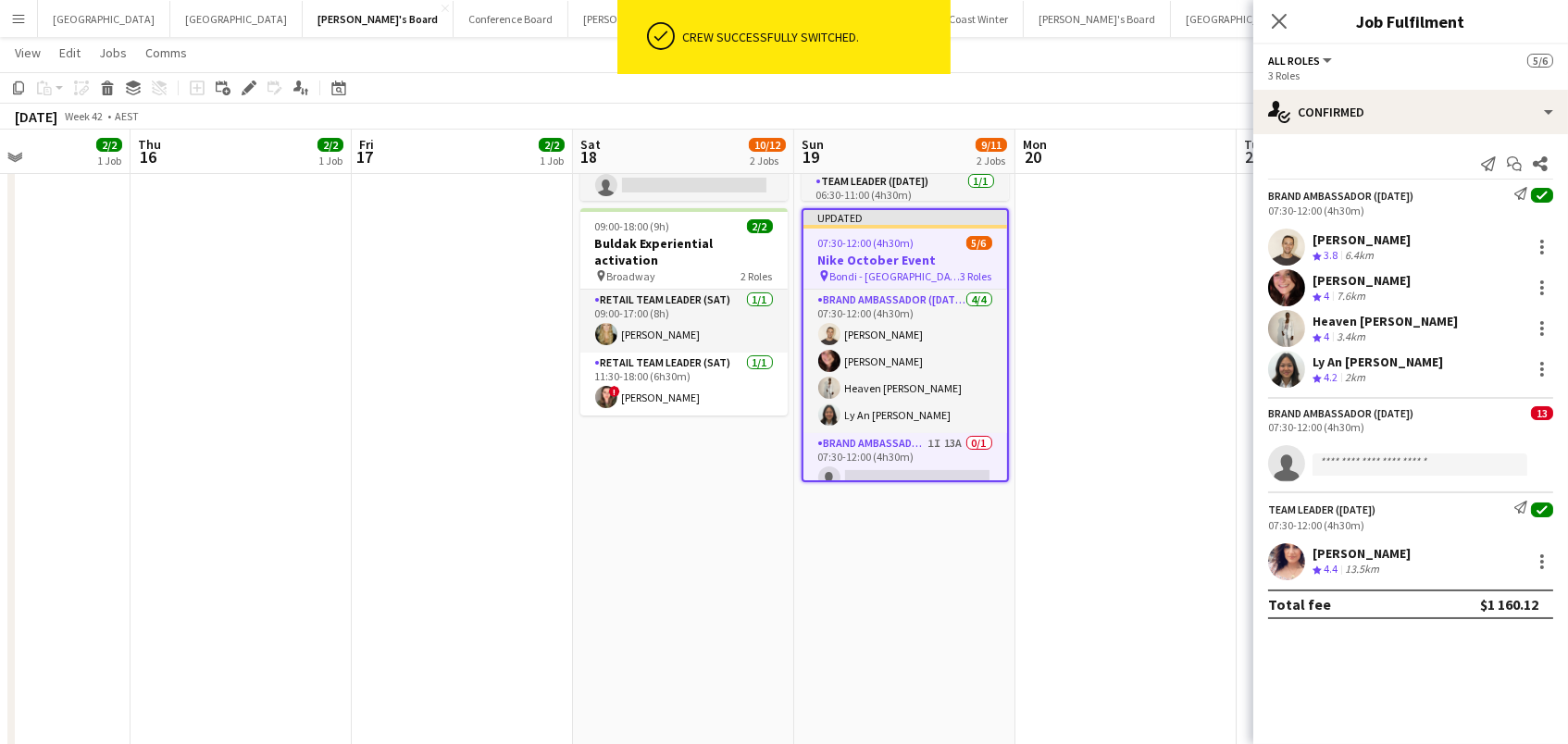
scroll to position [0, 530]
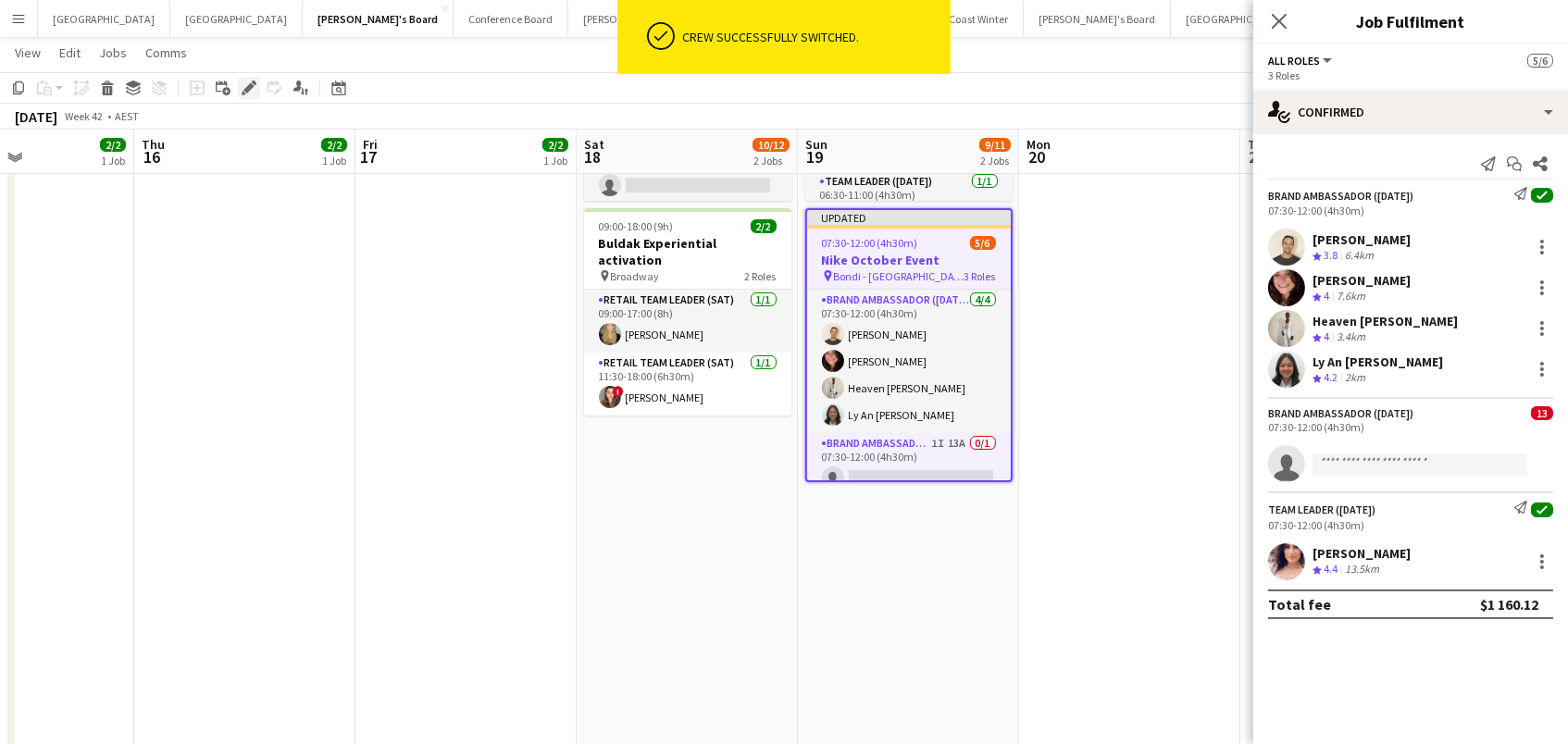
click at [254, 85] on icon "Edit" at bounding box center [248, 87] width 15 height 15
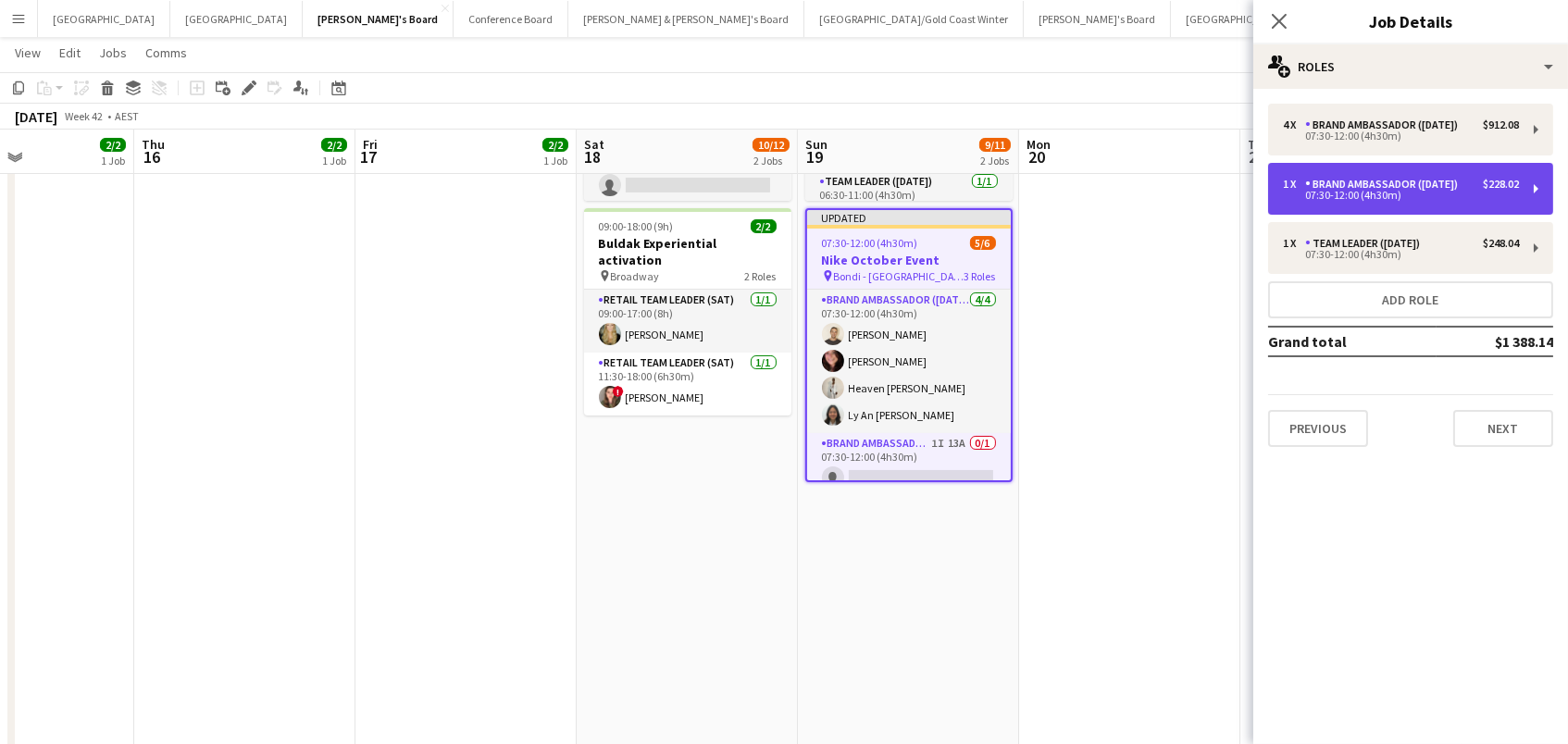
click at [1543, 184] on div "1 x Brand Ambassador ([DATE]) $228.02 07:30-12:00 (4h30m)" at bounding box center [1410, 189] width 285 height 52
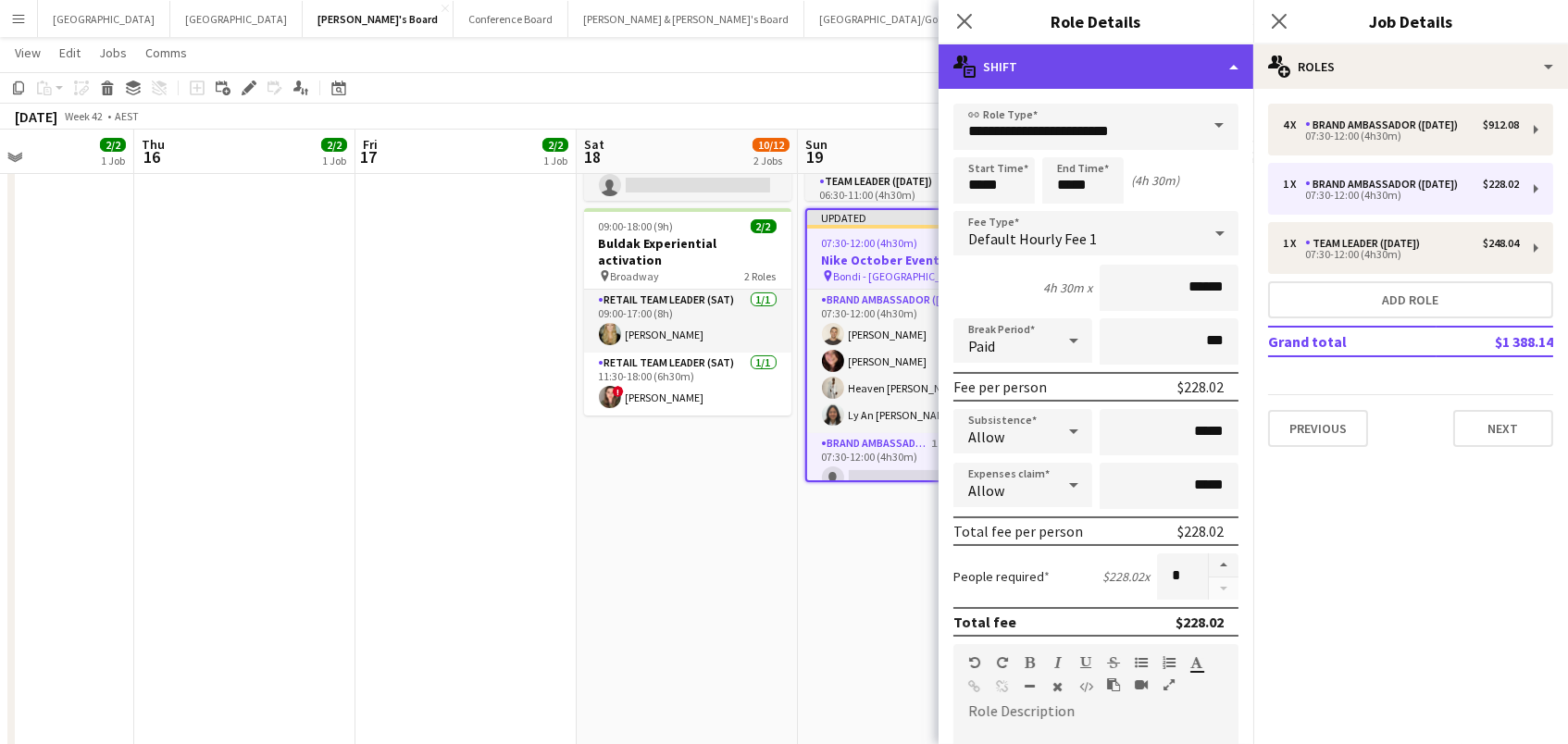
click at [1210, 62] on div "multiple-actions-text Shift" at bounding box center [1096, 67] width 315 height 45
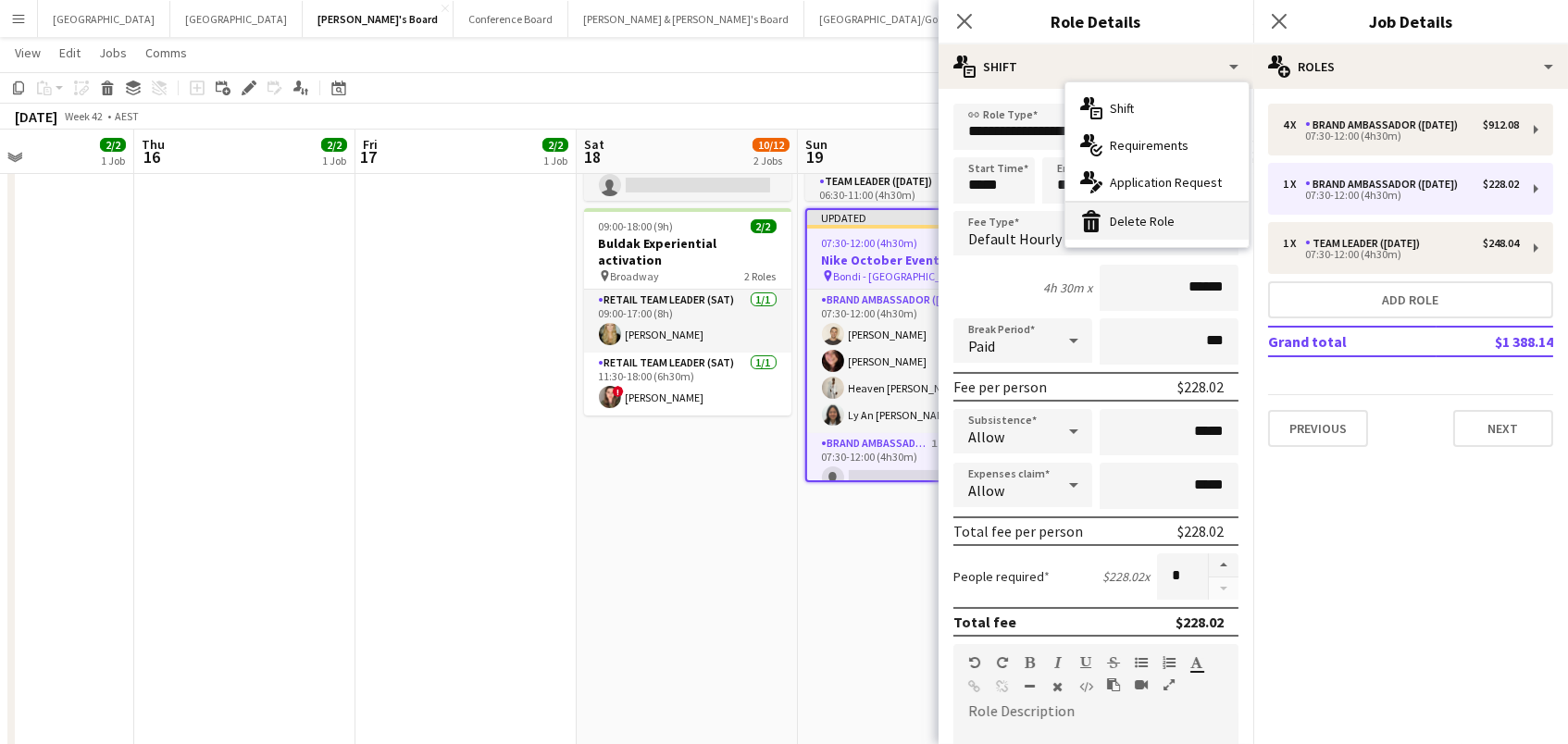
click at [1210, 229] on div "bin-2 Delete Role" at bounding box center [1157, 221] width 183 height 37
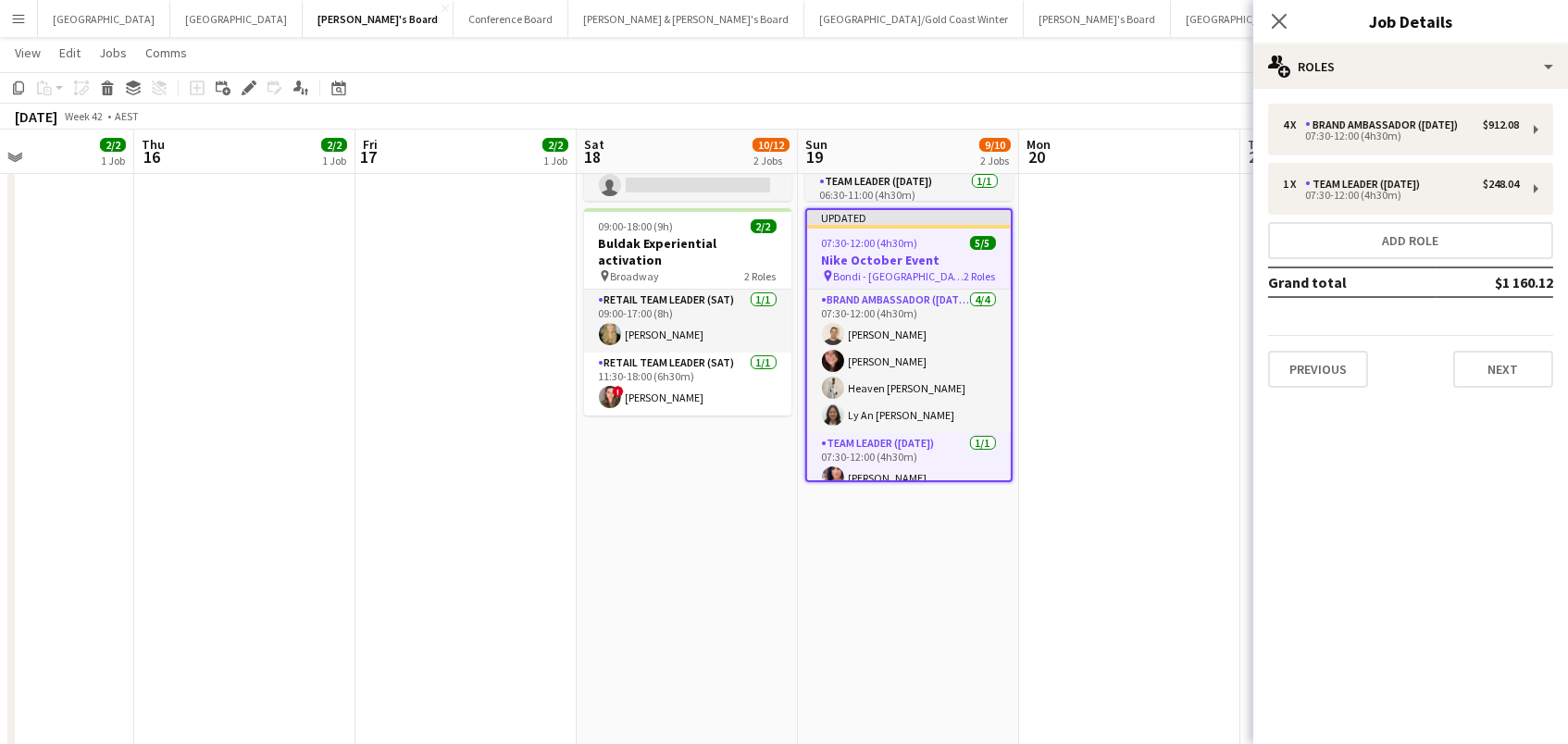
click at [1058, 243] on app-date-cell at bounding box center [1130, 395] width 222 height 953
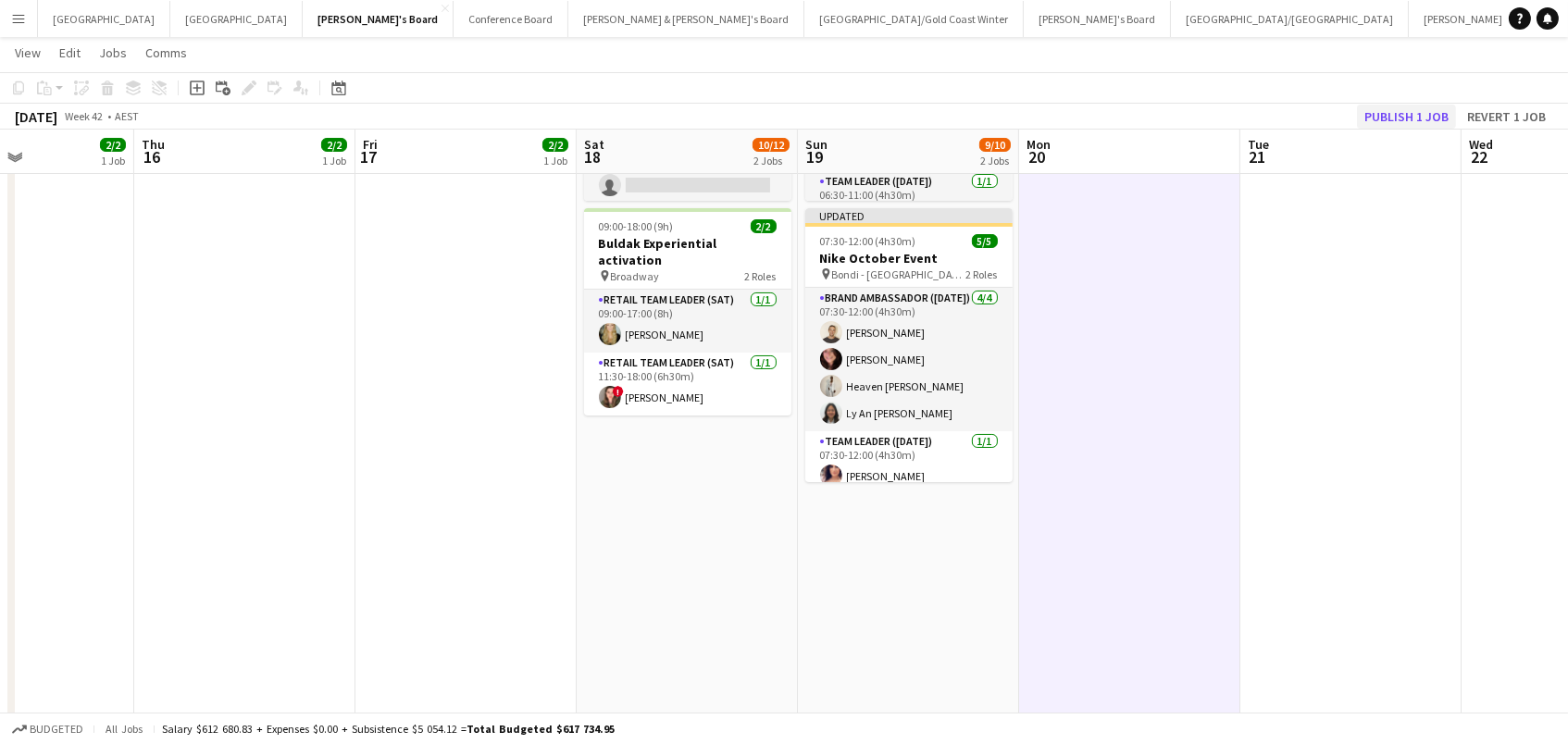
click at [1372, 115] on button "Publish 1 job" at bounding box center [1407, 116] width 99 height 24
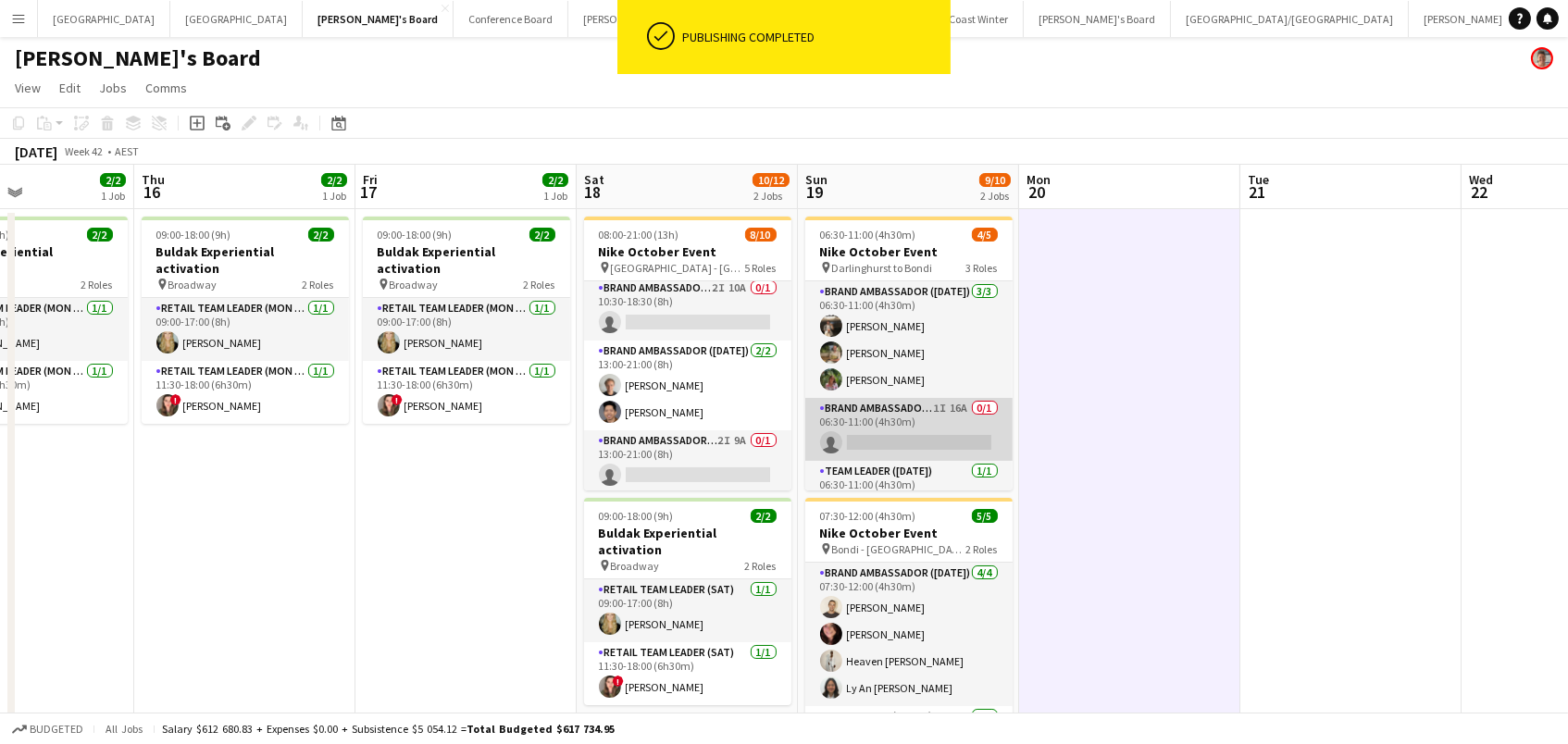
scroll to position [0, 0]
click at [884, 423] on app-card-role "Brand Ambassador ([DATE]) 1I 16A 0/1 06:30-11:00 (4h30m) single-neutral-actions" at bounding box center [908, 429] width 208 height 63
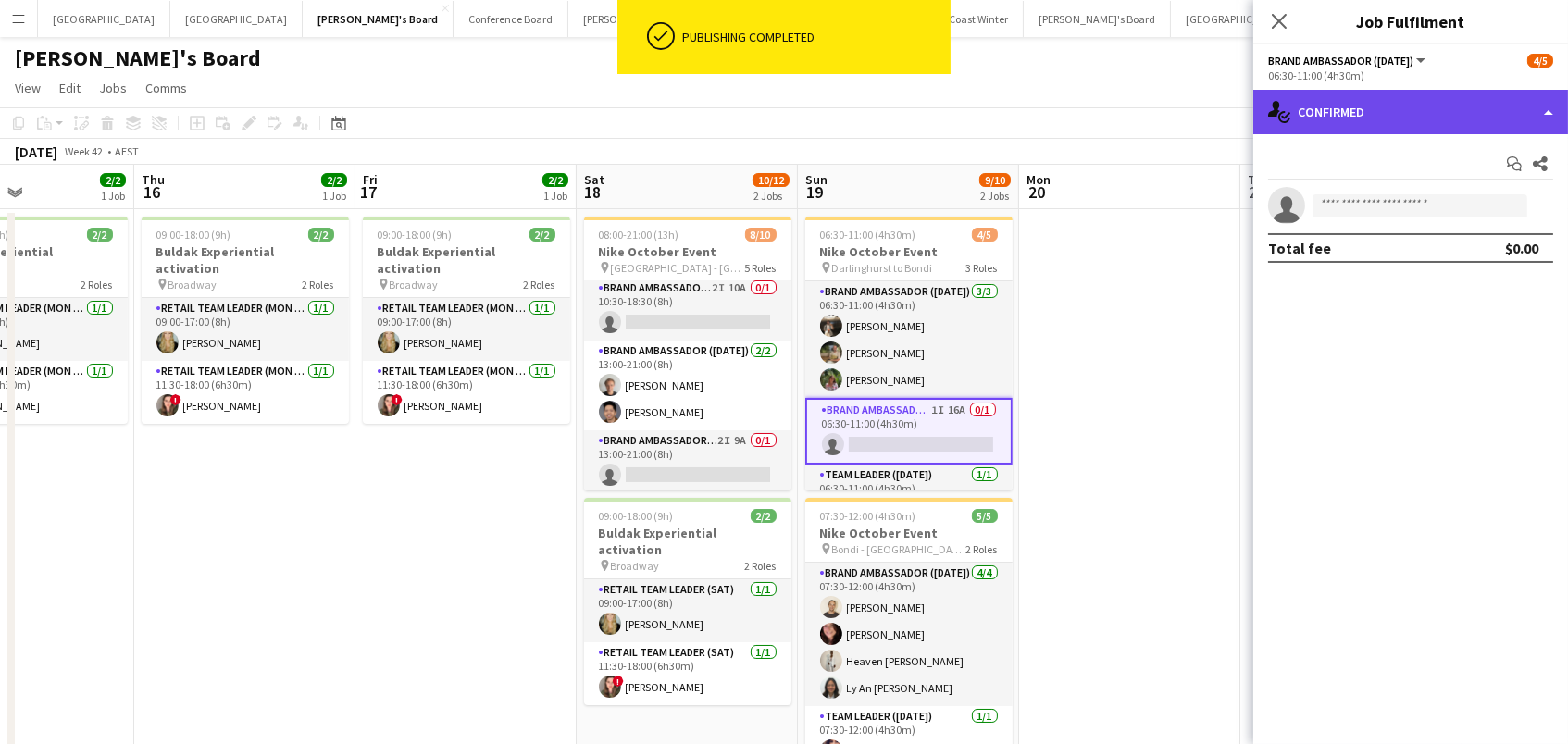
click at [1401, 127] on div "single-neutral-actions-check-2 Confirmed" at bounding box center [1410, 111] width 315 height 45
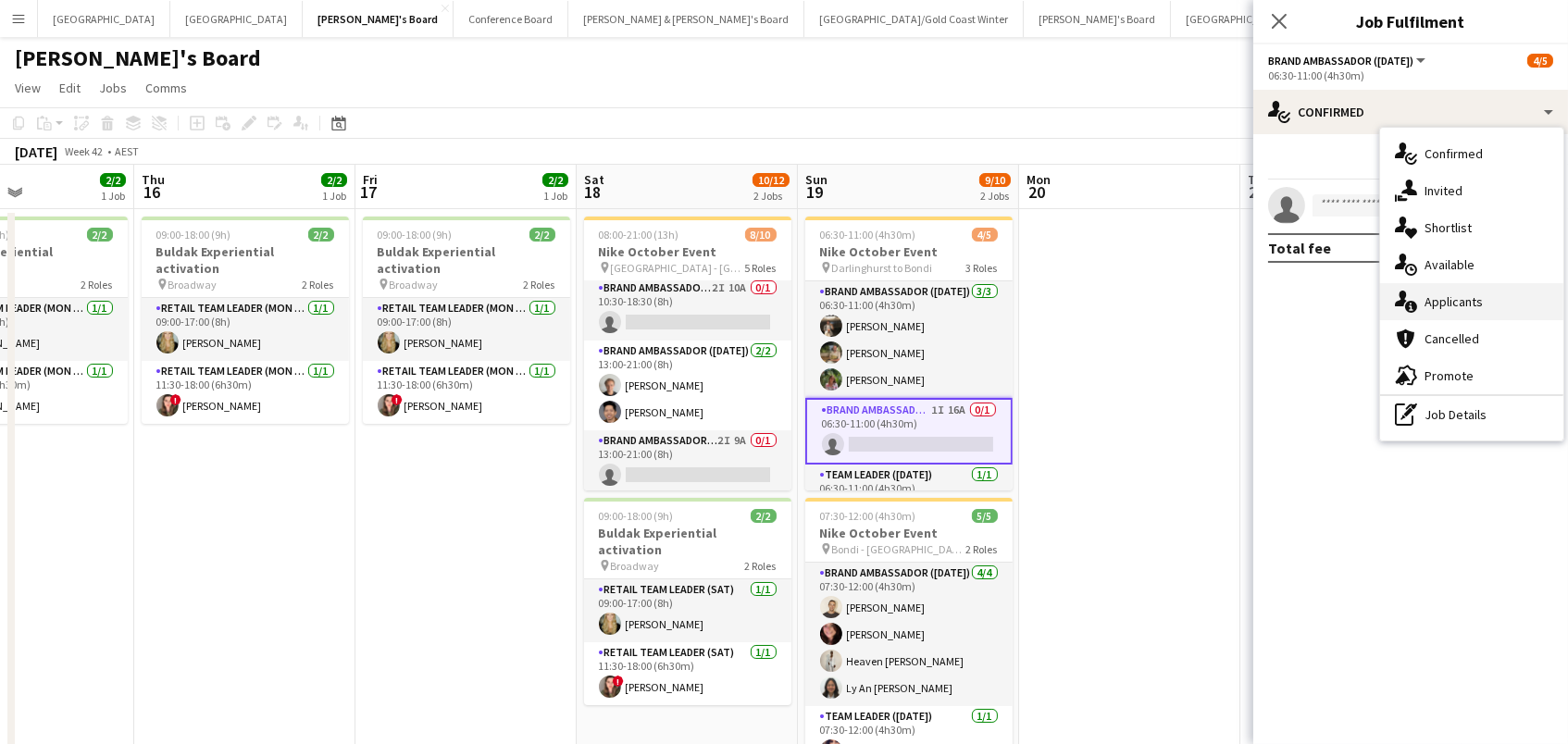
click at [1479, 298] on span "Applicants" at bounding box center [1454, 301] width 59 height 17
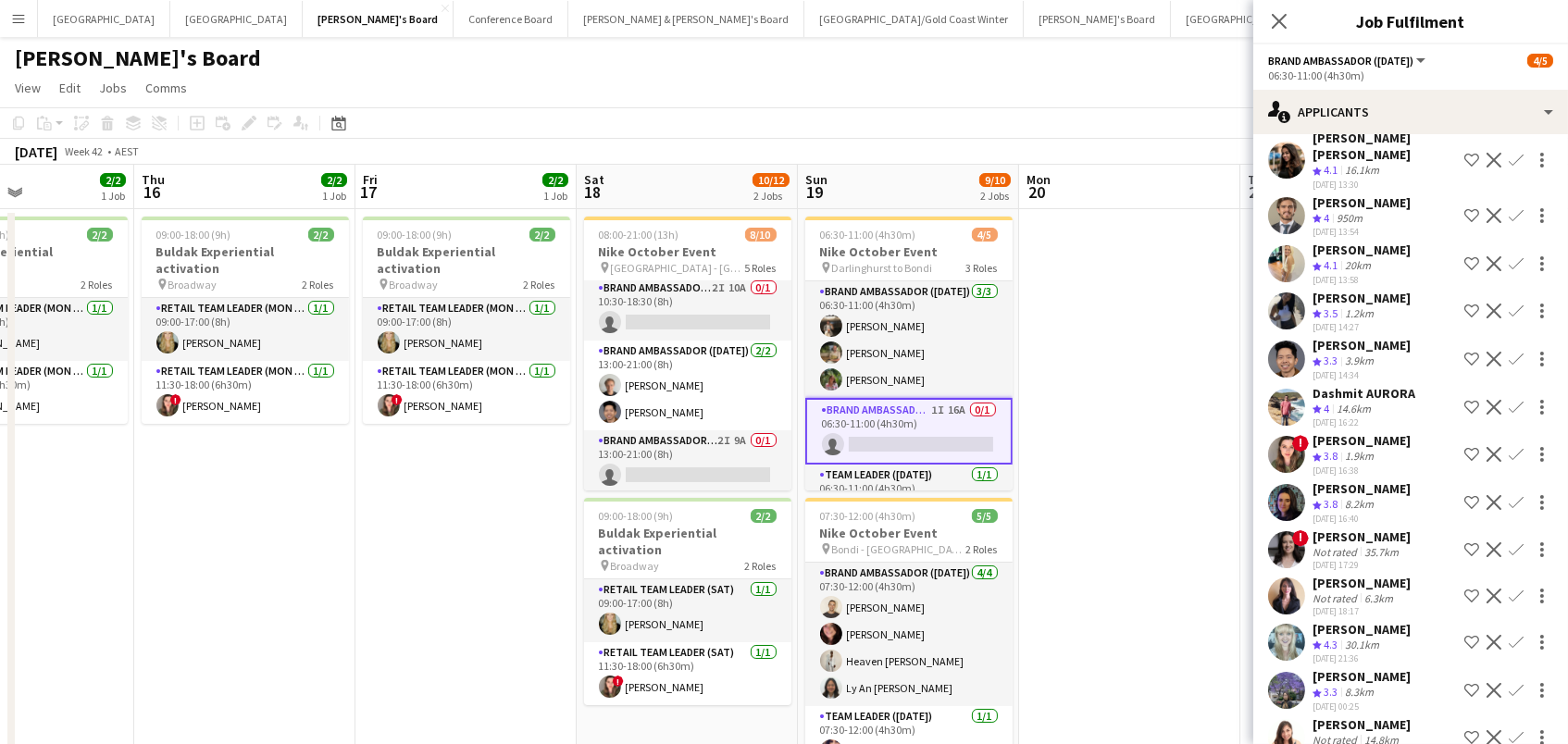
scroll to position [236, 0]
click at [695, 452] on app-card-role "Brand Ambassador ([DATE]) 2I 9A 0/1 13:00-21:00 (8h) single-neutral-actions" at bounding box center [688, 461] width 208 height 63
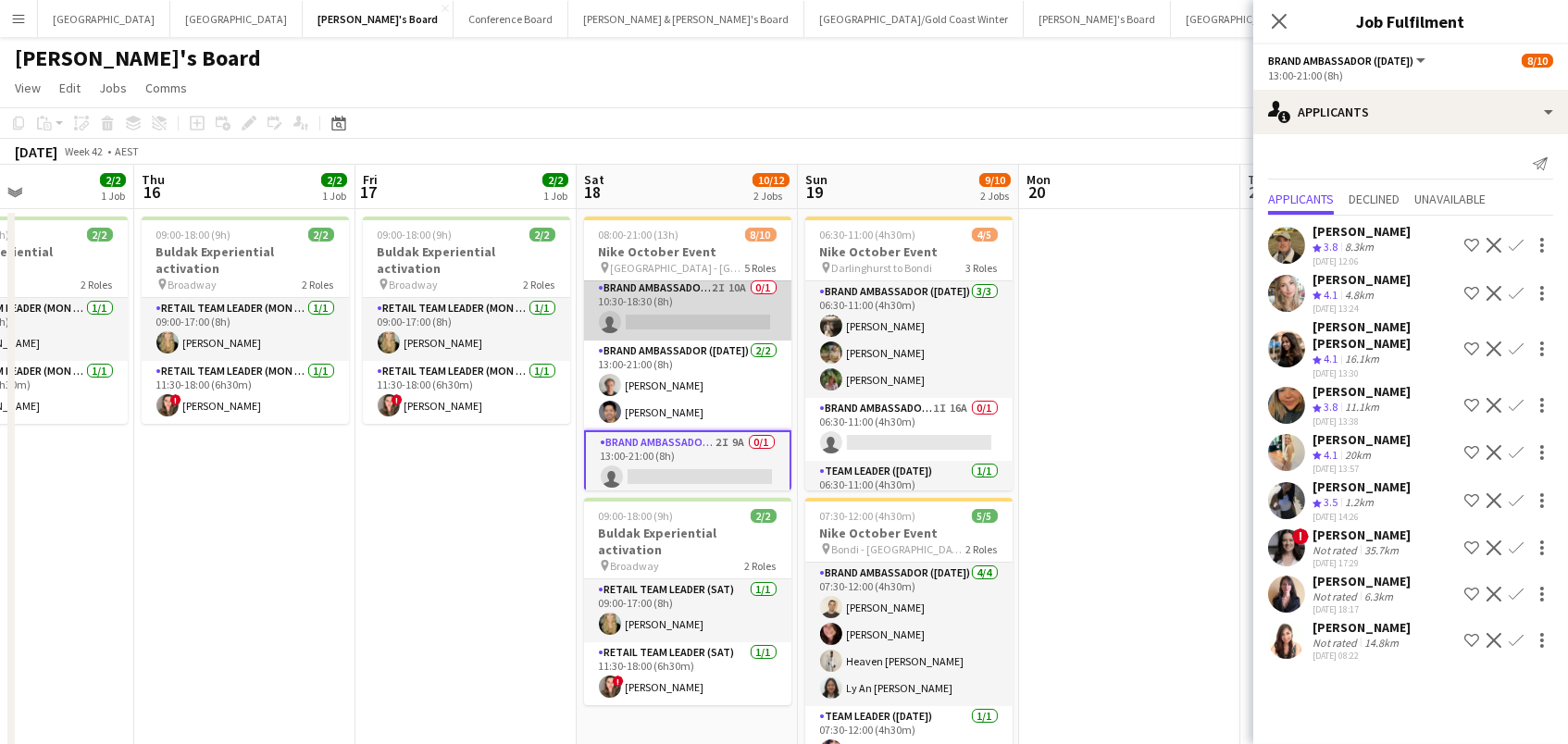
click at [650, 293] on app-card-role "Brand Ambassador ([DATE]) 2I 10A 0/1 10:30-18:30 (8h) single-neutral-actions" at bounding box center [688, 308] width 208 height 63
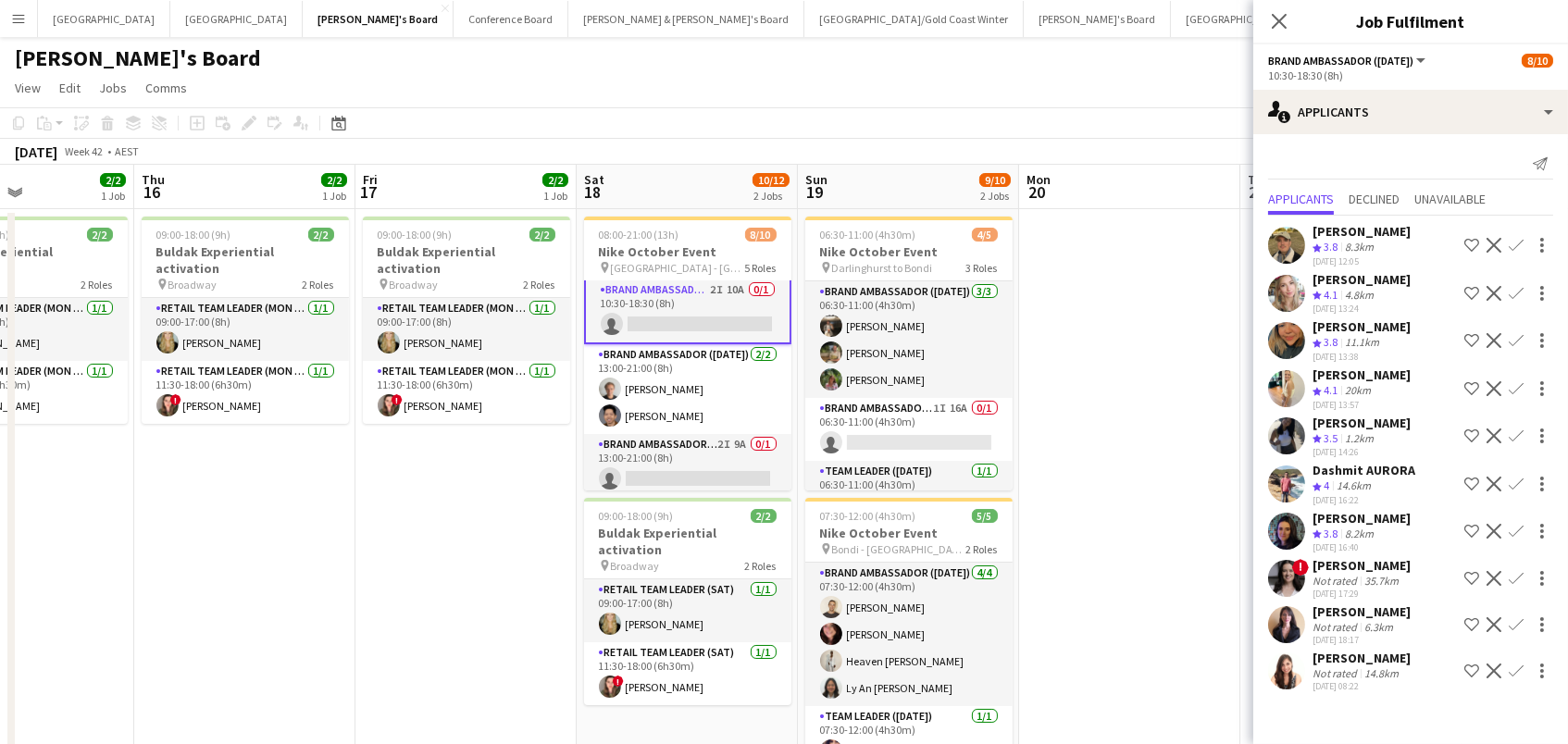
click at [622, 115] on app-toolbar "Copy Paste Paste Command V Paste with crew Command Shift V Paste linked Job [GE…" at bounding box center [784, 123] width 1568 height 32
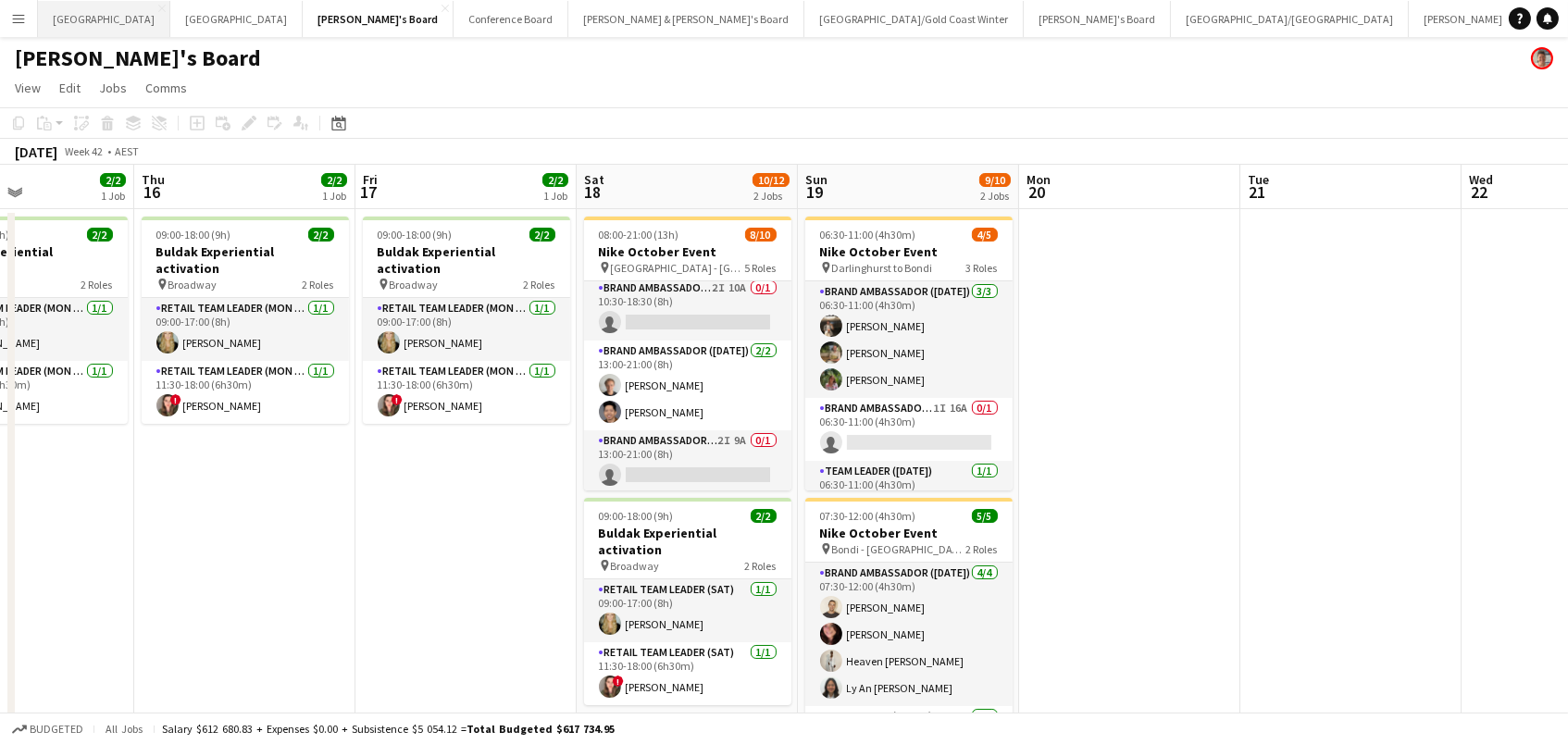
click at [65, 18] on button "Perth Close" at bounding box center [103, 19] width 132 height 36
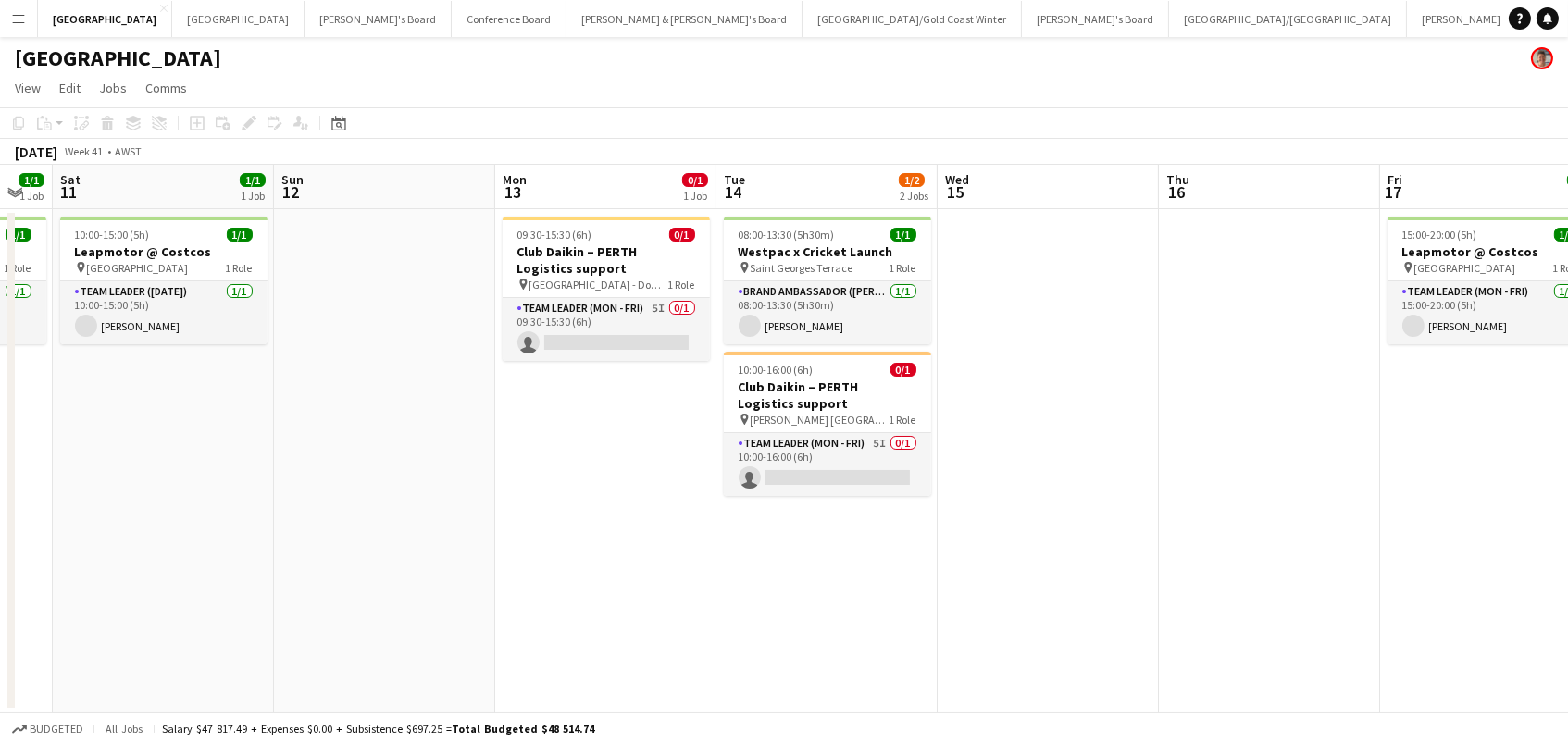
scroll to position [0, 608]
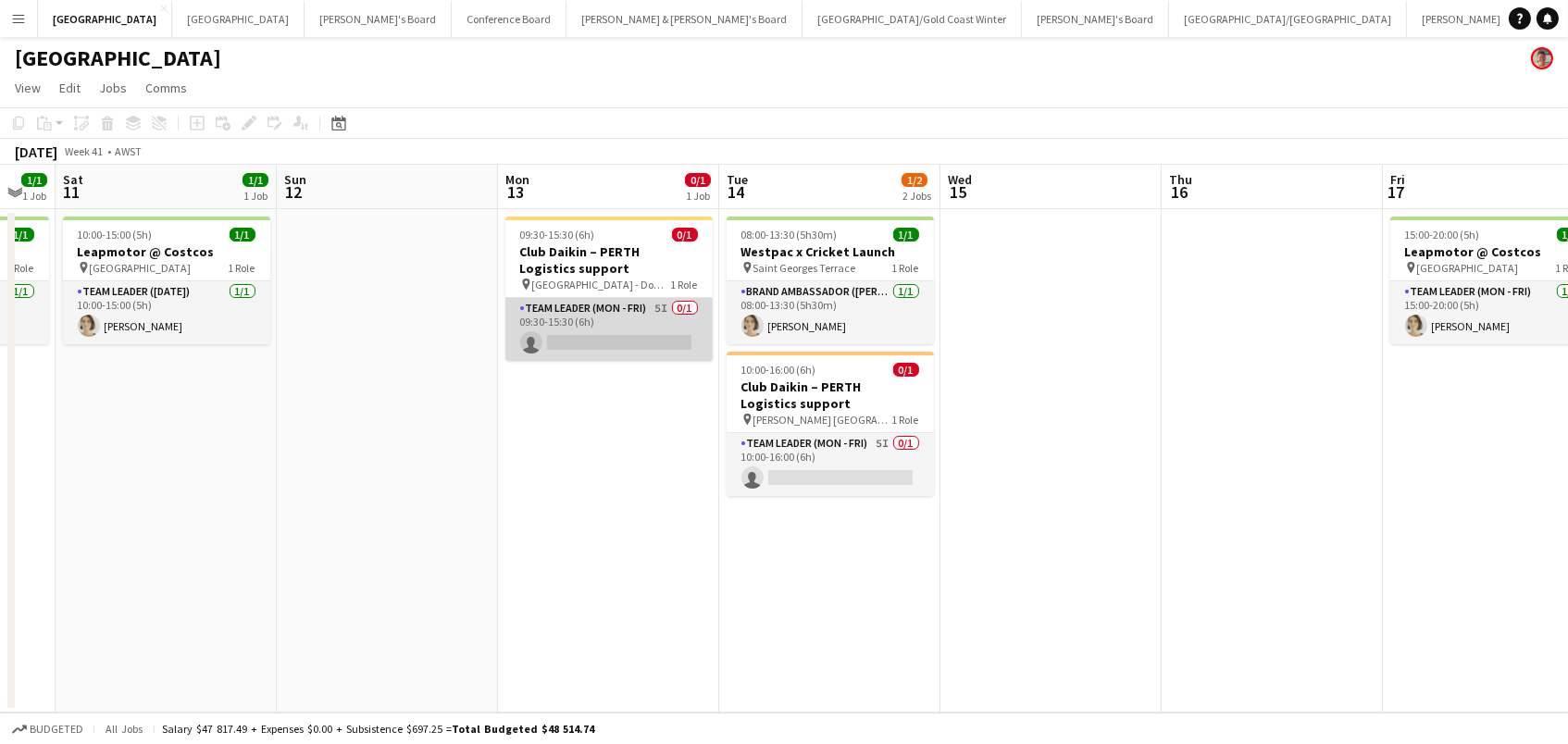
click at [617, 337] on app-card-role "Team Leader (Mon - Fri) 5I 0/1 09:30-15:30 (6h) single-neutral-actions" at bounding box center [609, 329] width 208 height 63
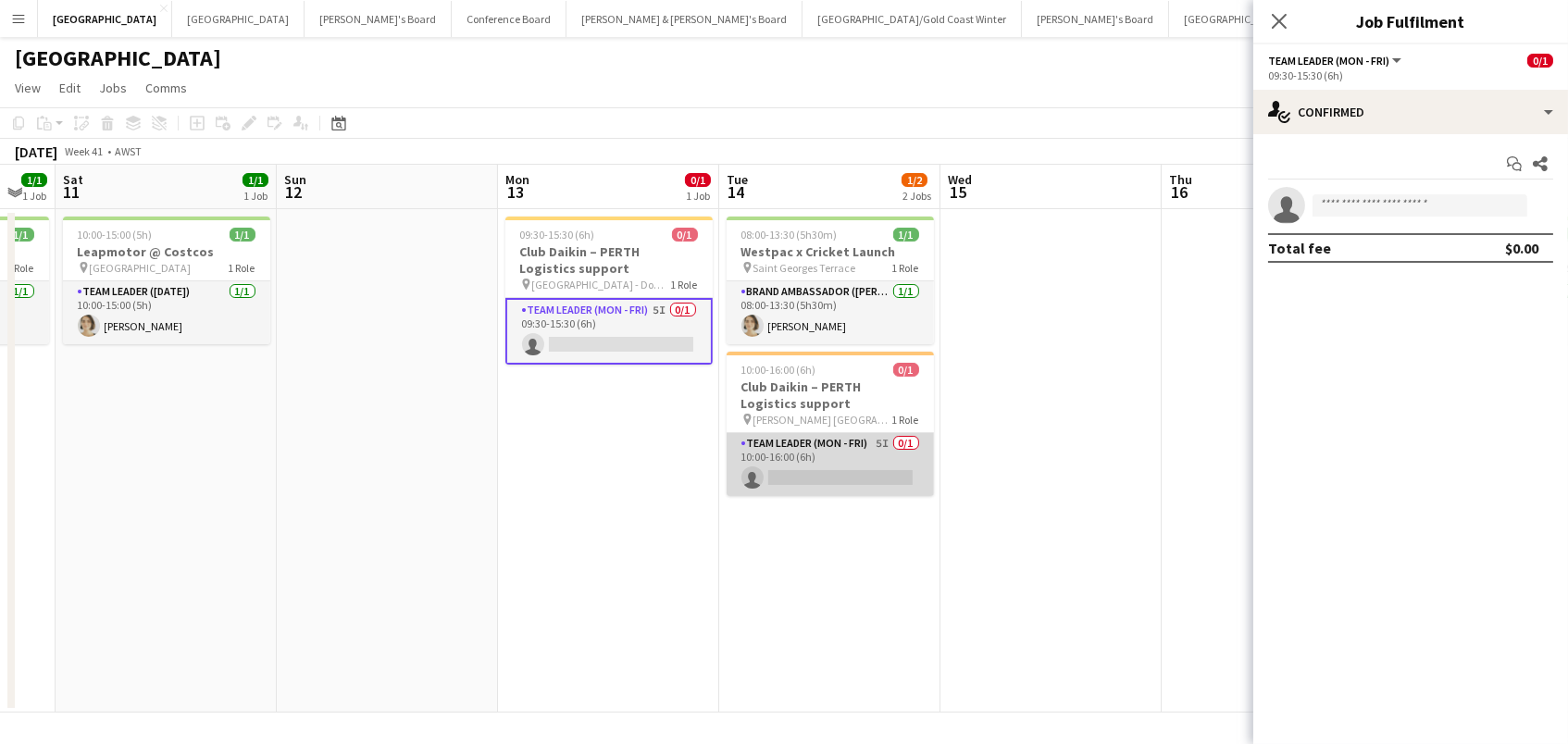
click at [887, 458] on app-card-role "Team Leader (Mon - Fri) 5I 0/1 10:00-16:00 (6h) single-neutral-actions" at bounding box center [830, 464] width 208 height 63
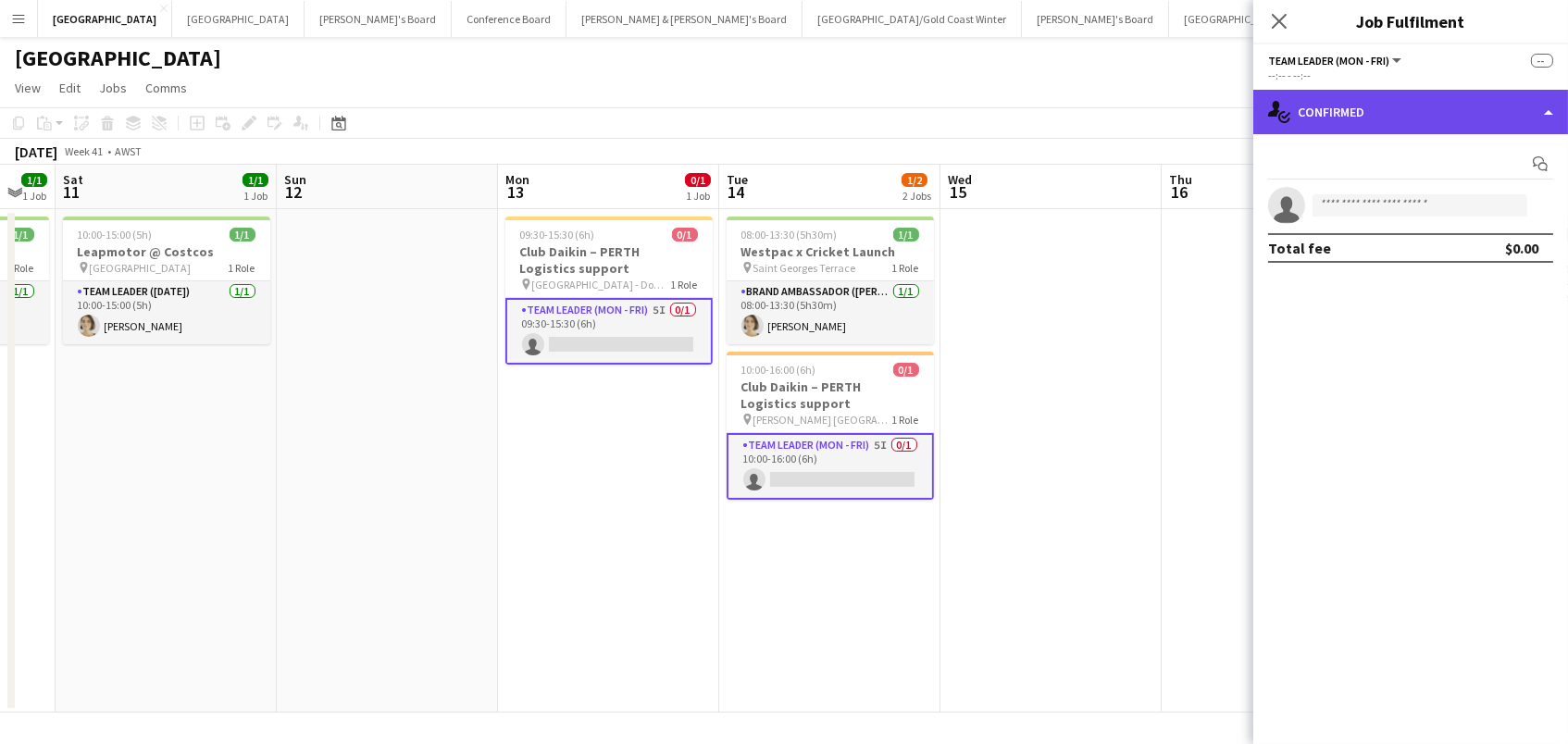
click at [1337, 122] on div "single-neutral-actions-check-2 Confirmed" at bounding box center [1410, 111] width 315 height 45
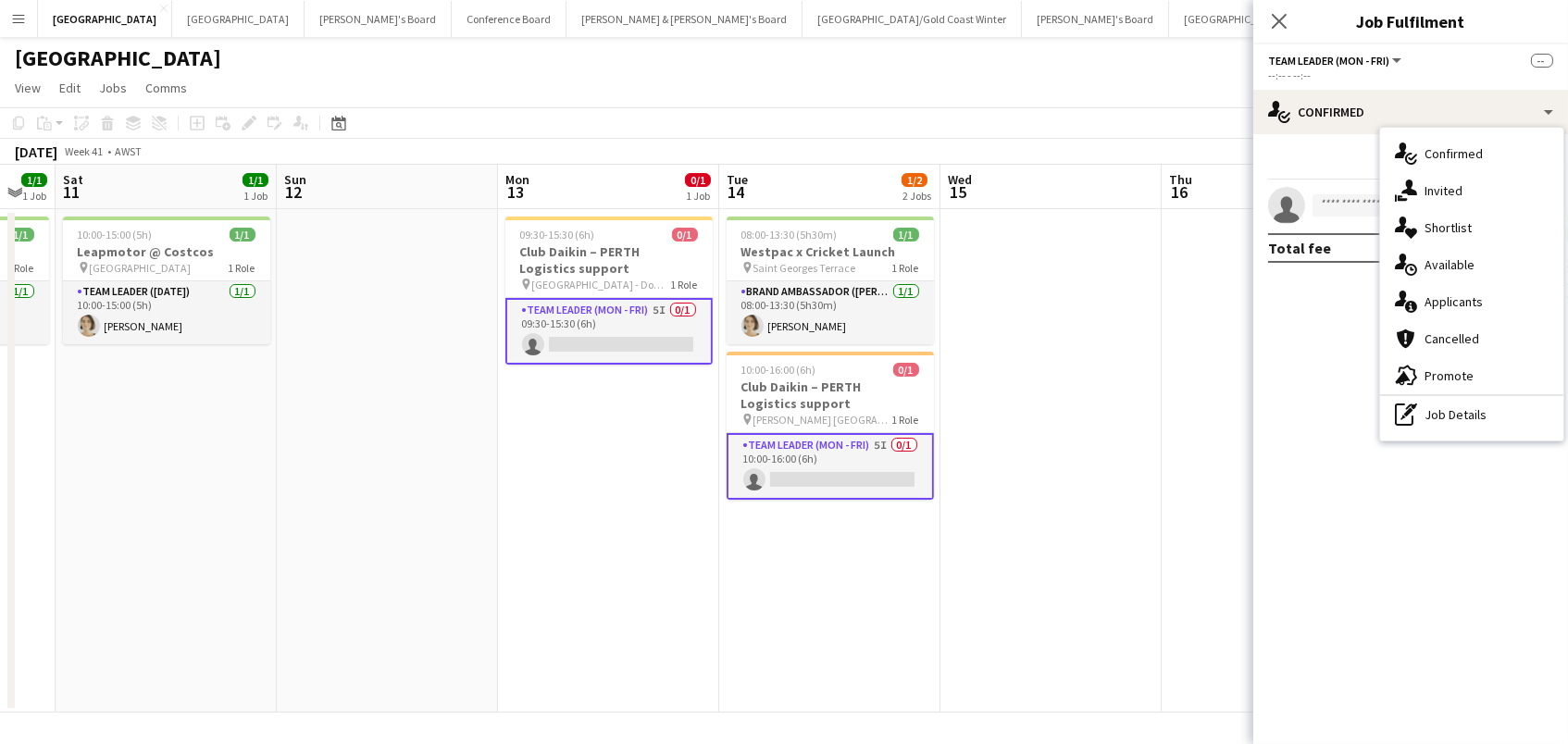
click at [1445, 183] on span "Invited" at bounding box center [1444, 191] width 38 height 17
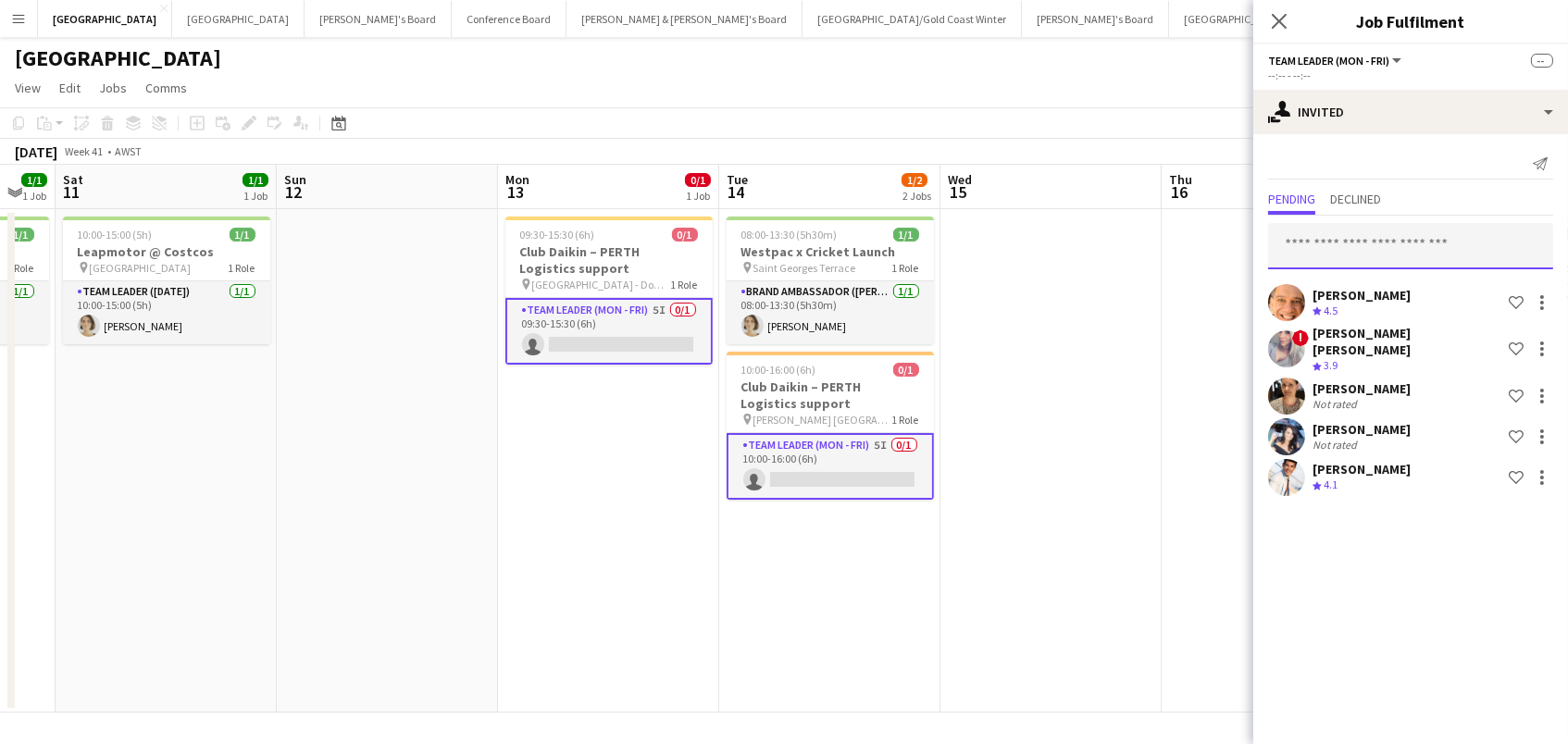
click at [1391, 237] on input "text" at bounding box center [1410, 246] width 285 height 47
type input "****"
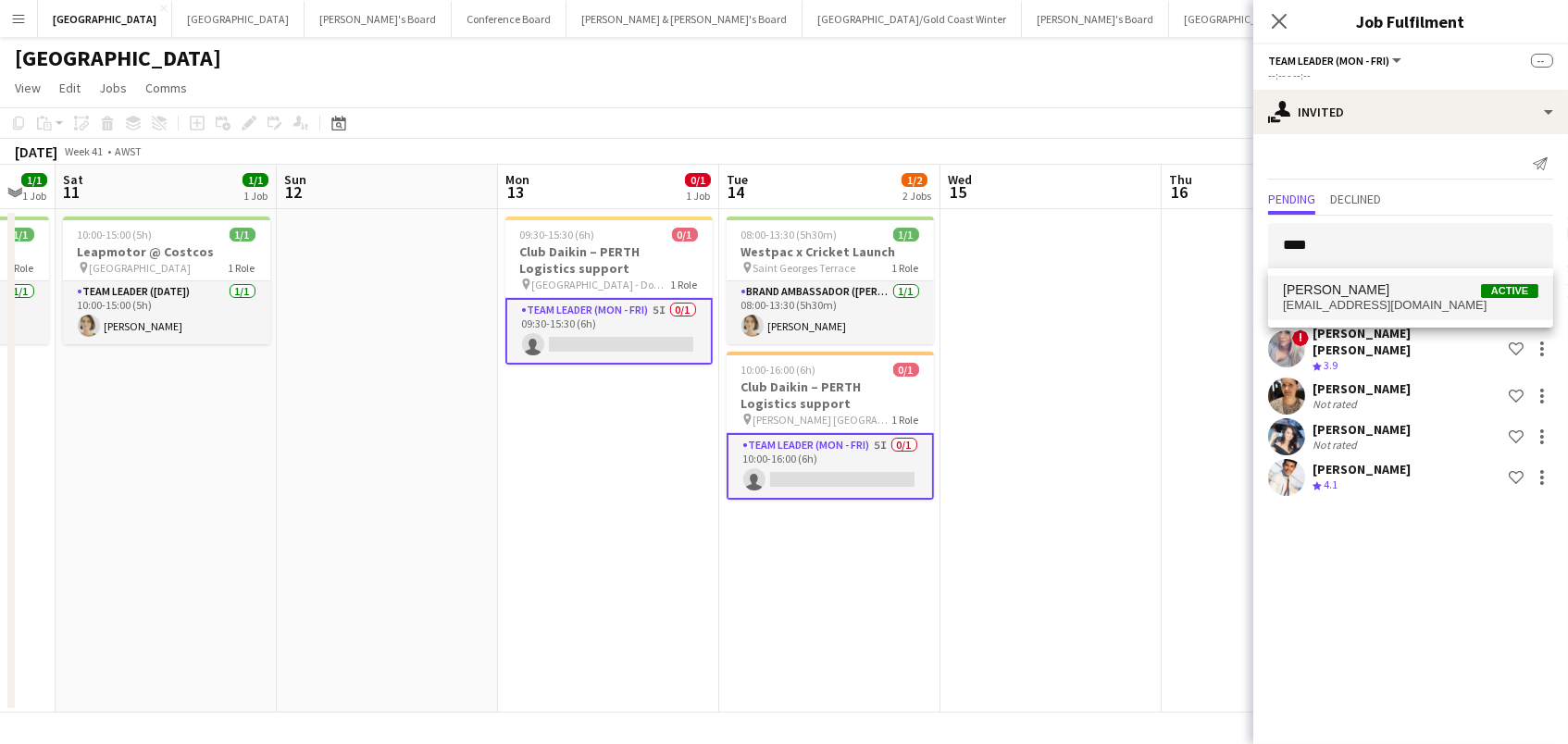
click at [1386, 306] on span "[EMAIL_ADDRESS][DOMAIN_NAME]" at bounding box center [1410, 305] width 255 height 15
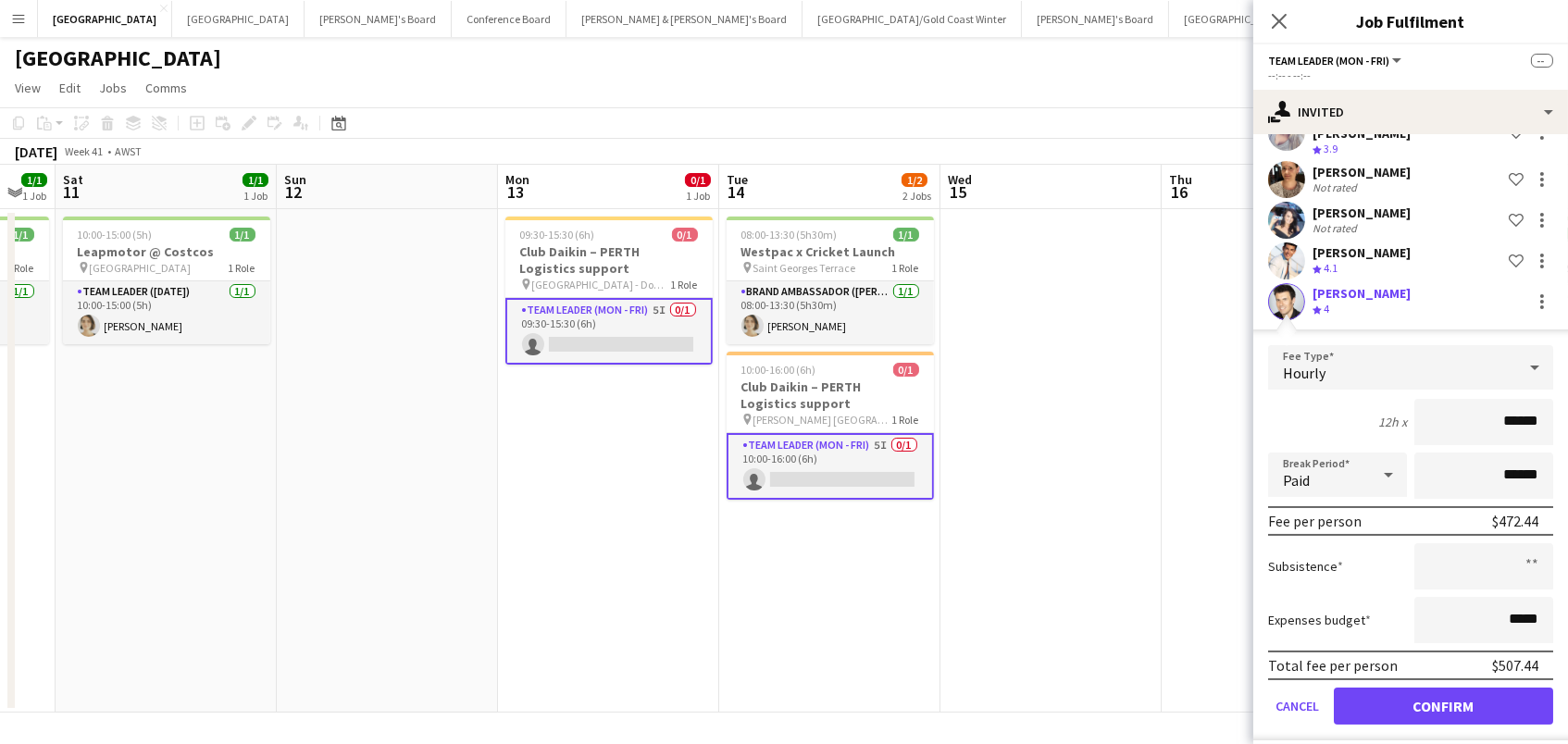
scroll to position [215, 0]
click at [1413, 699] on button "Confirm" at bounding box center [1443, 707] width 220 height 37
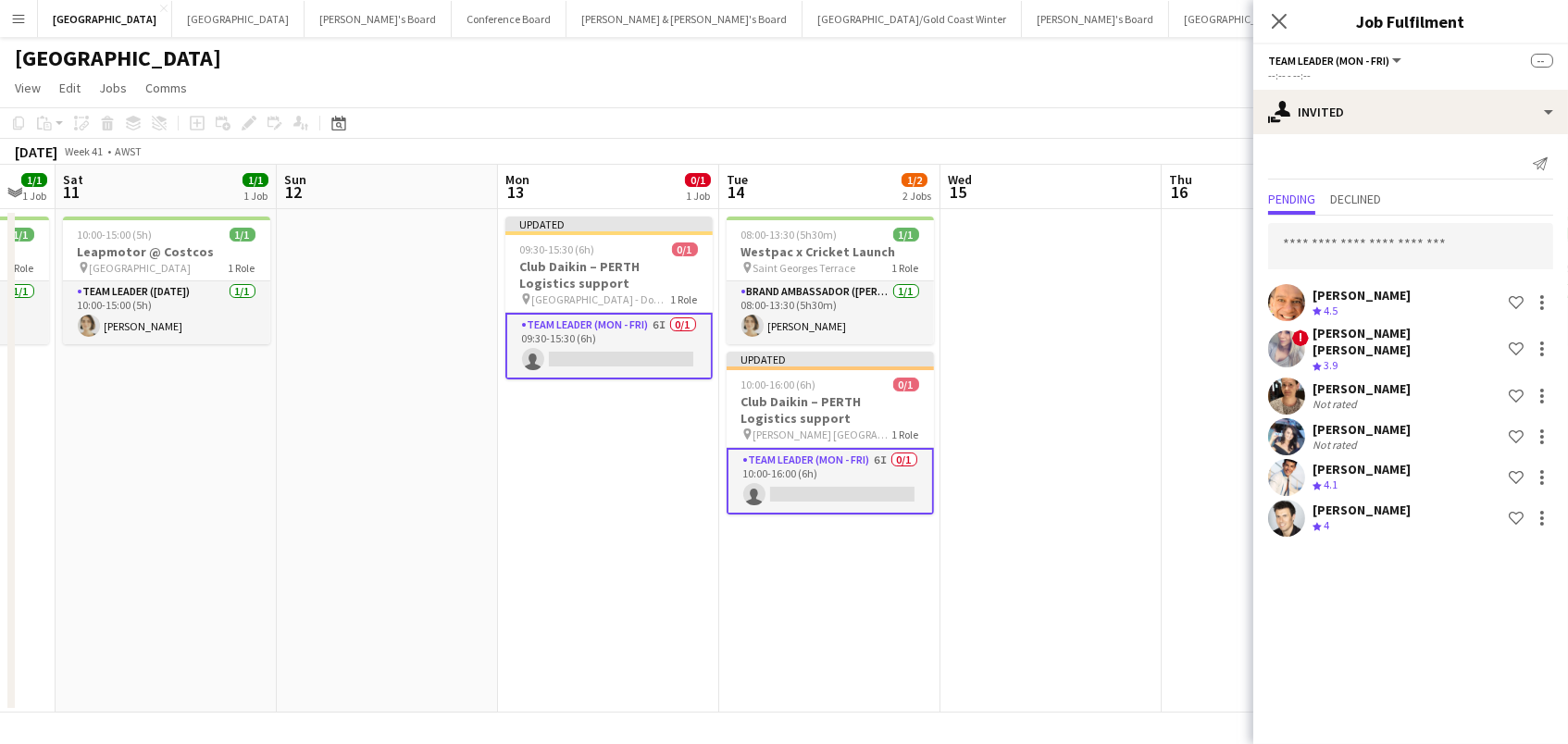
scroll to position [0, 0]
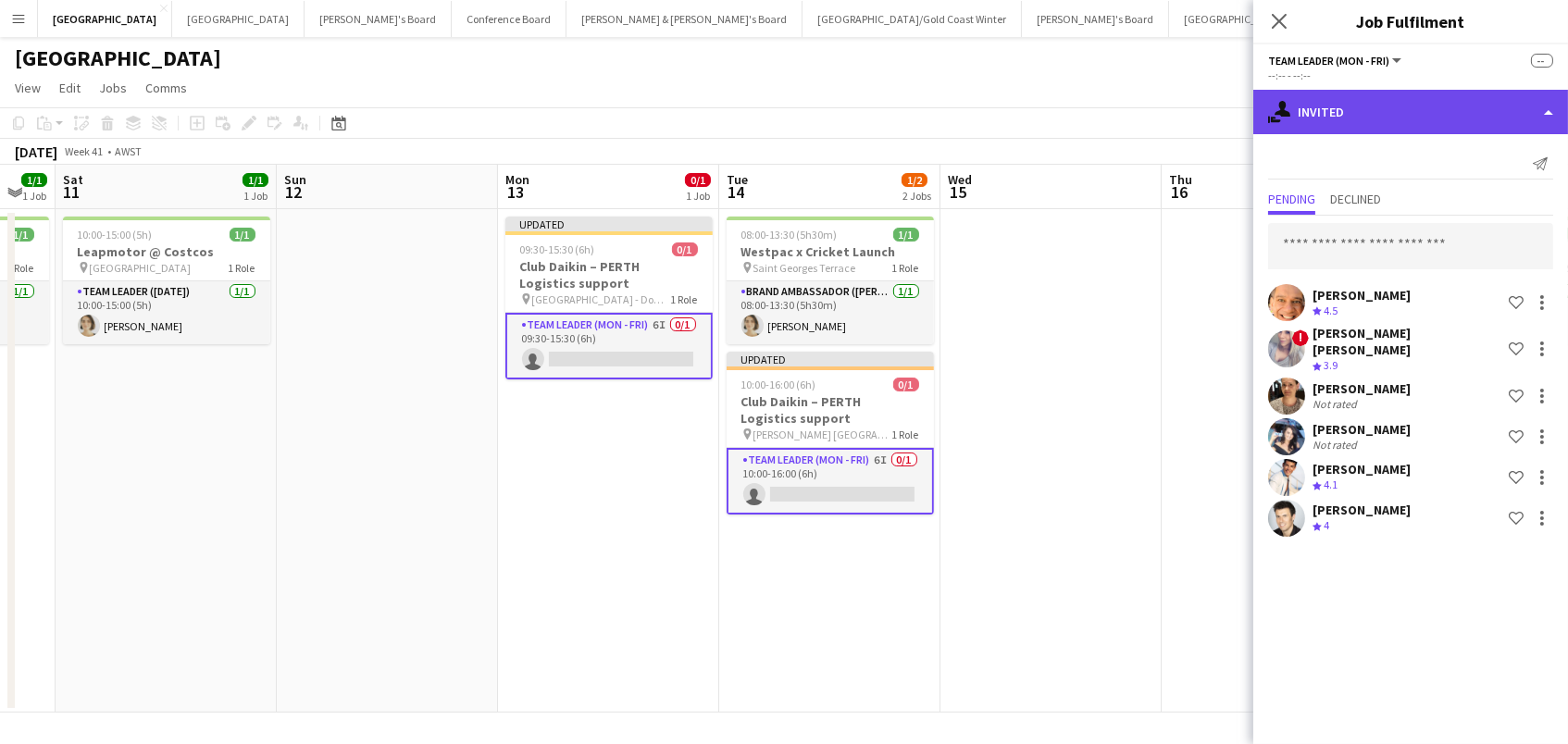
click at [1364, 108] on div "single-neutral-actions-share-1 Invited" at bounding box center [1410, 111] width 315 height 45
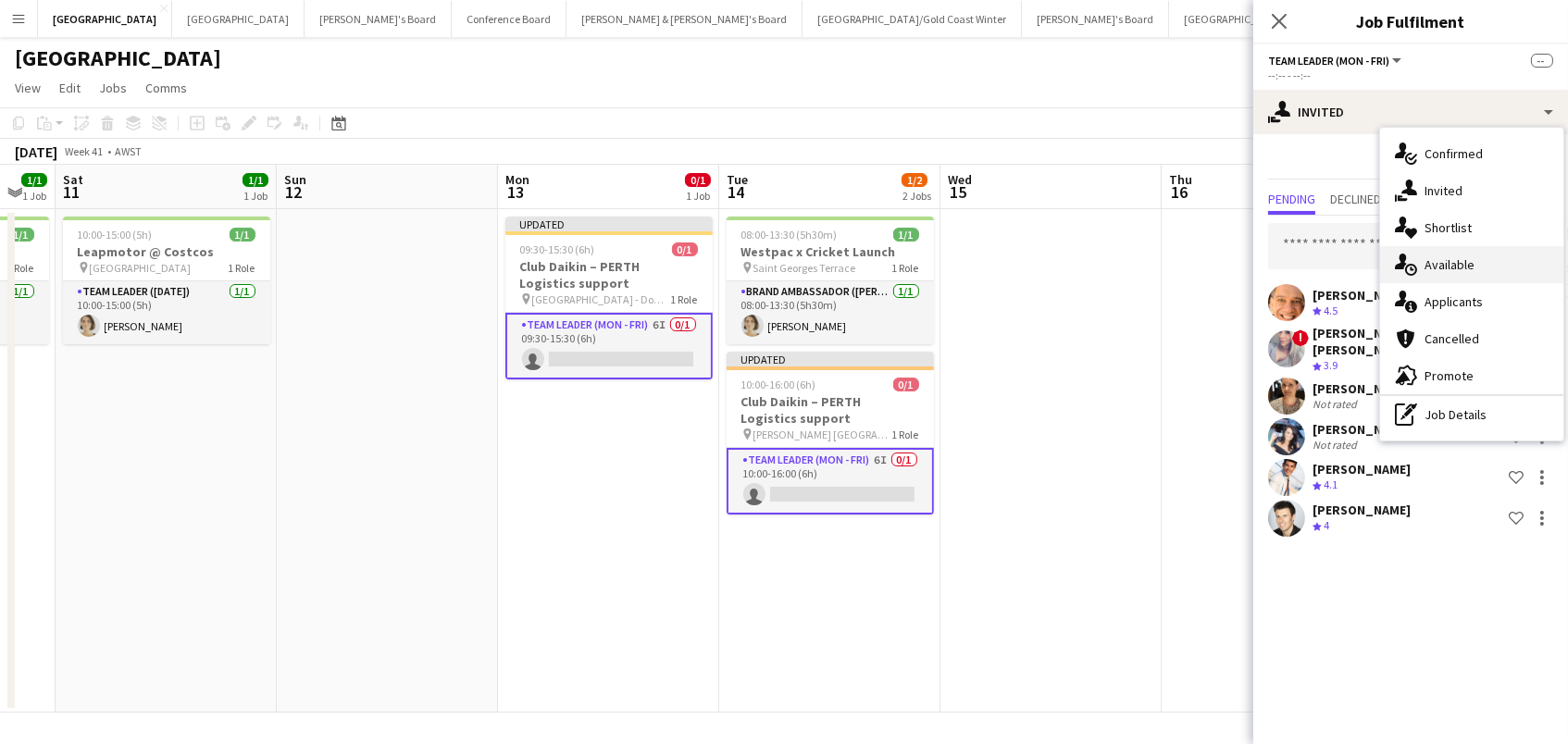
click at [1443, 263] on span "Available" at bounding box center [1450, 264] width 50 height 17
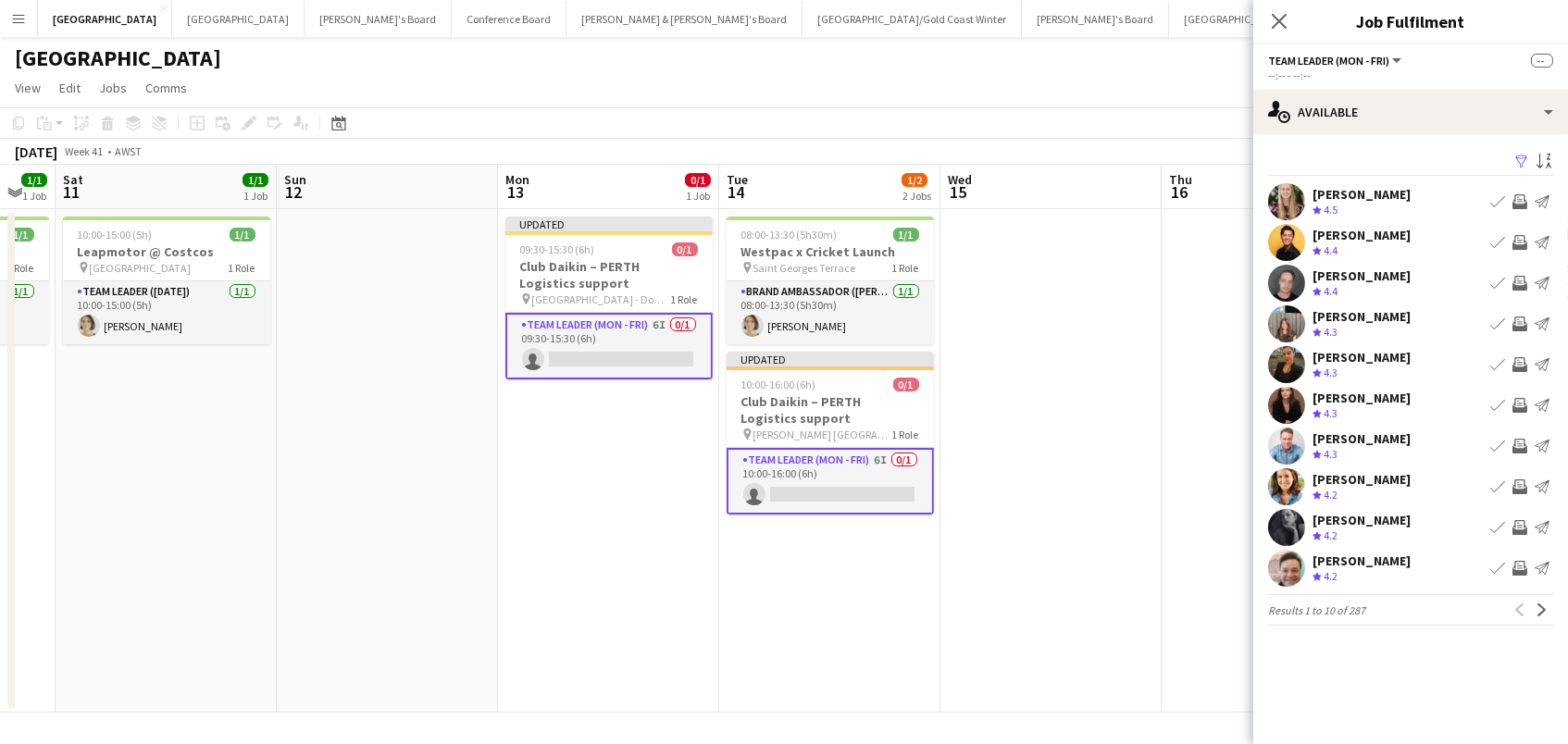
click at [1521, 156] on app-icon "Filter" at bounding box center [1521, 163] width 15 height 18
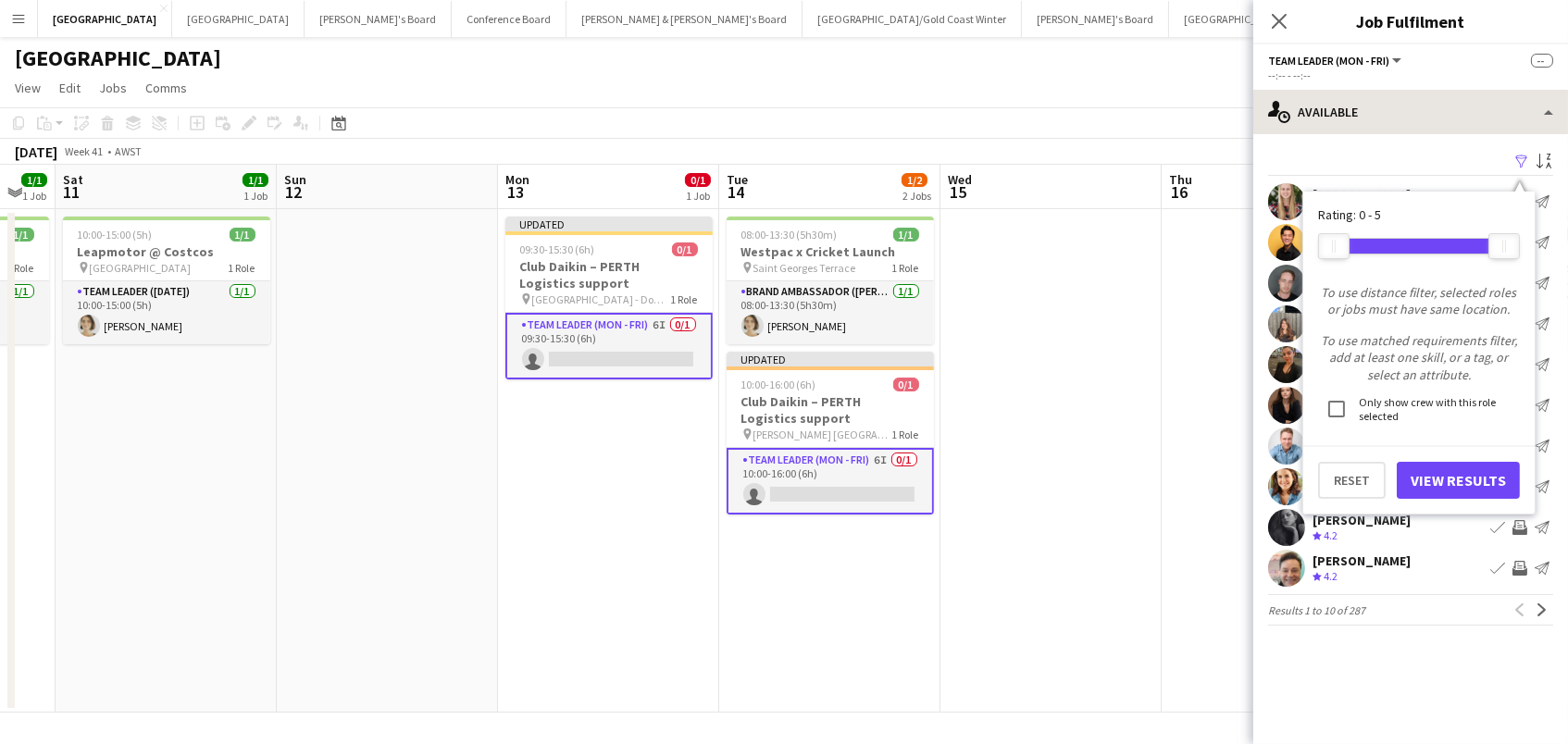
drag, startPoint x: 1420, startPoint y: 150, endPoint x: 1378, endPoint y: 130, distance: 46.5
click at [1420, 150] on div "Filter Sort asc" at bounding box center [1410, 162] width 285 height 27
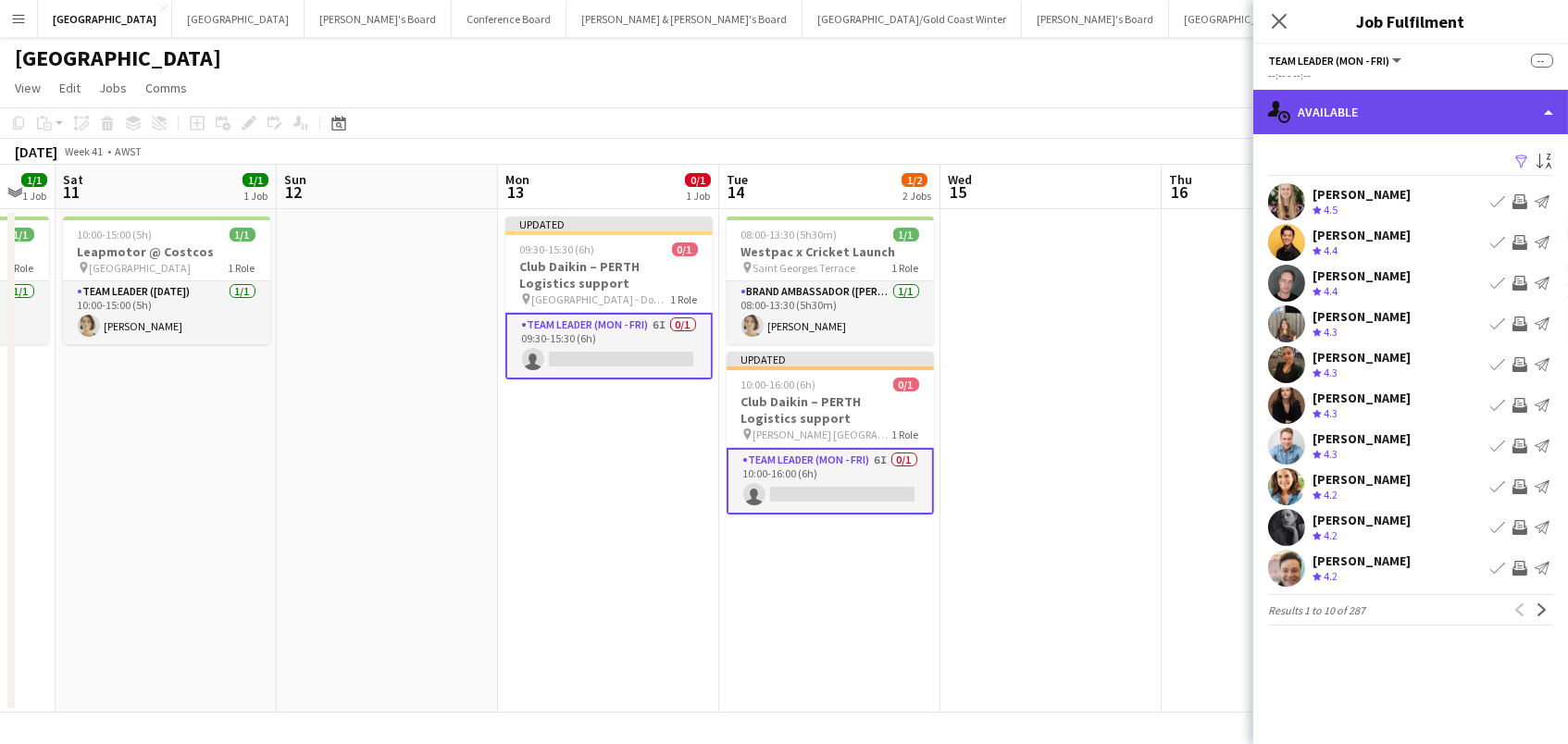
click at [1378, 120] on div "single-neutral-actions-upload Available" at bounding box center [1410, 111] width 315 height 45
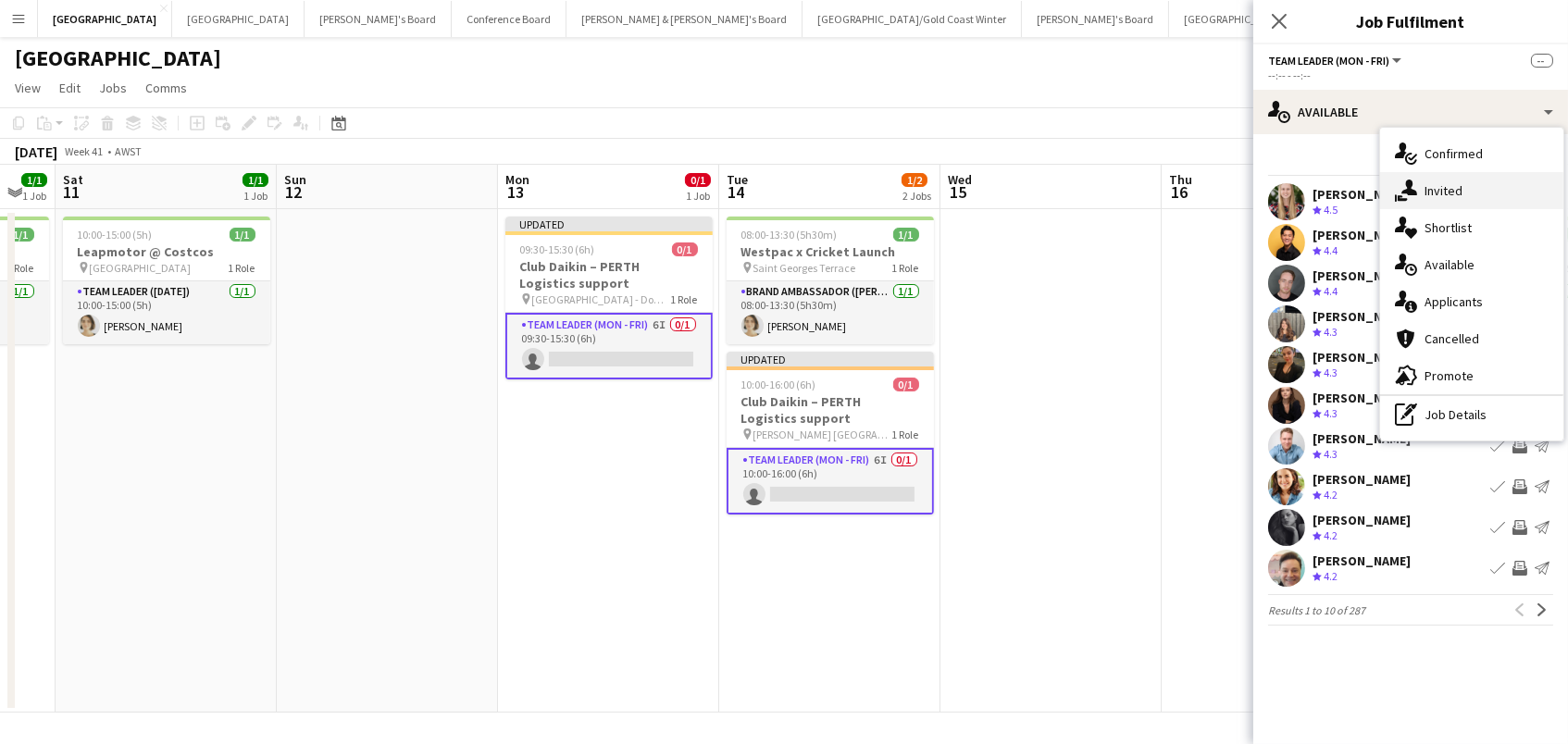
click at [1420, 182] on div "single-neutral-actions-share-1 Invited" at bounding box center [1472, 190] width 183 height 37
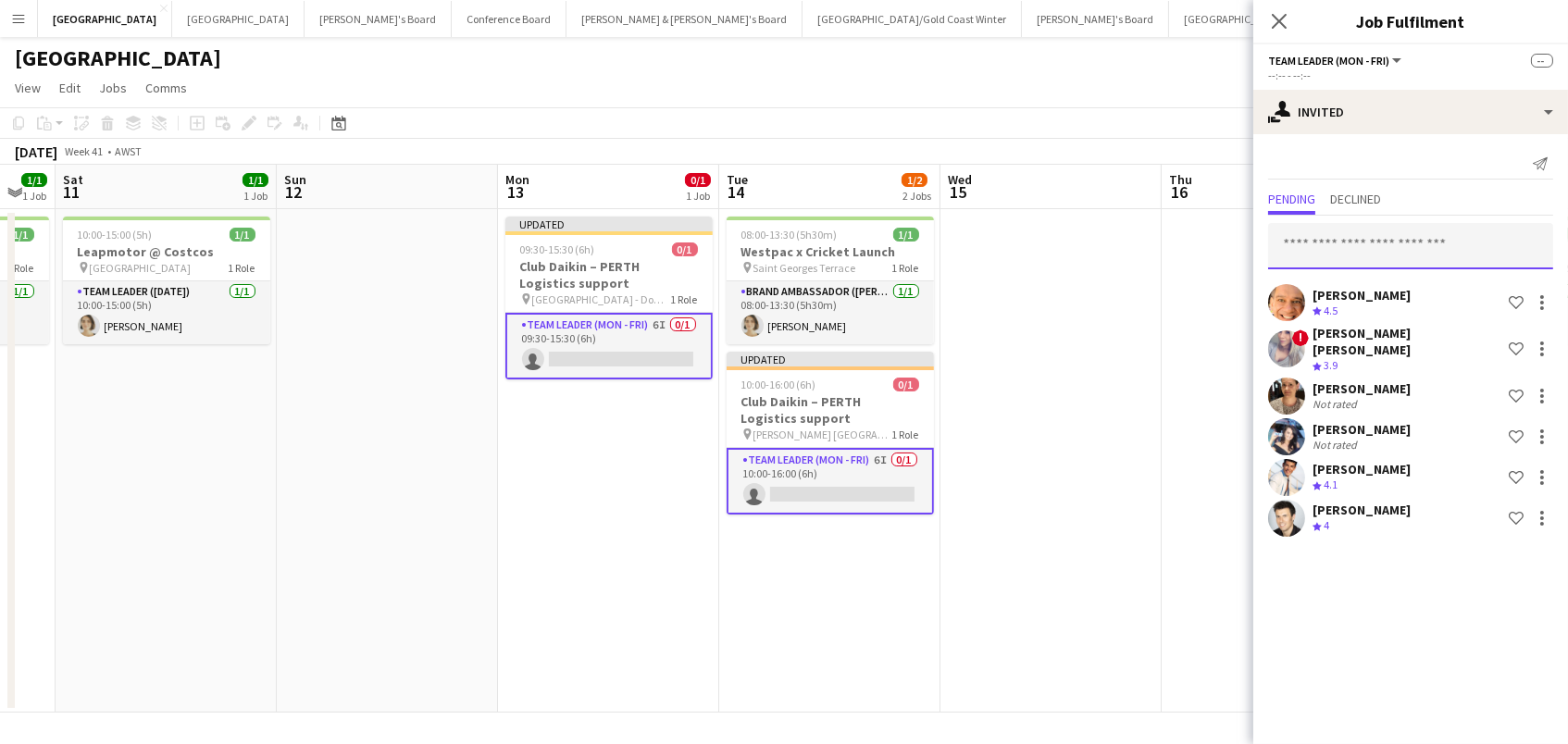
click at [1374, 244] on input "text" at bounding box center [1410, 246] width 285 height 47
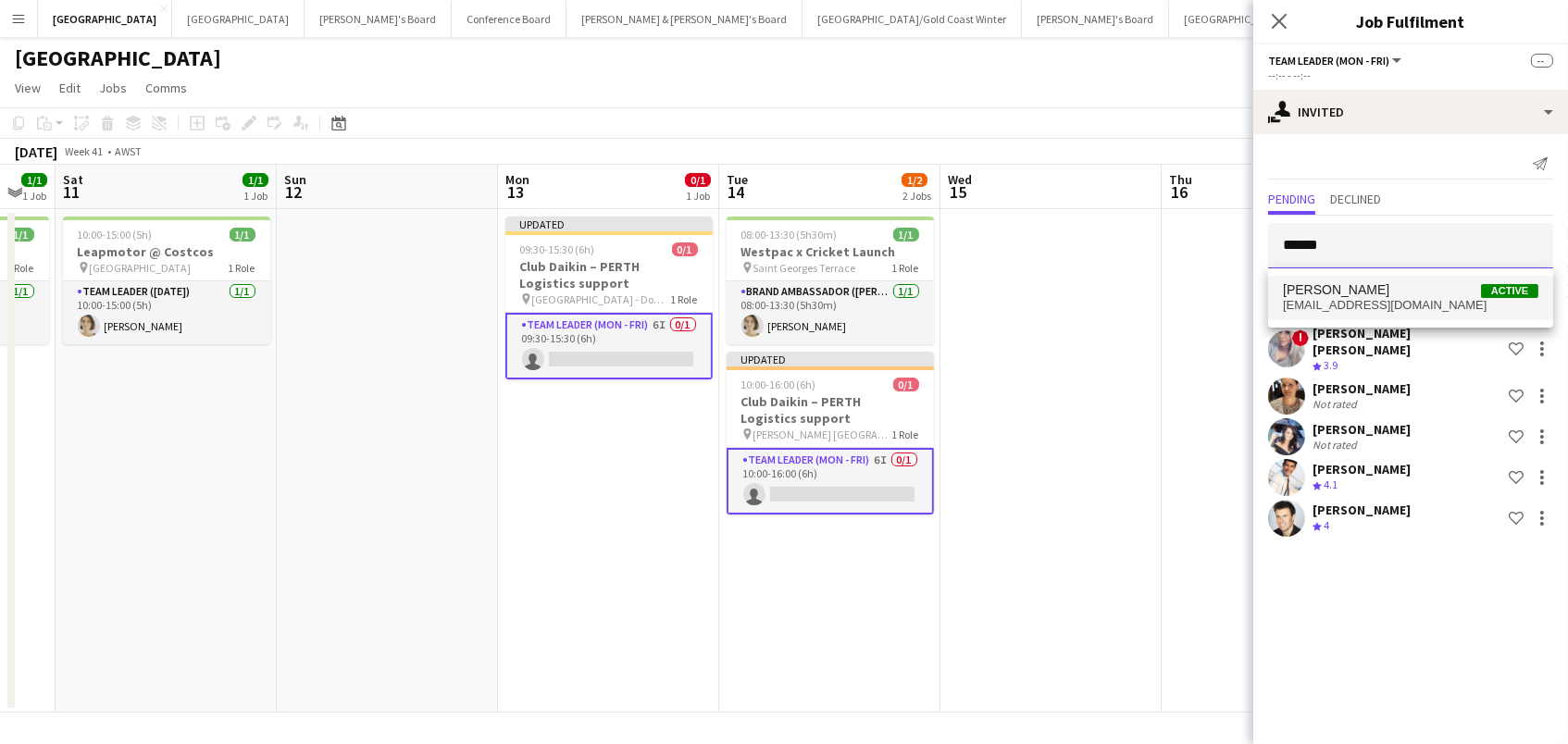
type input "******"
click at [1331, 286] on span "[PERSON_NAME]" at bounding box center [1335, 290] width 106 height 16
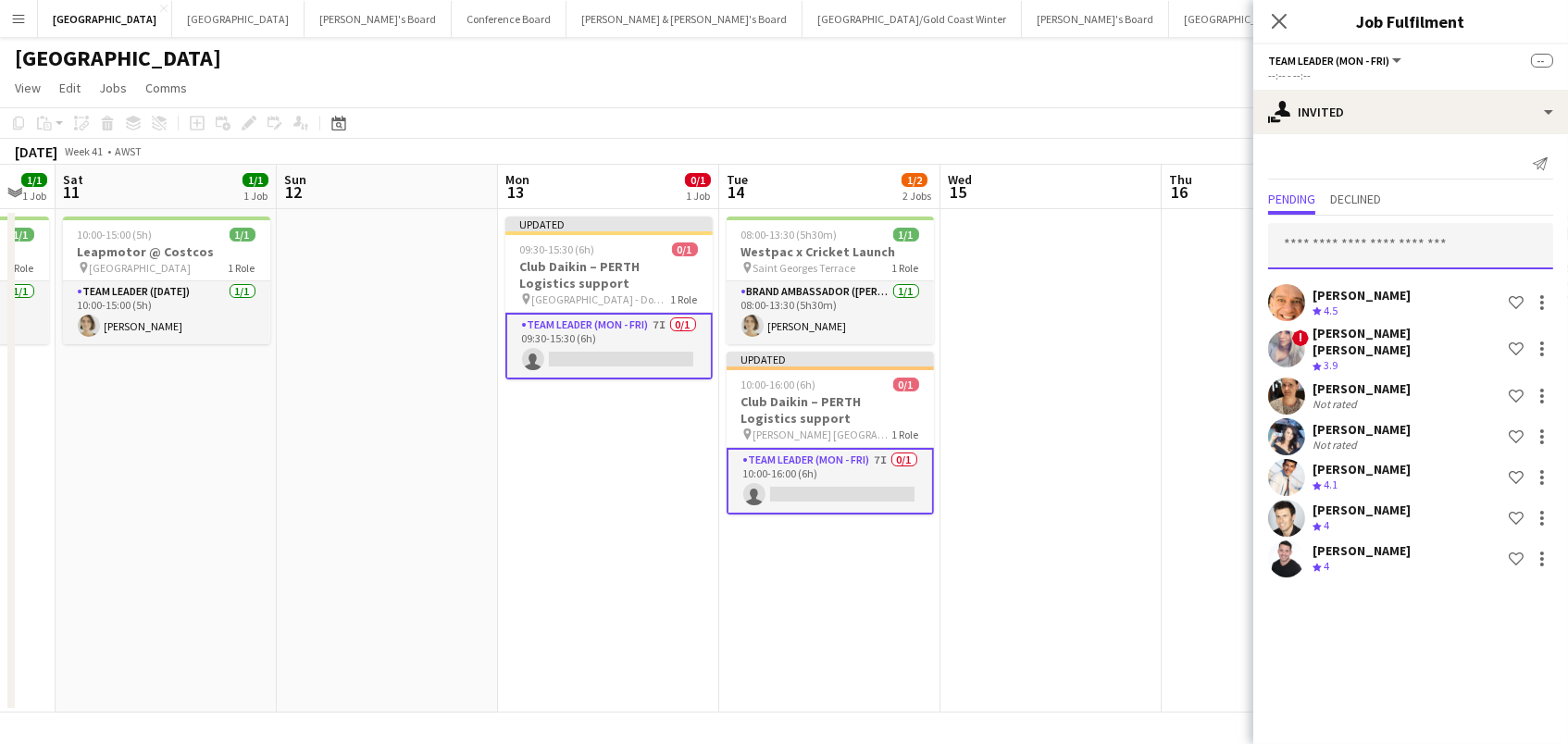
click at [1325, 253] on input "text" at bounding box center [1410, 246] width 285 height 47
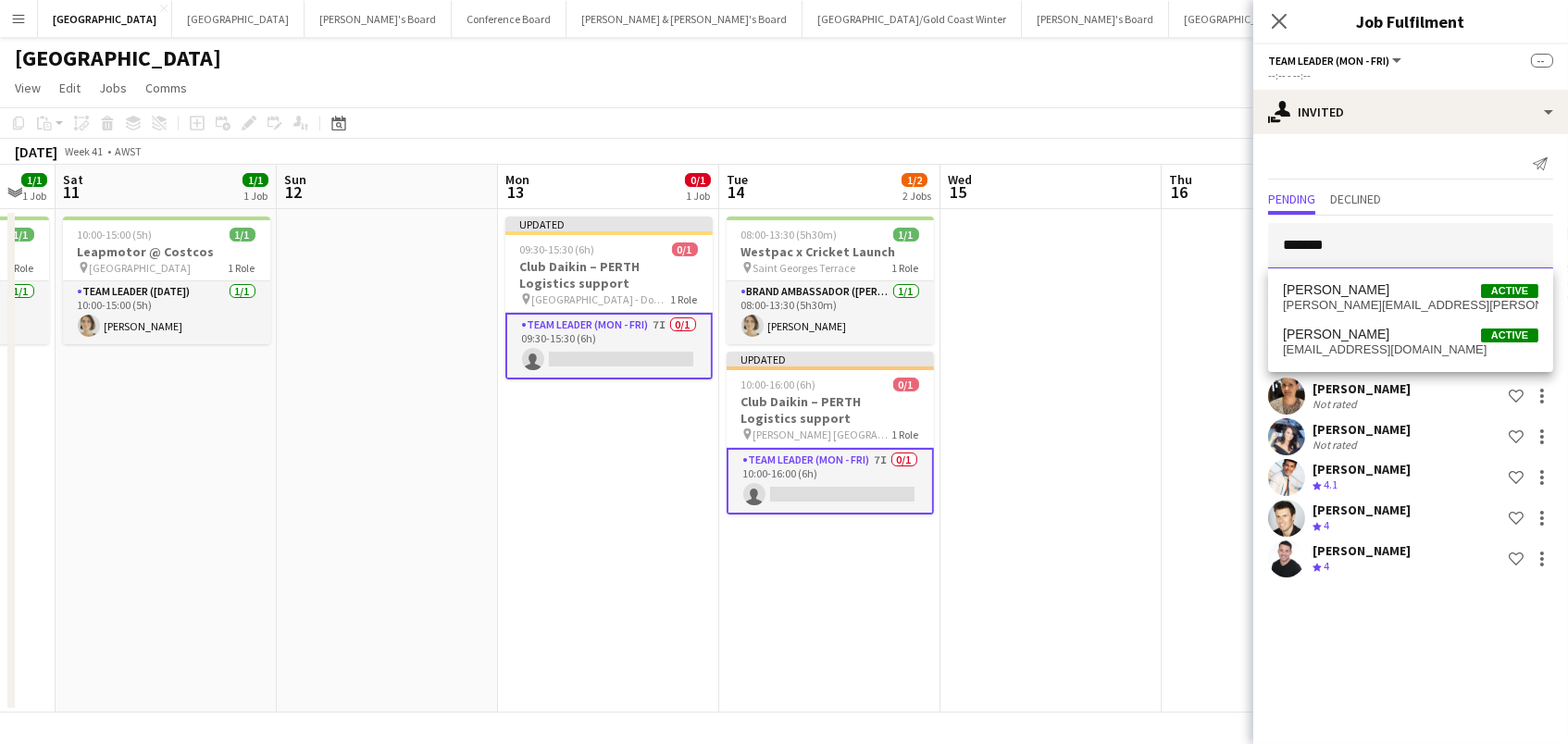
type input "*******"
drag, startPoint x: 1335, startPoint y: 284, endPoint x: 1358, endPoint y: 294, distance: 25.1
click at [1358, 294] on span "[PERSON_NAME]" at bounding box center [1335, 290] width 106 height 16
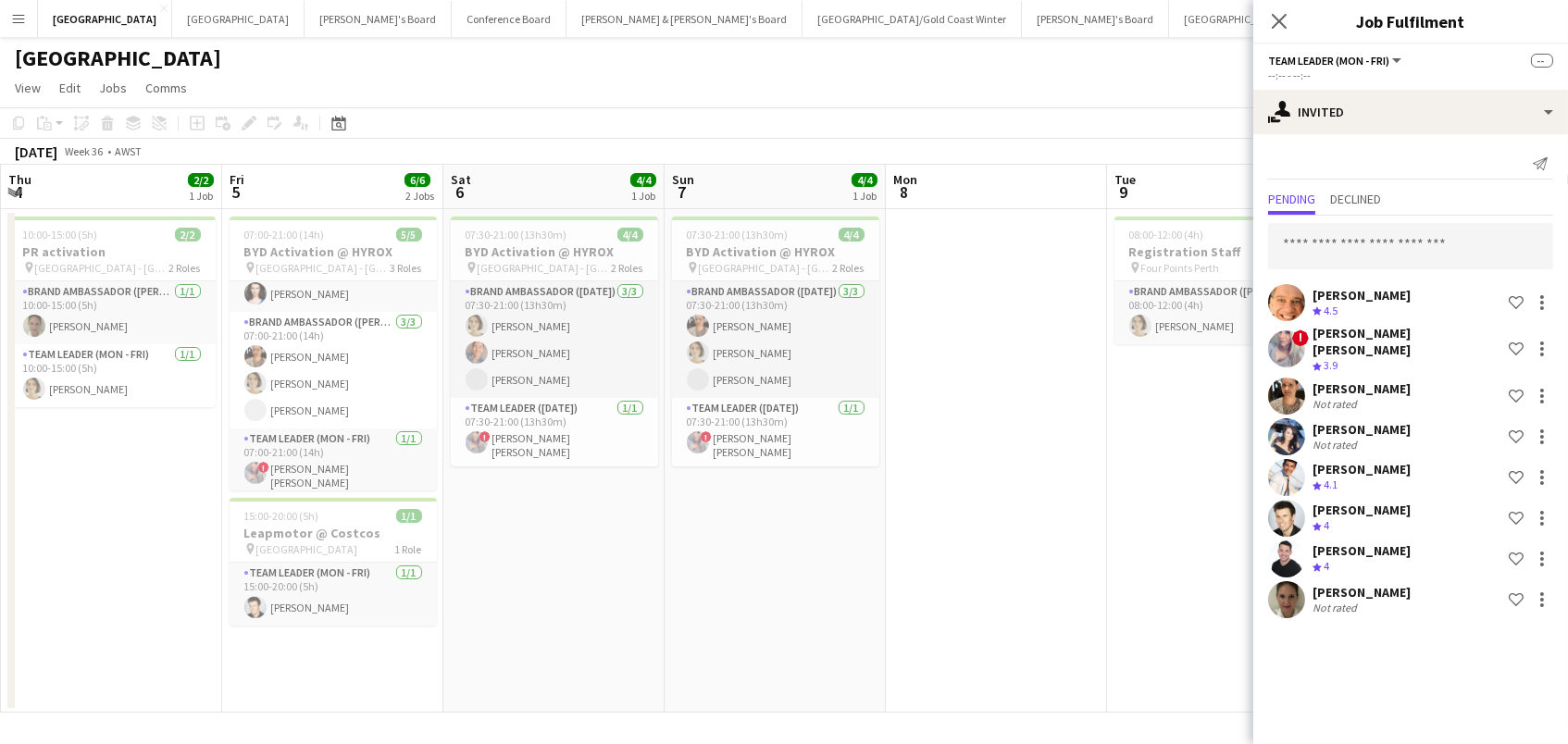
scroll to position [32, 0]
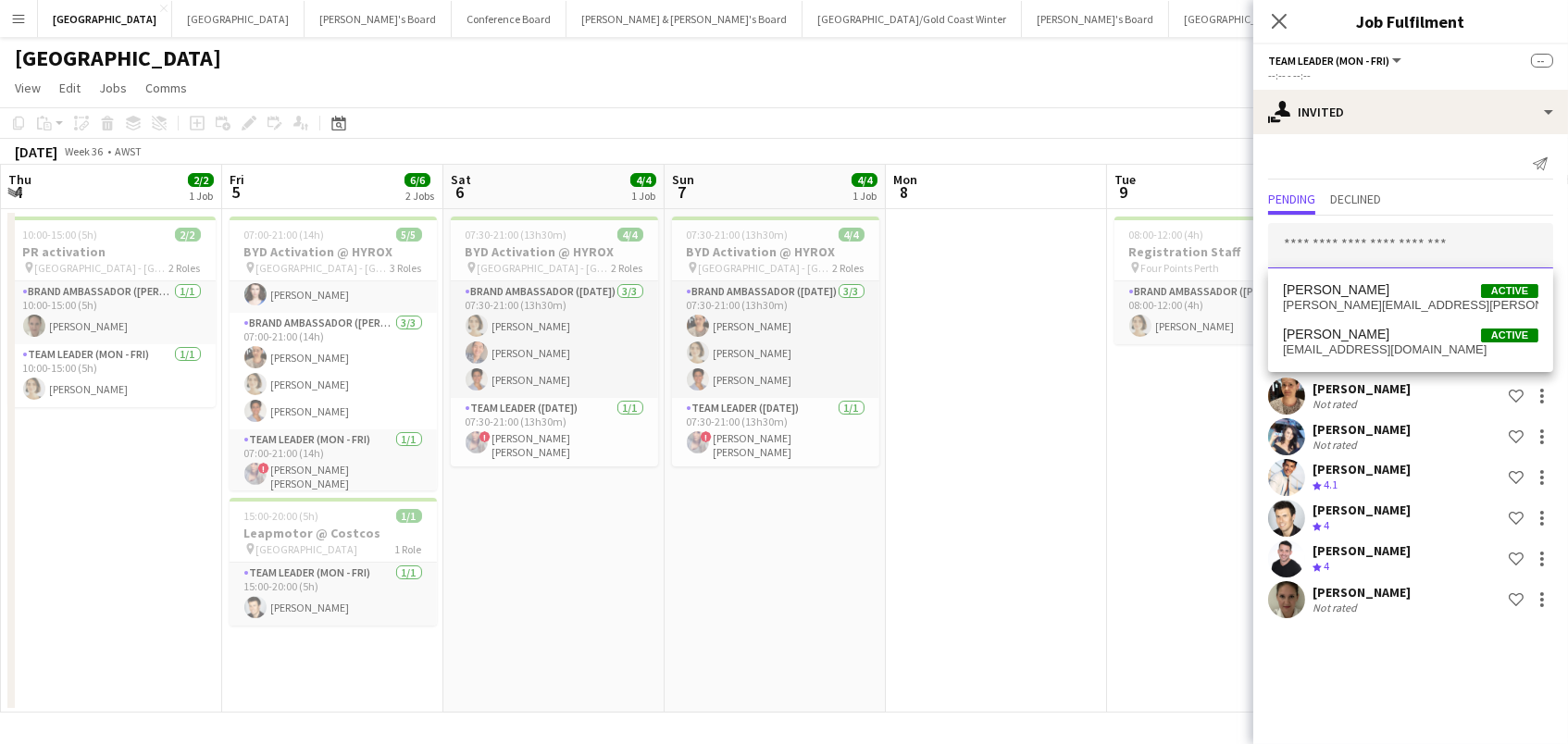
click at [1352, 230] on input "text" at bounding box center [1410, 246] width 285 height 47
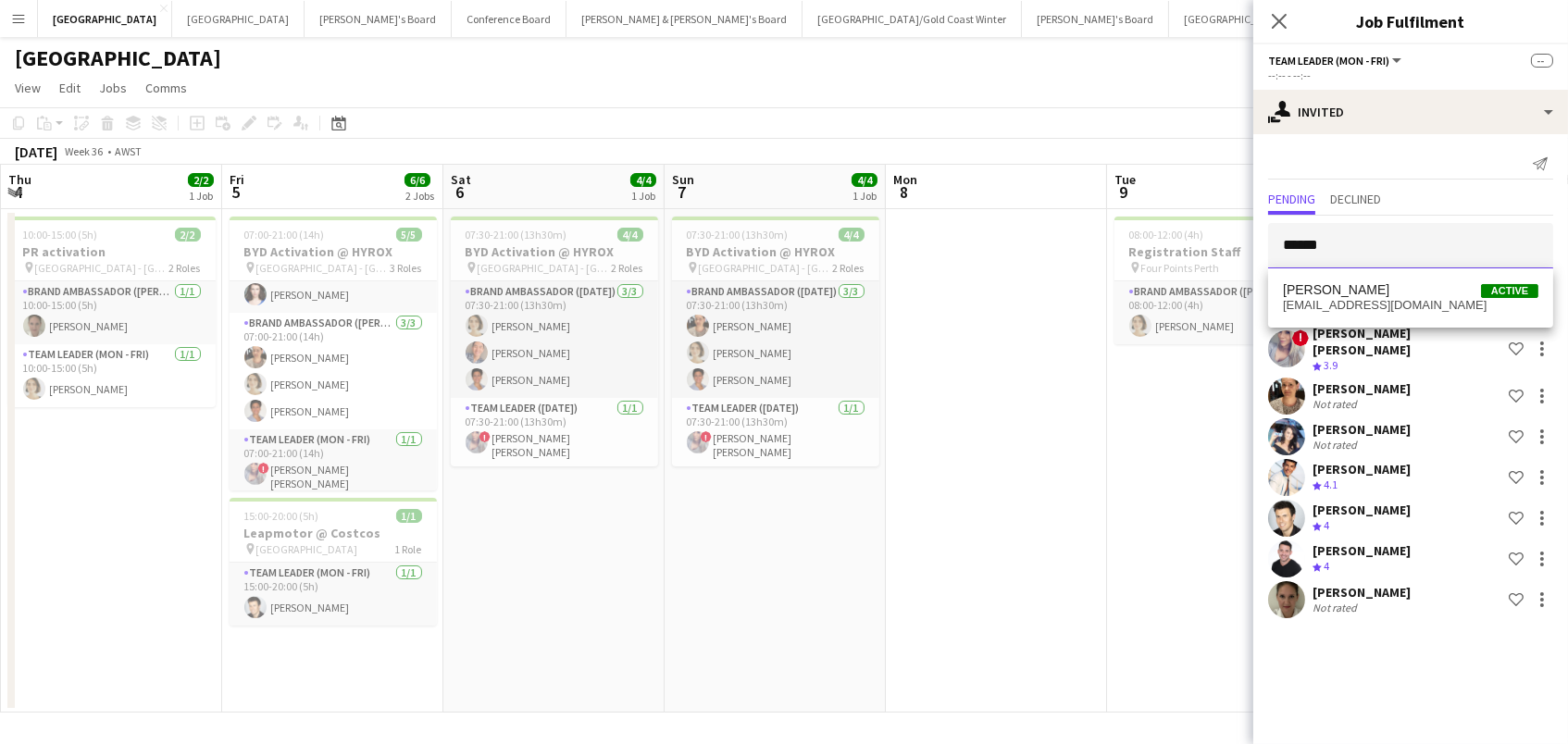
scroll to position [1, 0]
type input "******"
click at [1354, 293] on span "[PERSON_NAME] Active" at bounding box center [1410, 290] width 255 height 16
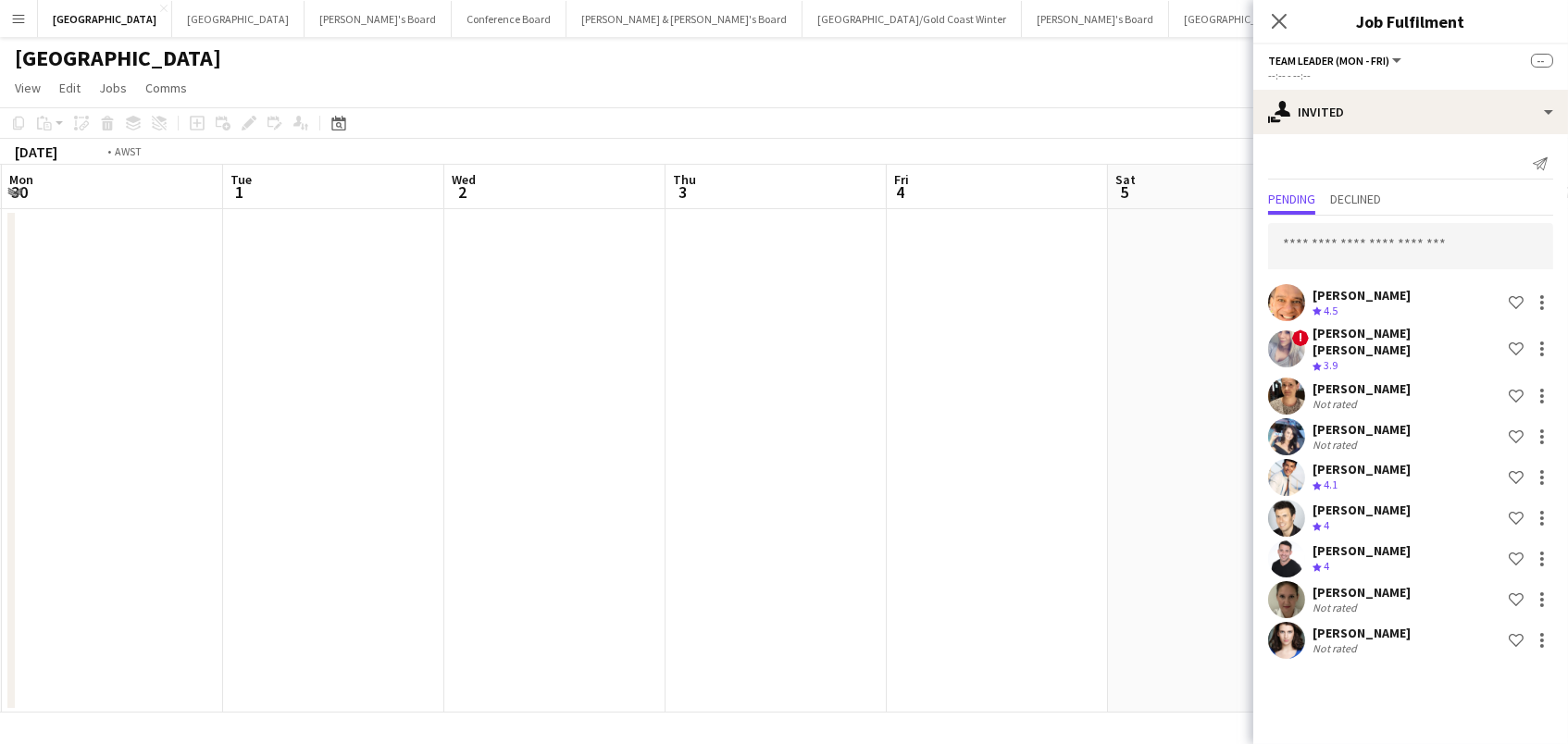
scroll to position [0, 923]
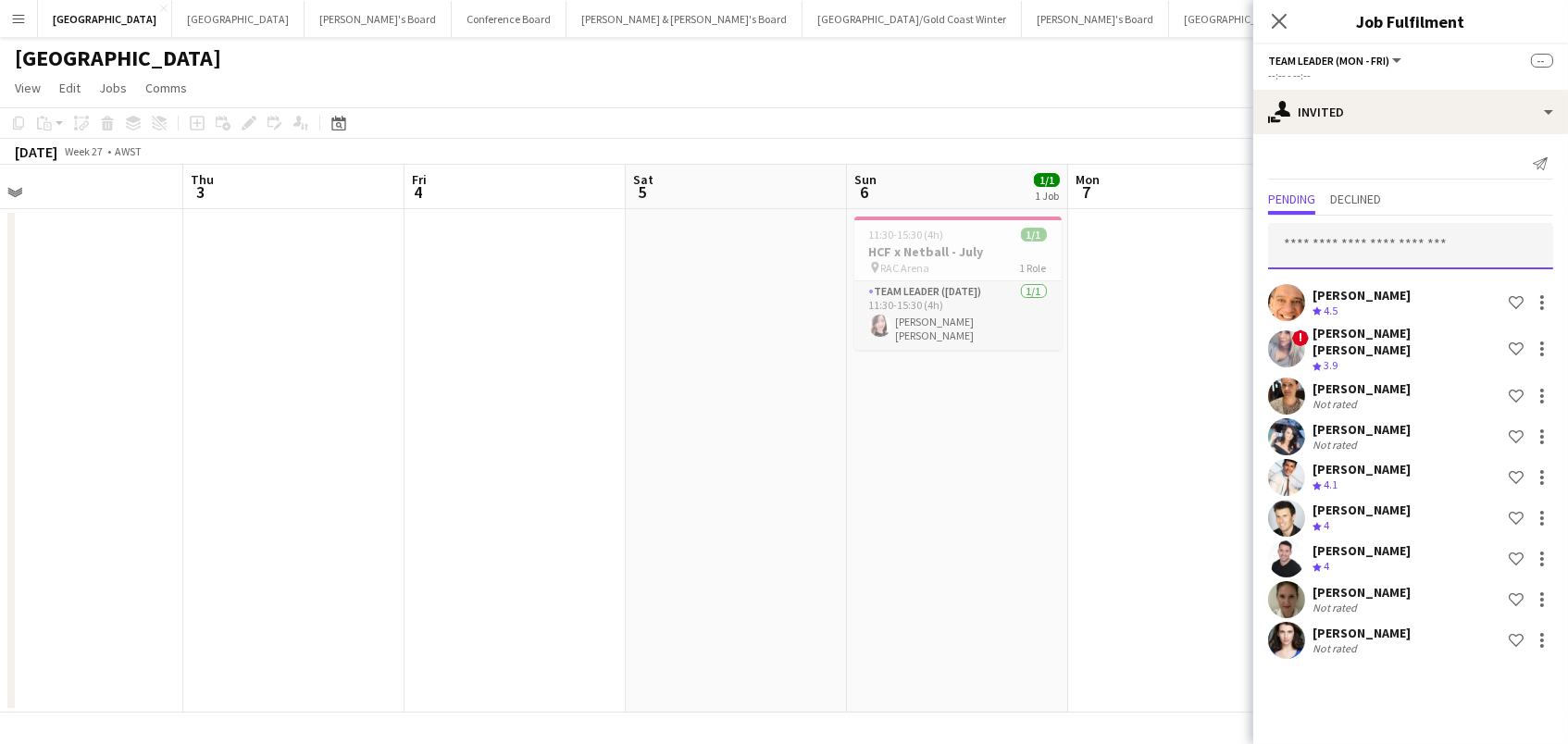
click at [1319, 247] on input "text" at bounding box center [1410, 246] width 285 height 47
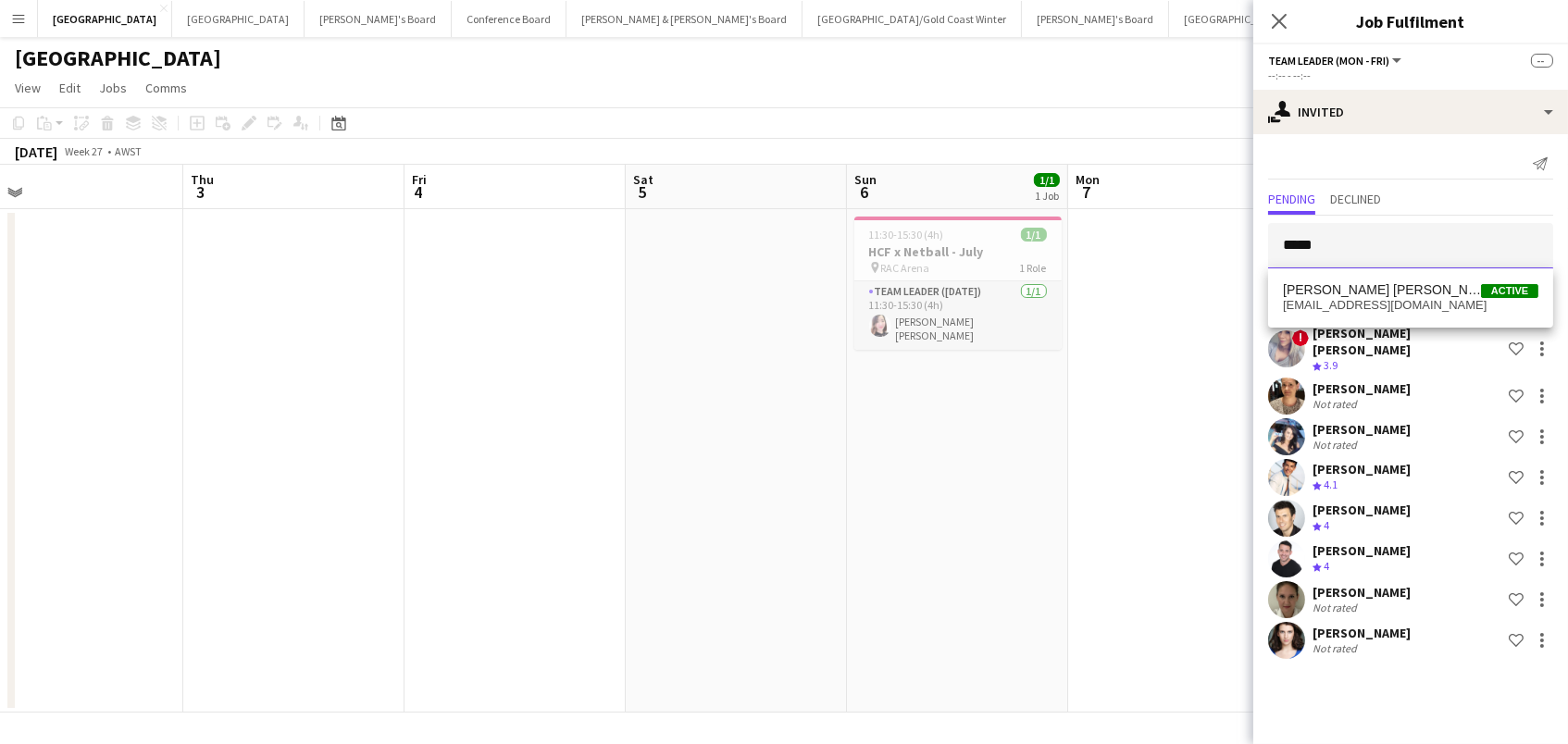
type input "*****"
click at [1317, 289] on span "[PERSON_NAME] [PERSON_NAME]" at bounding box center [1381, 290] width 198 height 16
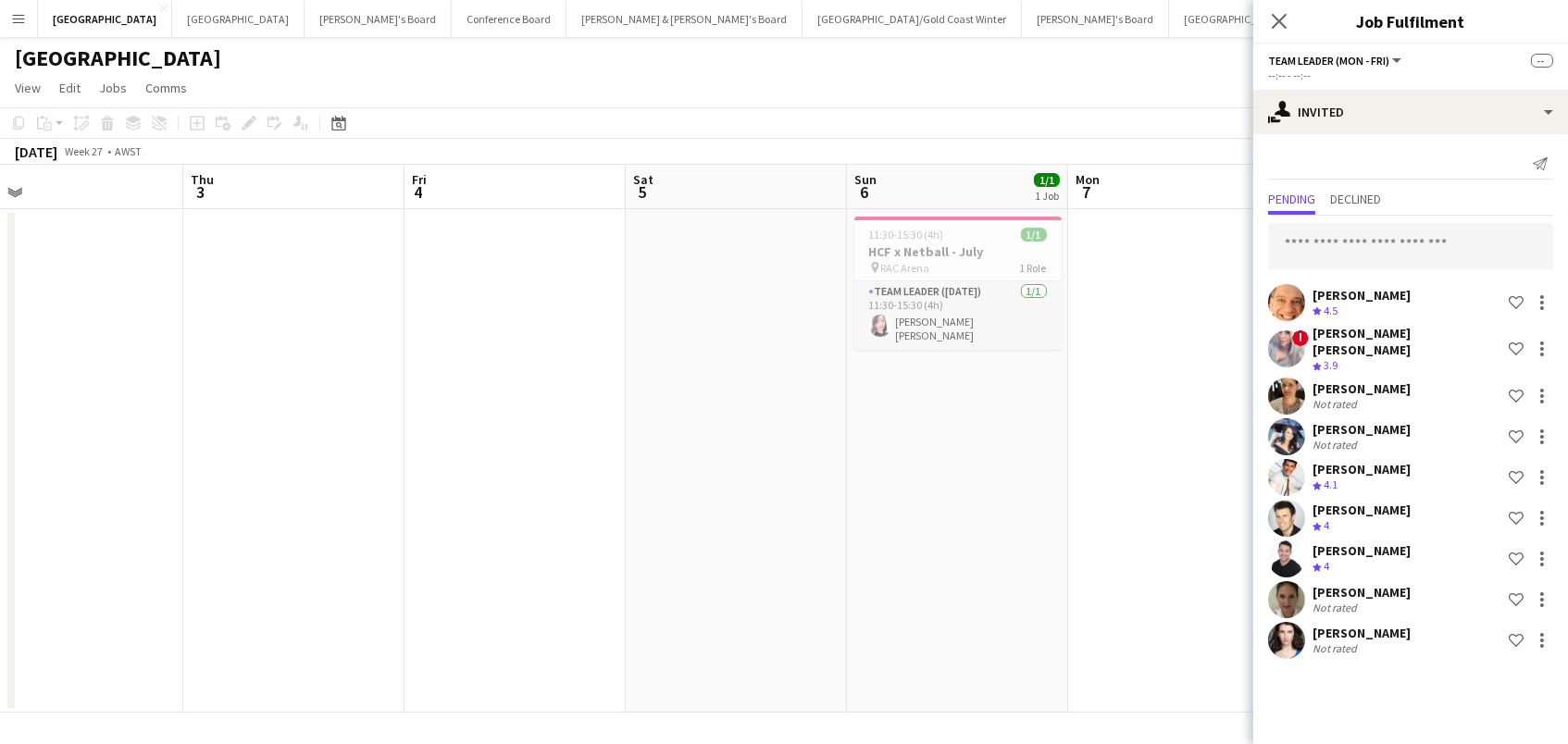
scroll to position [349, 0]
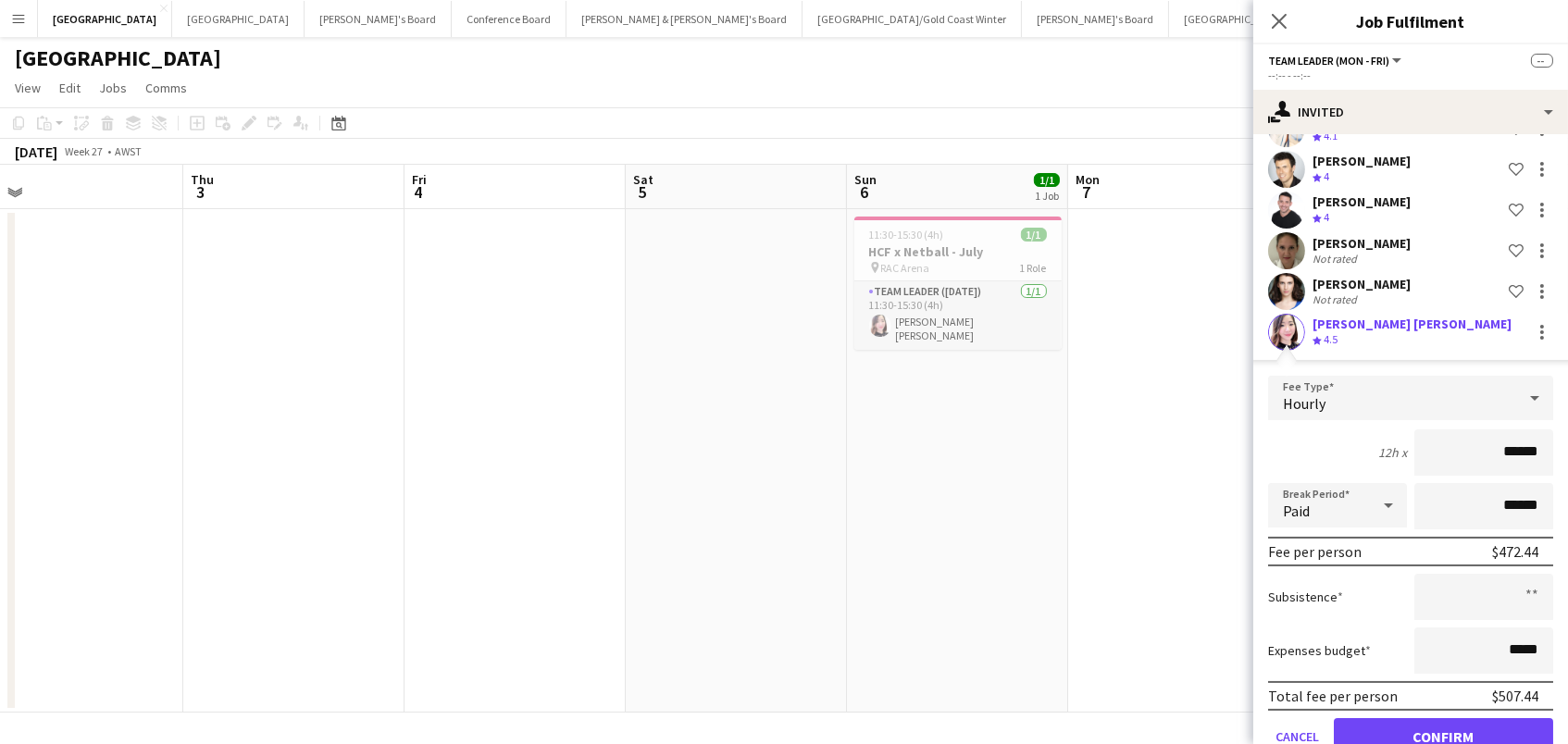
click at [1443, 721] on button "Confirm" at bounding box center [1443, 736] width 220 height 37
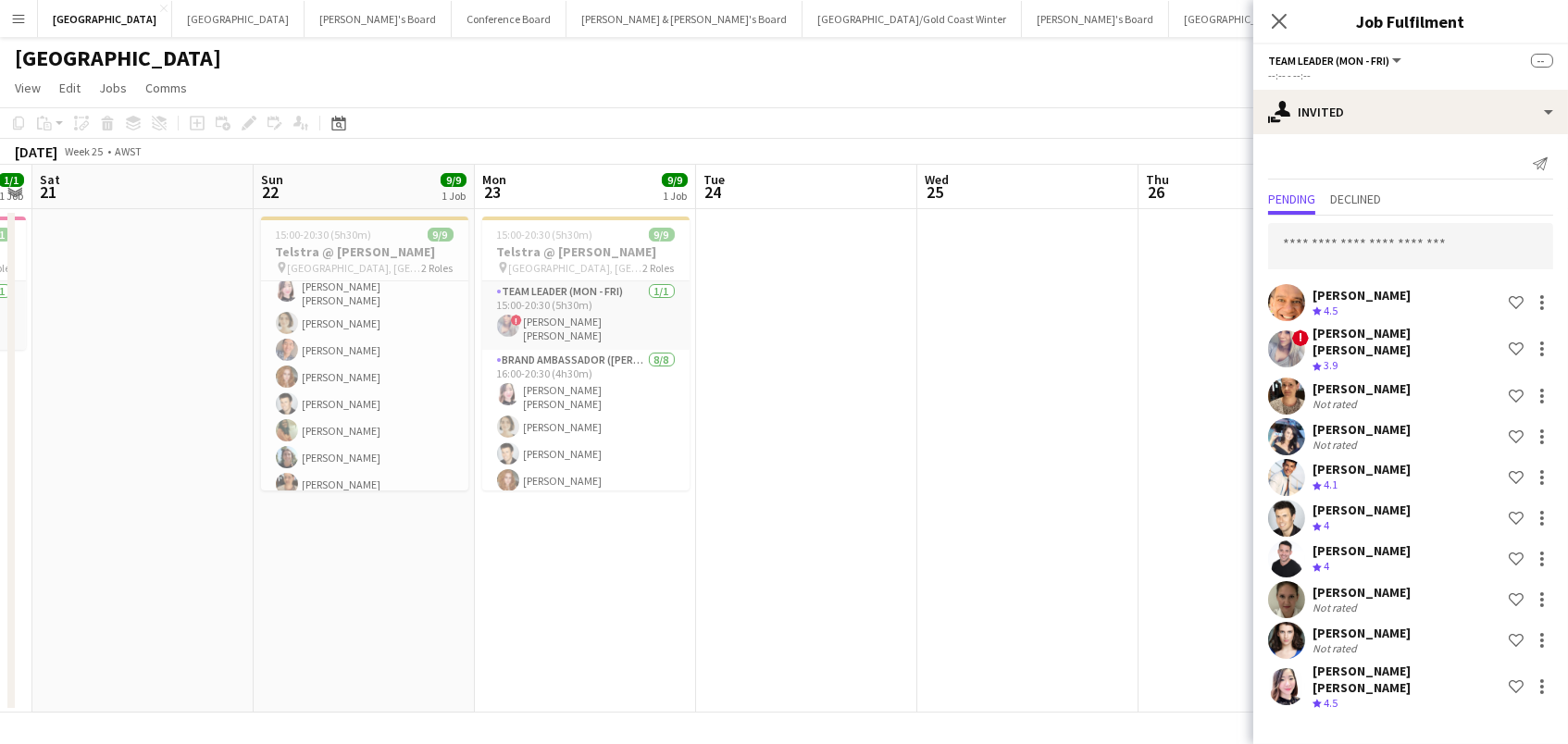
scroll to position [102, 0]
click at [1483, 243] on input "text" at bounding box center [1410, 246] width 285 height 47
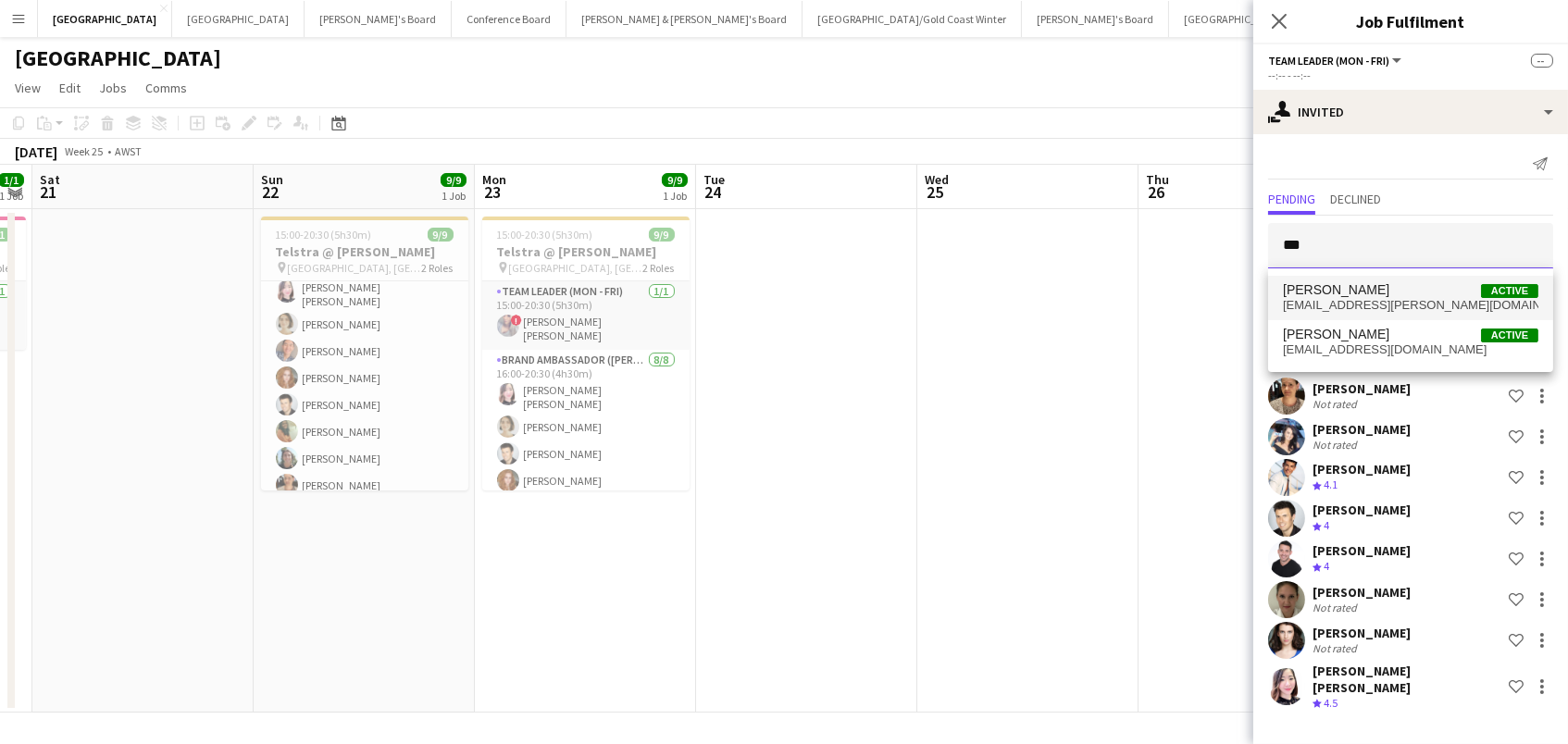
type input "***"
click at [1433, 291] on span "[PERSON_NAME] Active" at bounding box center [1410, 290] width 255 height 16
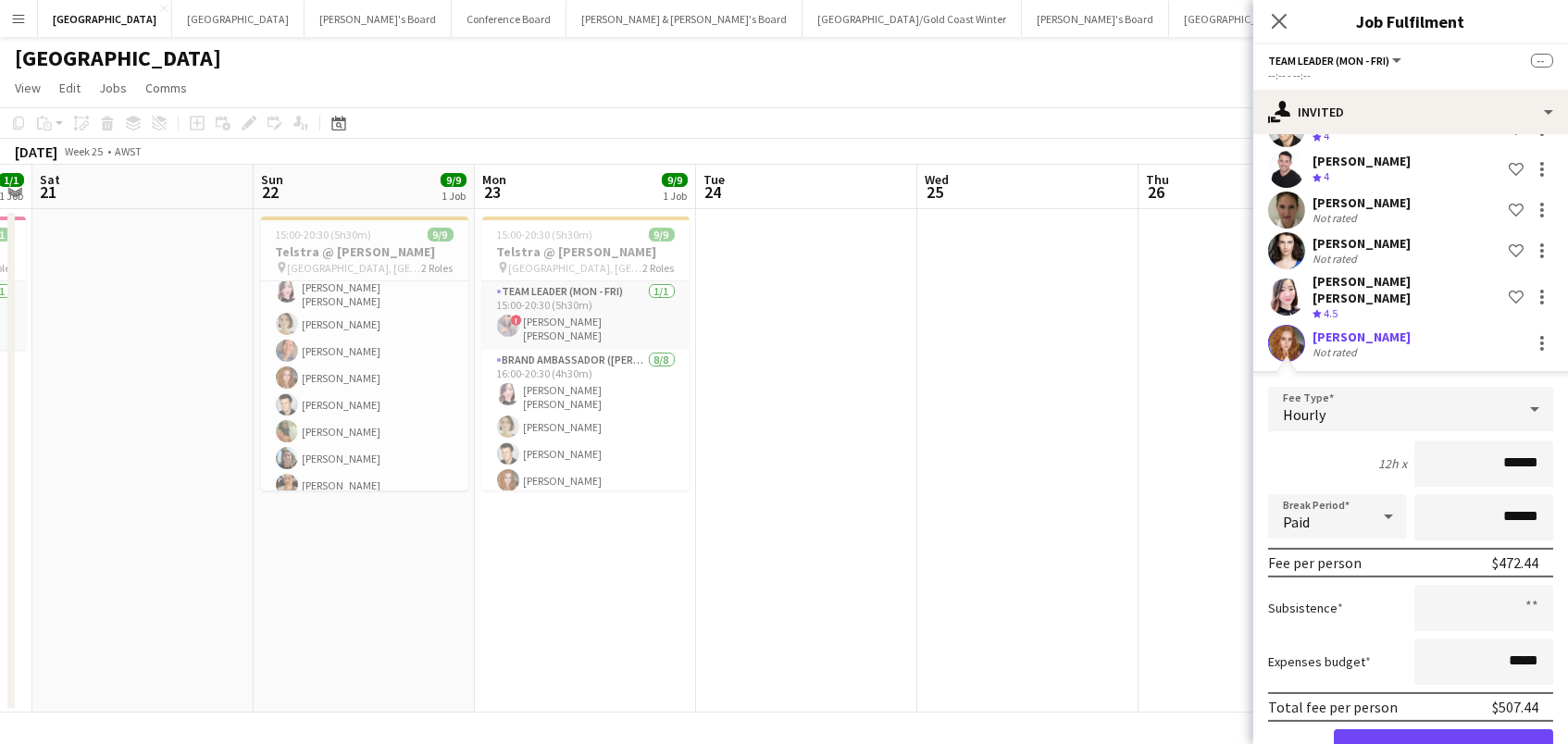
click at [1443, 729] on button "Confirm" at bounding box center [1443, 747] width 220 height 37
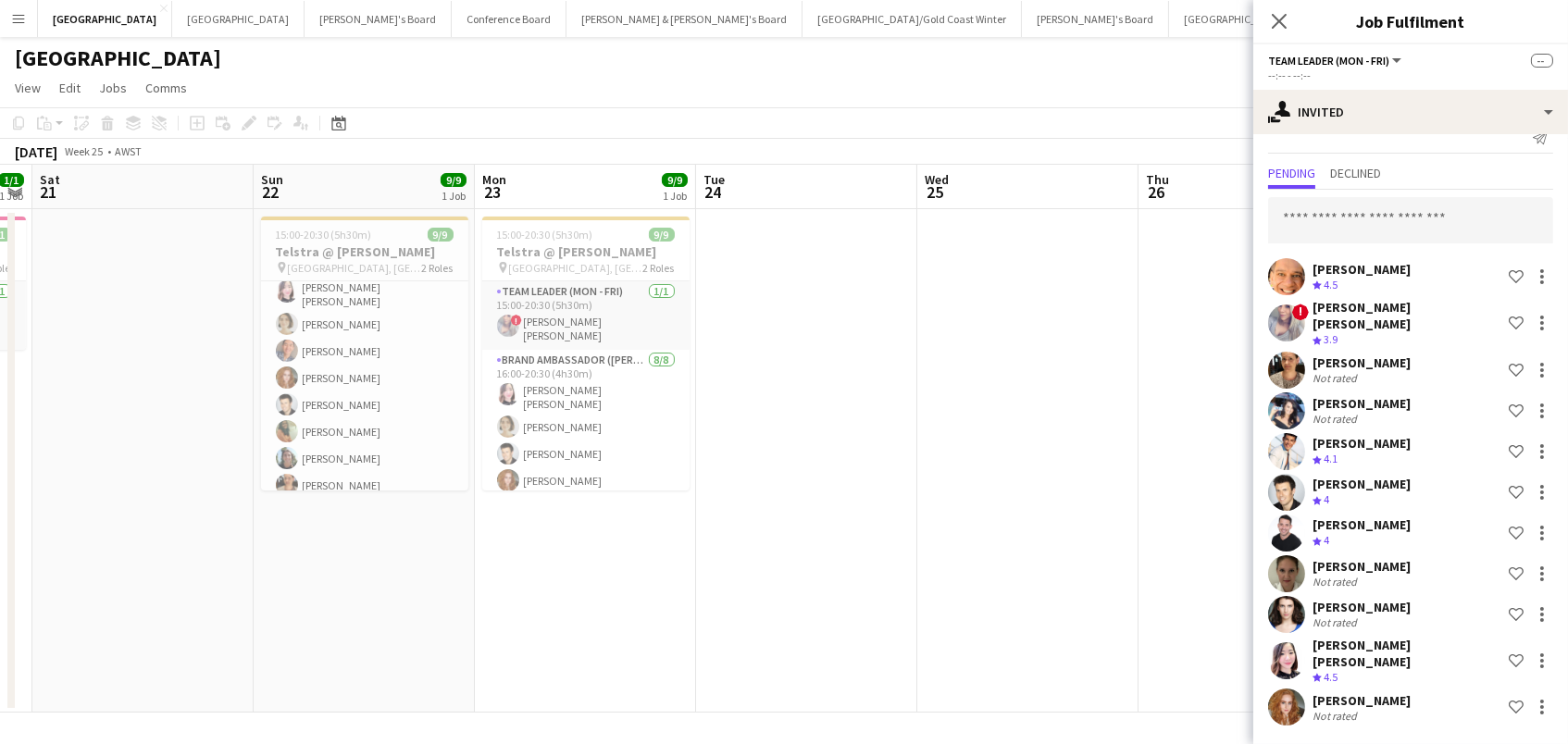
scroll to position [1, 0]
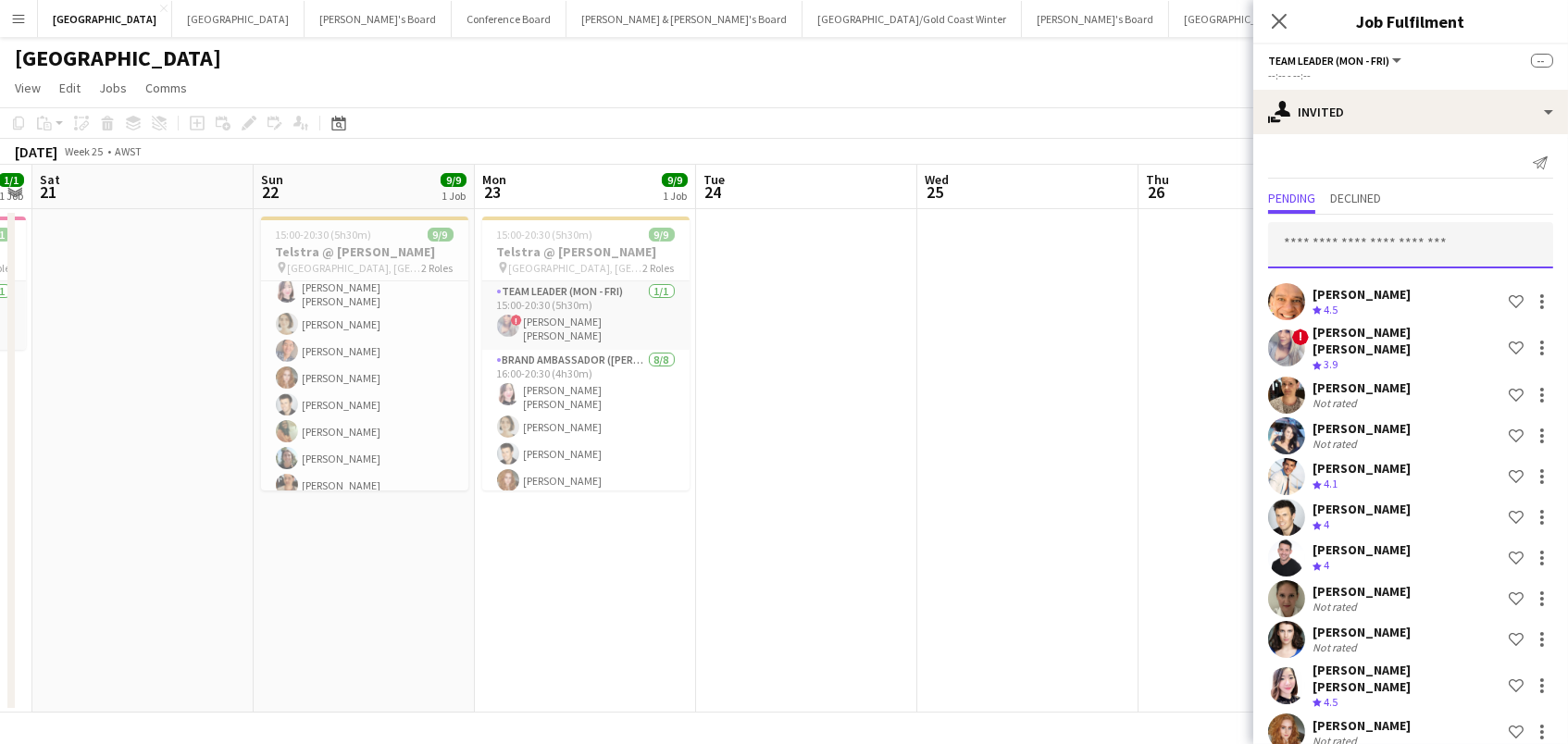
click at [1411, 239] on input "text" at bounding box center [1410, 245] width 285 height 47
type input "****"
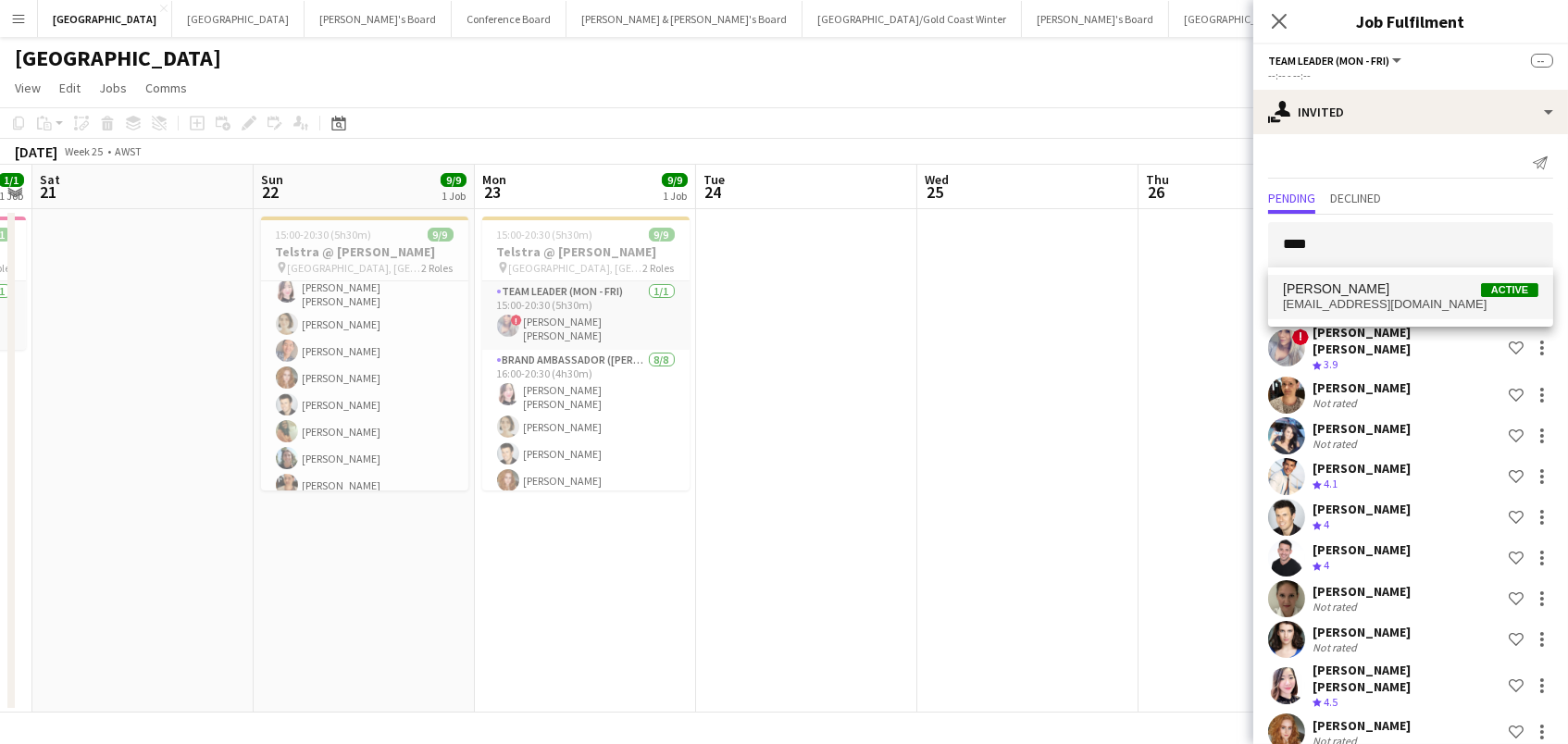
drag, startPoint x: 1411, startPoint y: 239, endPoint x: 1381, endPoint y: 297, distance: 65.3
click at [1381, 297] on span "[EMAIL_ADDRESS][DOMAIN_NAME]" at bounding box center [1410, 304] width 255 height 15
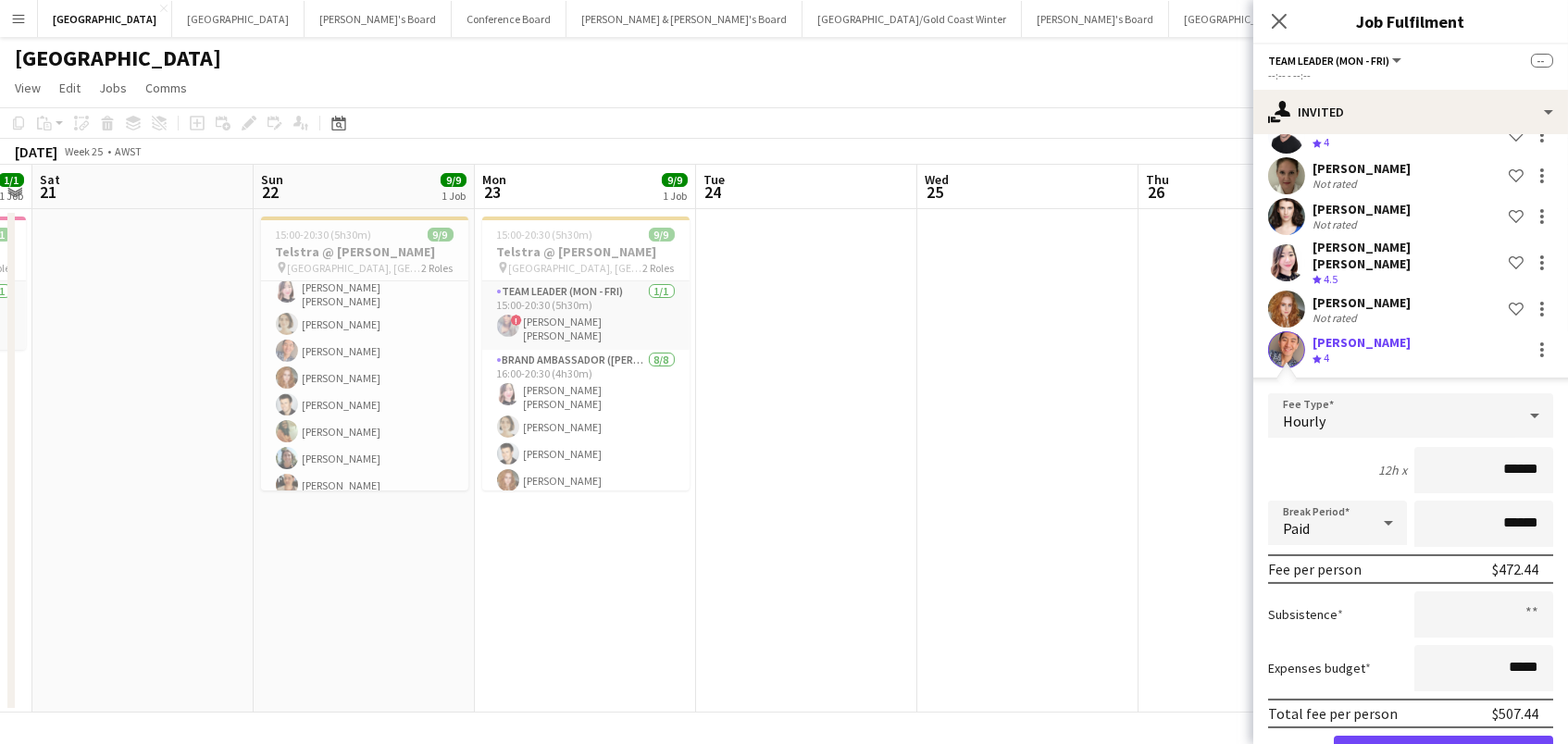
click at [1483, 736] on button "Confirm" at bounding box center [1443, 754] width 220 height 37
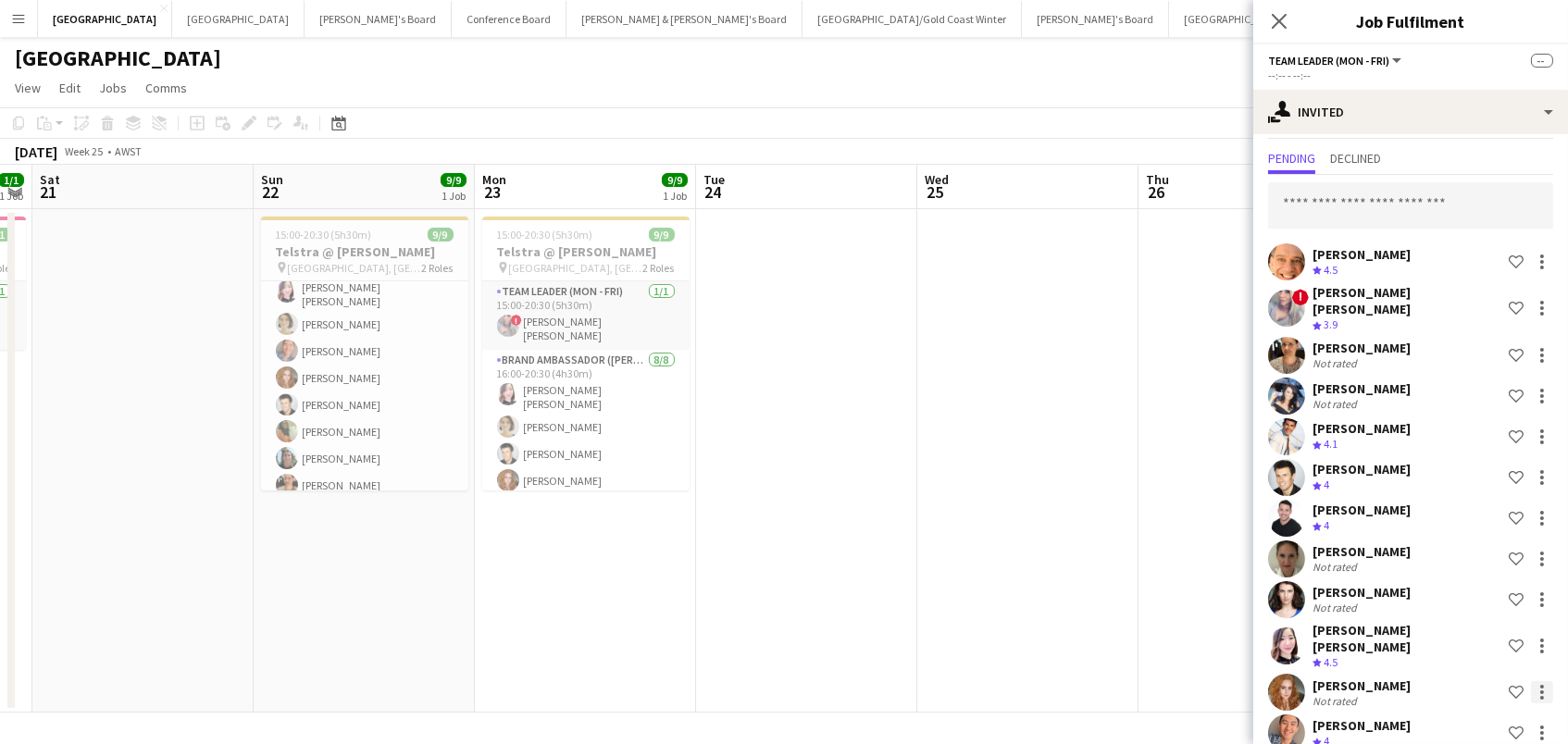
click at [1543, 696] on div at bounding box center [1542, 698] width 4 height 4
click at [1460, 637] on span "Cancel invitation" at bounding box center [1483, 633] width 108 height 16
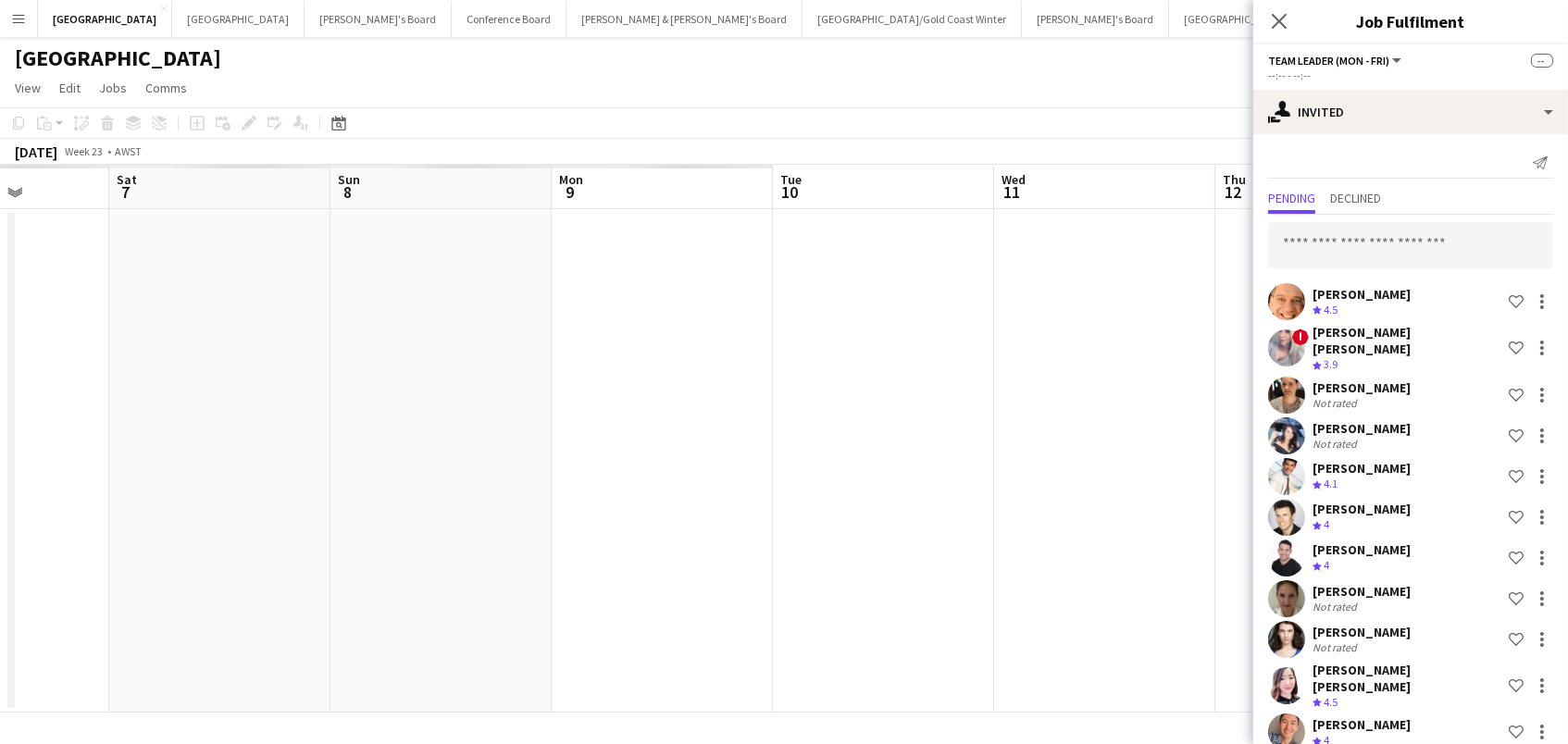
scroll to position [0, 483]
click at [784, 359] on app-date-cell at bounding box center [733, 461] width 222 height 504
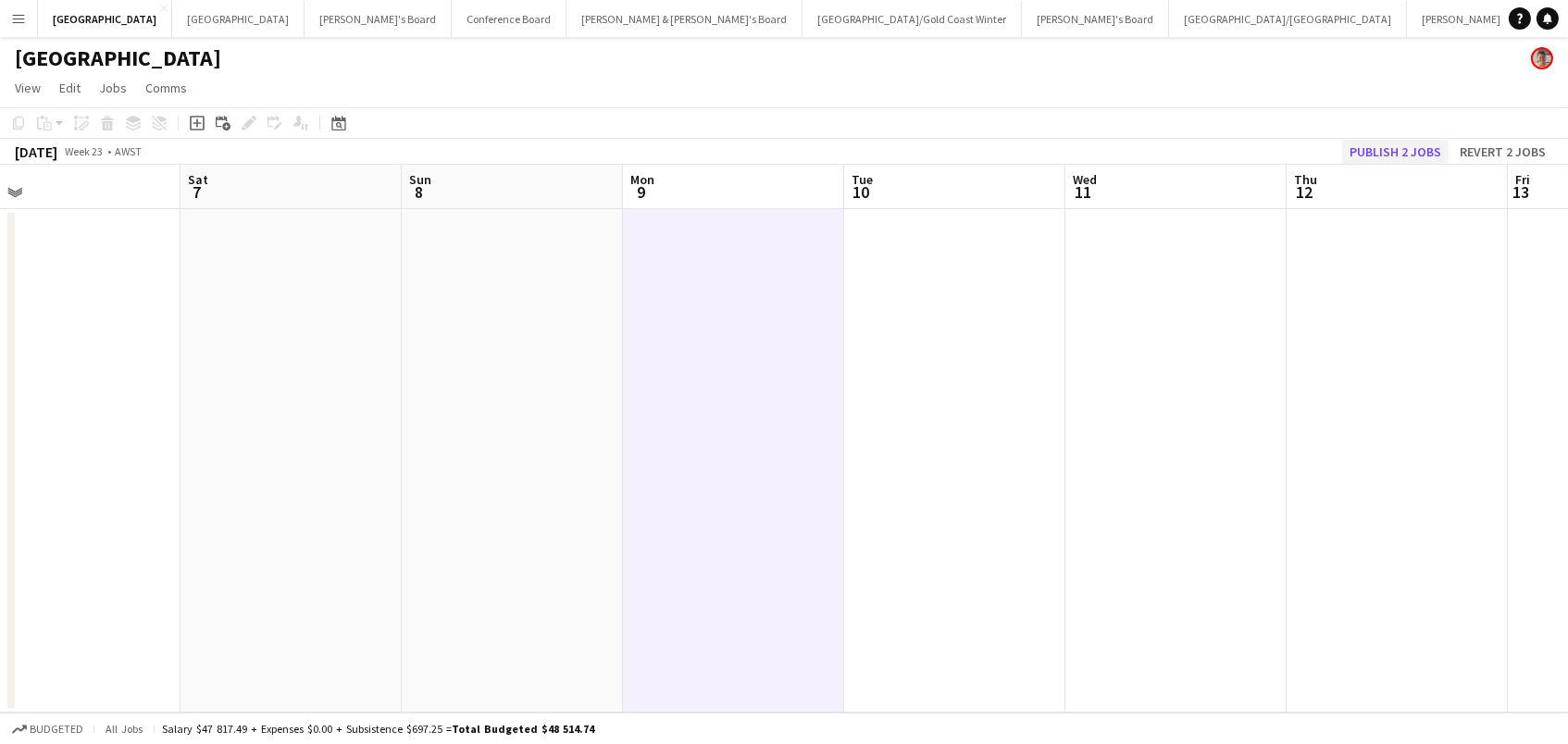
click at [1408, 155] on button "Publish 2 jobs" at bounding box center [1395, 152] width 106 height 24
